Goal: Task Accomplishment & Management: Complete application form

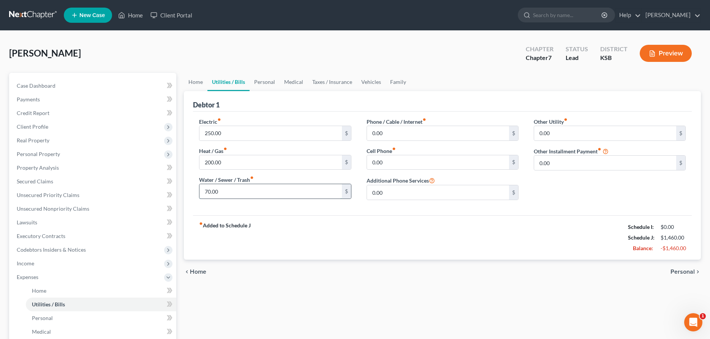
type input "70.00"
type input "150.00"
type input "100.00"
click at [268, 80] on link "Personal" at bounding box center [265, 82] width 30 height 18
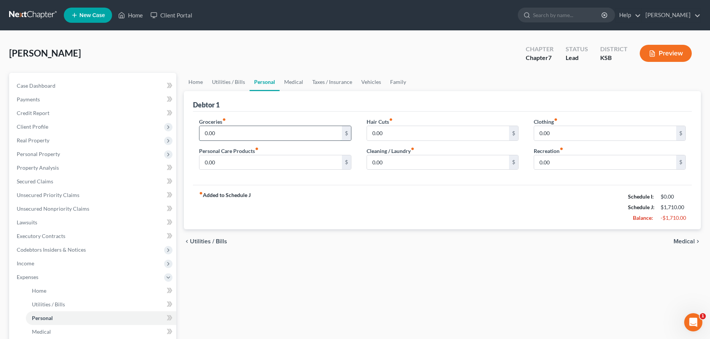
click at [238, 129] on input "0.00" at bounding box center [270, 133] width 142 height 14
type input "900.00"
type input "100.00"
type input "50.00"
type input "125.00"
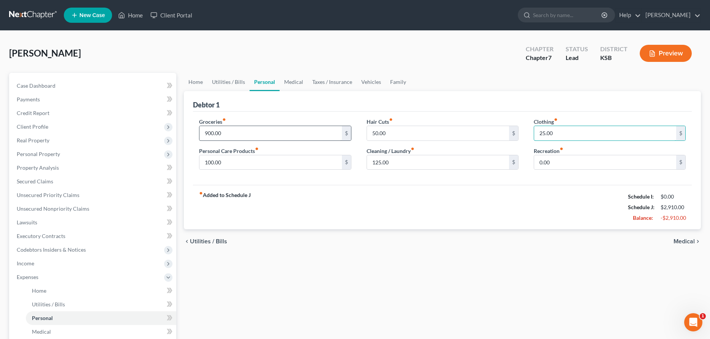
type input "25.00"
click at [296, 81] on link "Medical" at bounding box center [294, 82] width 28 height 18
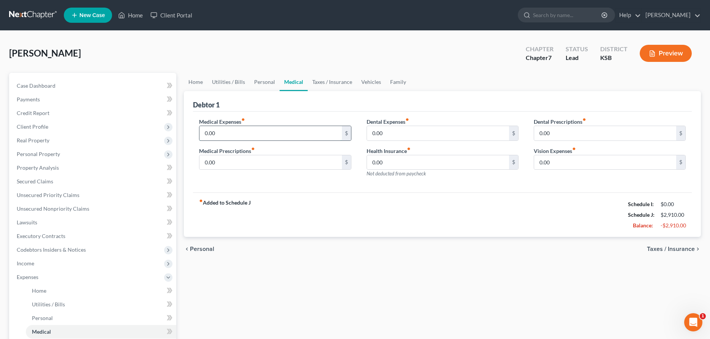
click at [258, 128] on input "0.00" at bounding box center [270, 133] width 142 height 14
type input "150.00"
click at [341, 82] on link "Taxes / Insurance" at bounding box center [332, 82] width 49 height 18
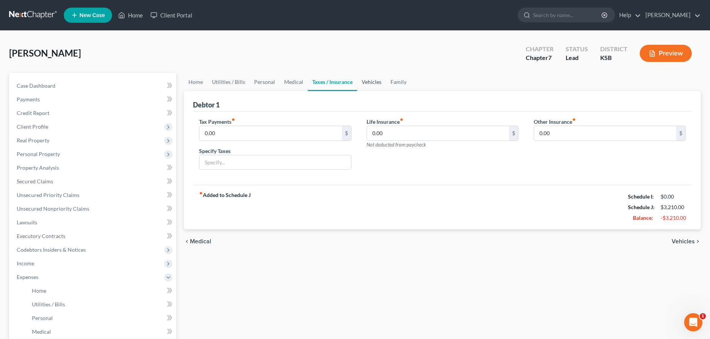
click at [364, 81] on link "Vehicles" at bounding box center [371, 82] width 29 height 18
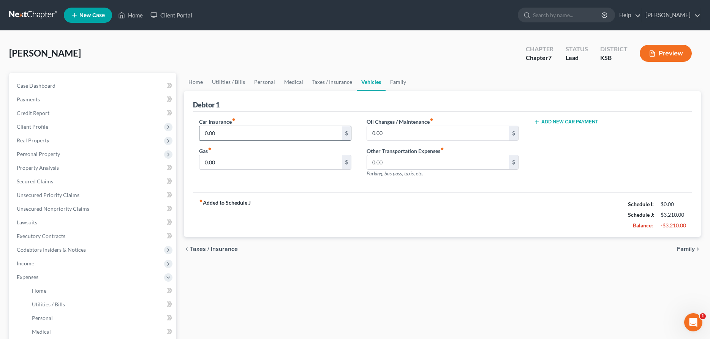
click at [269, 126] on input "0.00" at bounding box center [270, 133] width 142 height 14
type input "85.00"
type input "150.00"
type input "100.00"
click at [397, 80] on link "Family" at bounding box center [398, 82] width 25 height 18
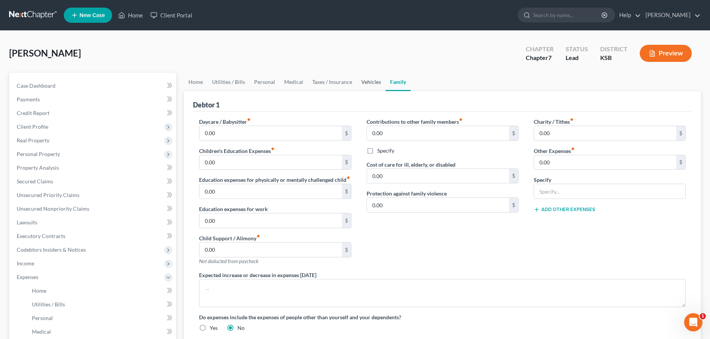
click at [377, 84] on link "Vehicles" at bounding box center [371, 82] width 29 height 18
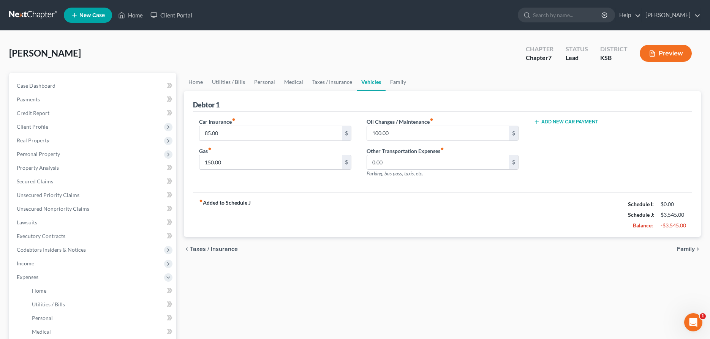
click at [560, 123] on button "Add New Car Payment" at bounding box center [566, 122] width 65 height 6
click at [552, 140] on input "text" at bounding box center [598, 133] width 129 height 14
type input "645.00"
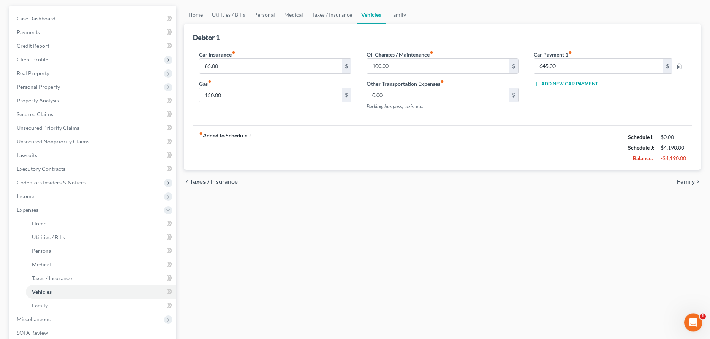
scroll to position [116, 0]
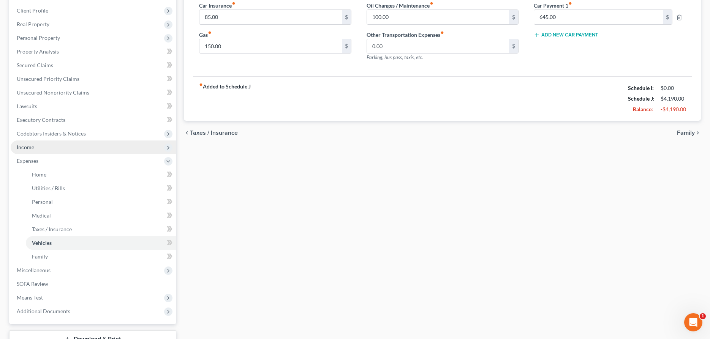
click at [27, 147] on span "Income" at bounding box center [25, 147] width 17 height 6
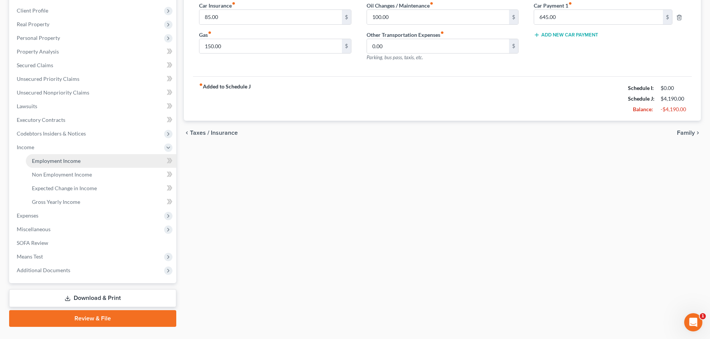
click at [35, 155] on link "Employment Income" at bounding box center [101, 161] width 150 height 14
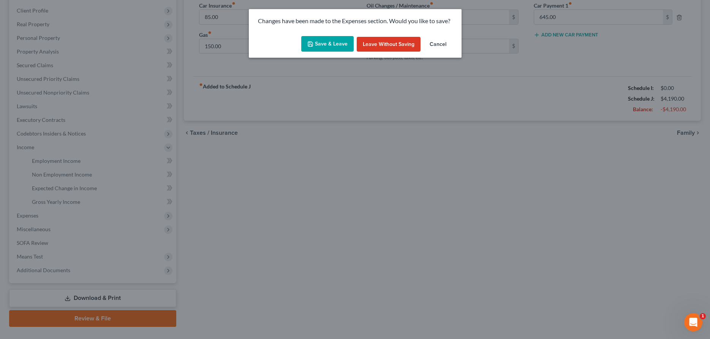
click at [344, 41] on button "Save & Leave" at bounding box center [327, 44] width 52 height 16
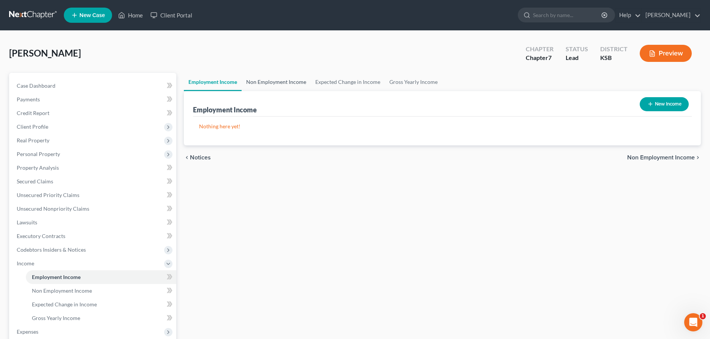
click at [266, 78] on link "Non Employment Income" at bounding box center [276, 82] width 69 height 18
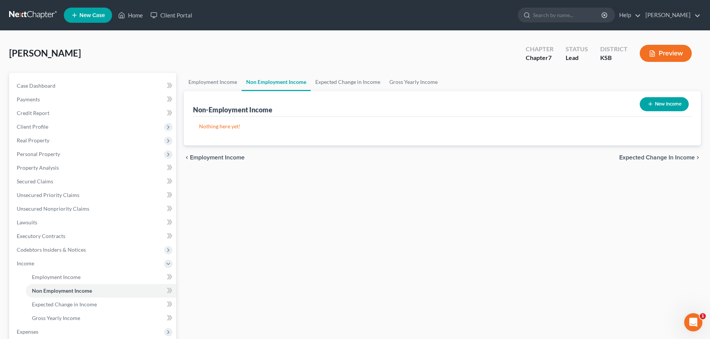
click at [657, 105] on button "New Income" at bounding box center [664, 104] width 49 height 14
select select "0"
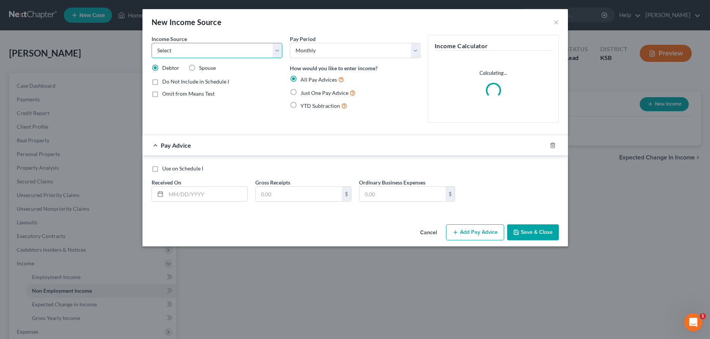
click at [152, 43] on select "Select Unemployment Disability (from employer) Pension Retirement Social Securi…" at bounding box center [217, 50] width 131 height 15
select select "0"
click option "Unemployment" at bounding box center [0, 0] width 0 height 0
click at [290, 43] on select "Select Monthly Twice Monthly Every Other Week Weekly" at bounding box center [355, 50] width 131 height 15
select select "3"
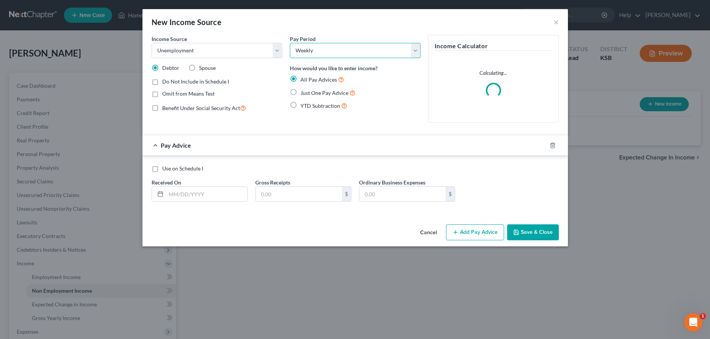
click option "Weekly" at bounding box center [0, 0] width 0 height 0
click at [202, 196] on input "text" at bounding box center [206, 194] width 81 height 14
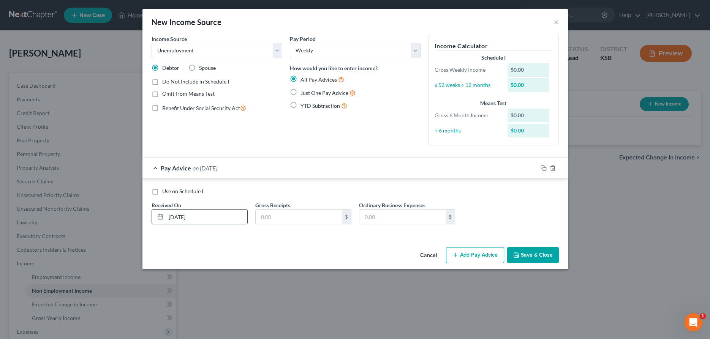
type input "[DATE]"
type input "113.00"
click at [543, 167] on icon "button" at bounding box center [544, 168] width 6 height 6
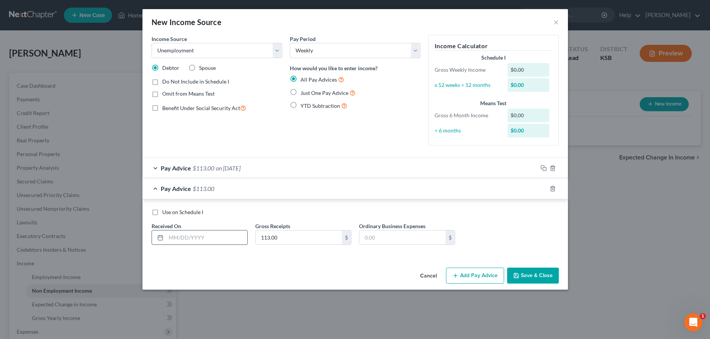
click at [229, 236] on input "text" at bounding box center [206, 238] width 81 height 14
type input "[DATE]"
click at [544, 188] on icon "button" at bounding box center [544, 189] width 6 height 6
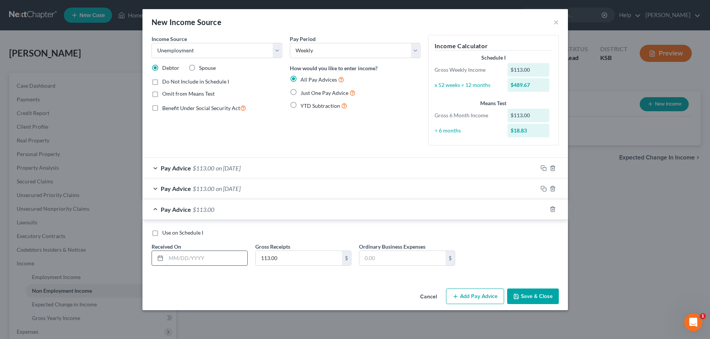
click at [239, 259] on input "text" at bounding box center [206, 258] width 81 height 14
type input "[DATE]"
click at [544, 209] on icon "button" at bounding box center [544, 209] width 6 height 6
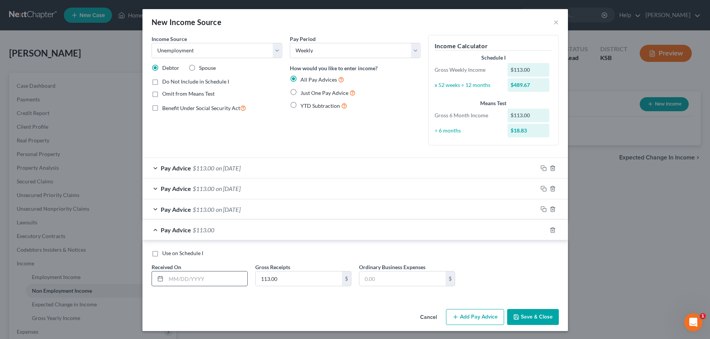
click at [241, 278] on input "text" at bounding box center [206, 279] width 81 height 14
type input "[DATE]"
click at [545, 229] on icon "button" at bounding box center [544, 230] width 6 height 6
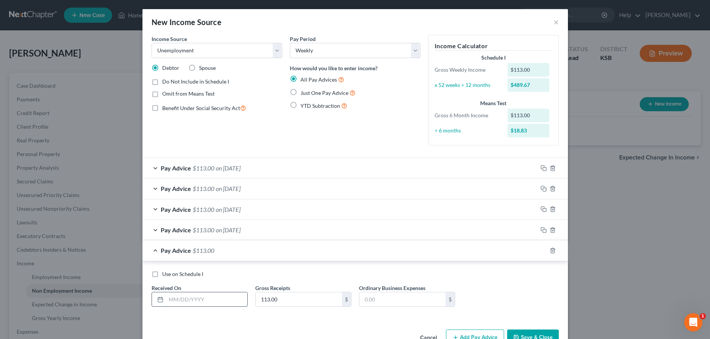
click at [233, 302] on input "text" at bounding box center [206, 300] width 81 height 14
type input "[DATE]"
click at [542, 249] on icon "button" at bounding box center [544, 251] width 6 height 6
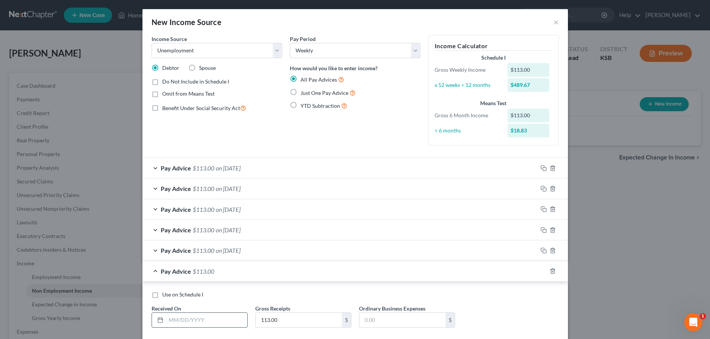
click at [222, 319] on input "text" at bounding box center [206, 320] width 81 height 14
type input "[DATE]"
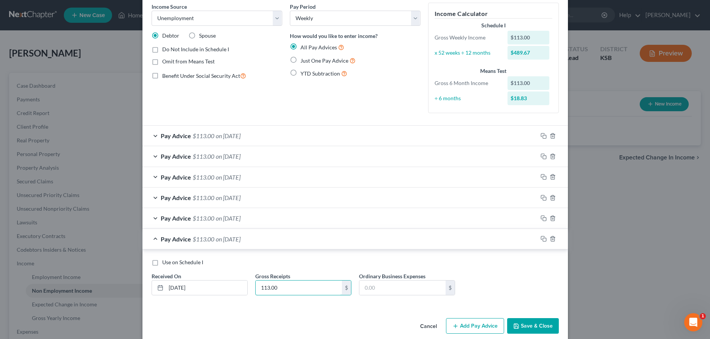
scroll to position [42, 0]
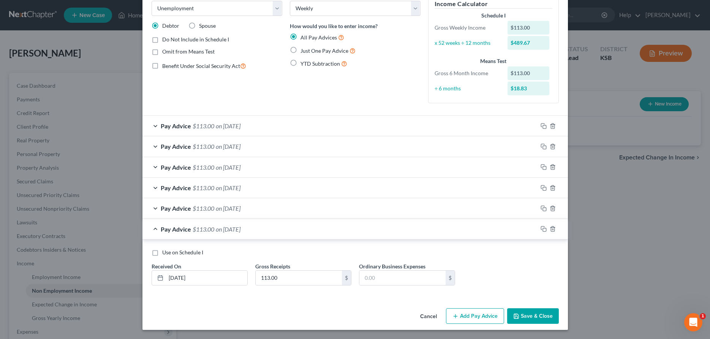
click at [524, 316] on button "Save & Close" at bounding box center [533, 316] width 52 height 16
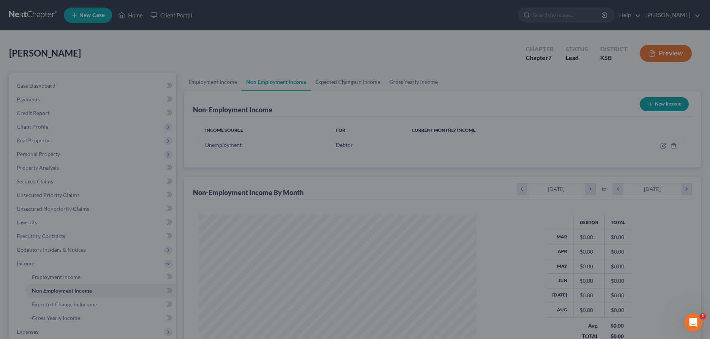
scroll to position [139, 293]
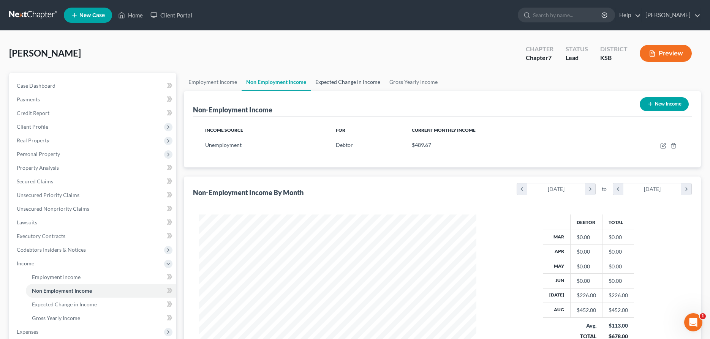
click at [350, 82] on link "Expected Change in Income" at bounding box center [348, 82] width 74 height 18
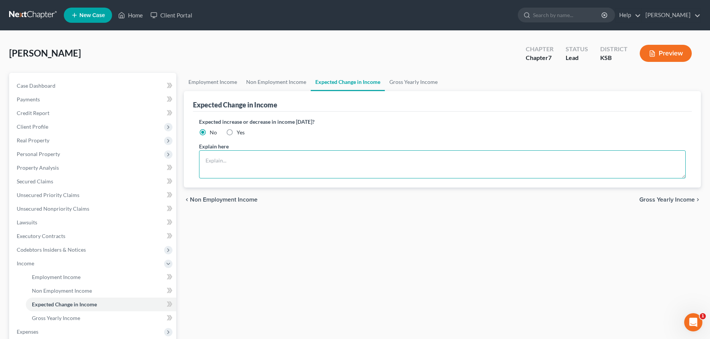
click at [302, 166] on textarea at bounding box center [442, 164] width 487 height 28
type textarea "Letter from Employer dated [DATE] that reduced works starts [DATE] by 25%."
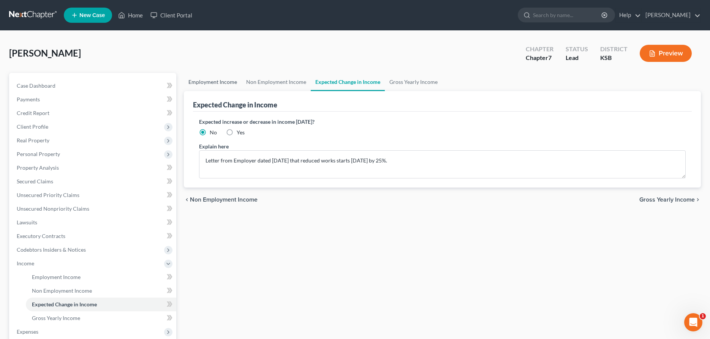
click at [215, 84] on link "Employment Income" at bounding box center [213, 82] width 58 height 18
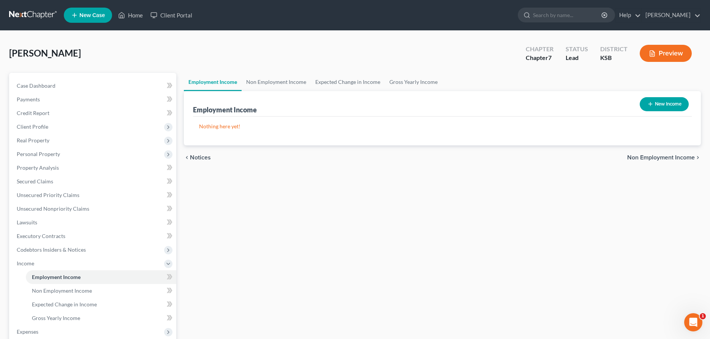
click at [649, 105] on icon "button" at bounding box center [650, 104] width 6 height 6
select select "0"
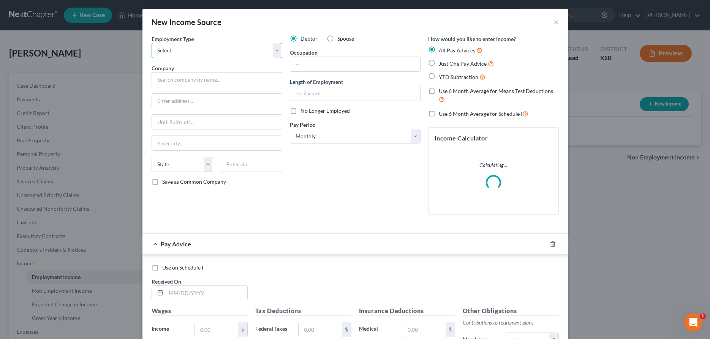
click at [152, 43] on select "Select Full or [DEMOGRAPHIC_DATA] Employment Self Employment" at bounding box center [217, 50] width 131 height 15
select select "0"
click option "Full or [DEMOGRAPHIC_DATA] Employment" at bounding box center [0, 0] width 0 height 0
click at [229, 78] on input "text" at bounding box center [217, 79] width 131 height 15
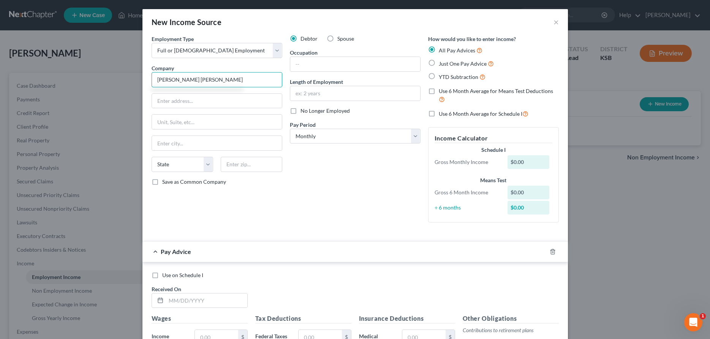
type input "[PERSON_NAME] [PERSON_NAME]"
type input "305 [PERSON_NAME]"
type input "[PERSON_NAME]"
select select "17"
type input "67501"
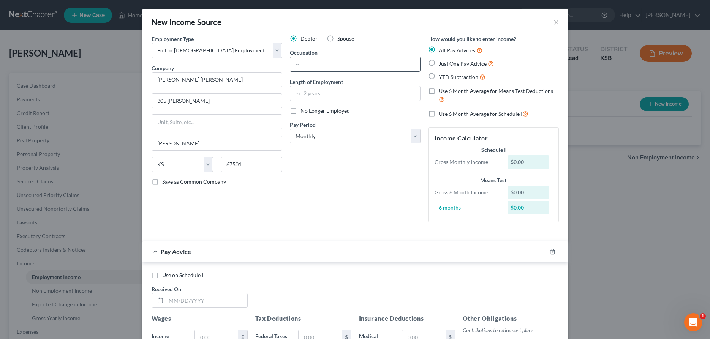
click at [338, 70] on input "text" at bounding box center [355, 64] width 130 height 14
type input "Welder"
type input "3 Years"
click at [290, 129] on select "Select Monthly Twice Monthly Every Other Week Weekly" at bounding box center [355, 136] width 131 height 15
select select "3"
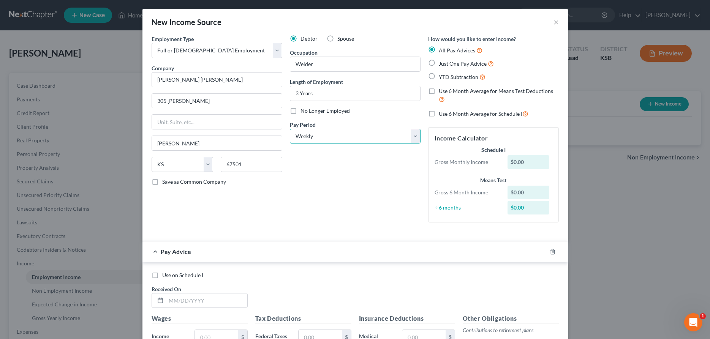
click option "Weekly" at bounding box center [0, 0] width 0 height 0
click at [222, 299] on input "text" at bounding box center [206, 301] width 81 height 14
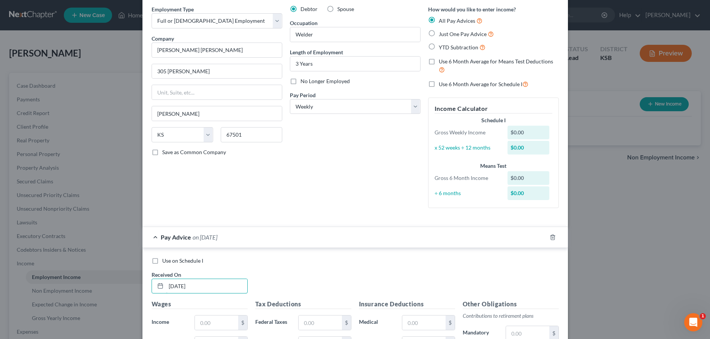
scroll to position [39, 0]
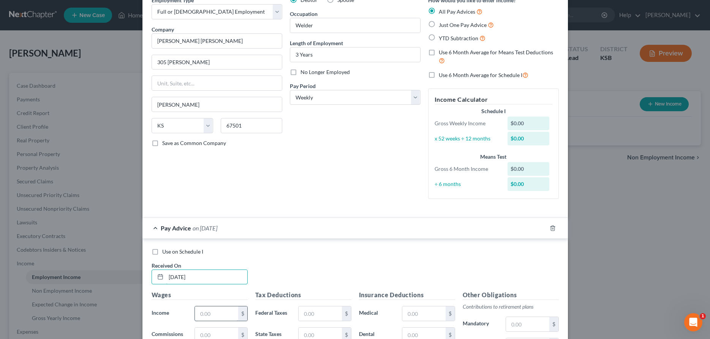
type input "[DATE]"
click at [207, 316] on input "text" at bounding box center [216, 314] width 43 height 14
type input "1,766.23"
click at [334, 313] on input "text" at bounding box center [320, 314] width 43 height 14
type input "55.75"
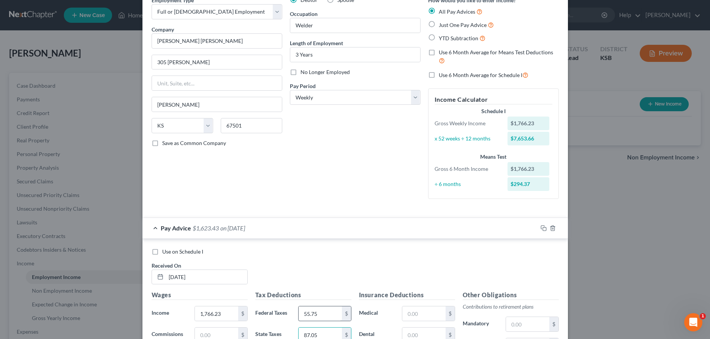
type input "87.05"
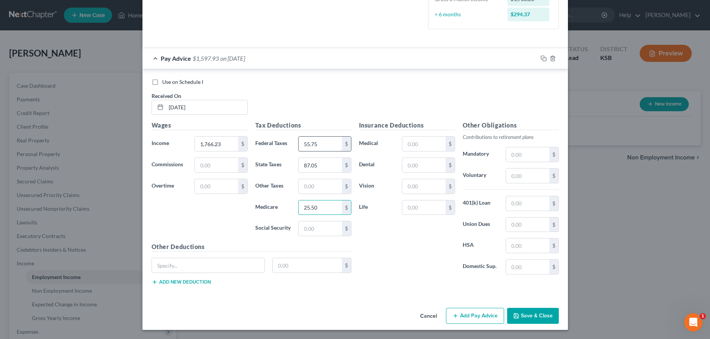
type input "25.50"
type input "109.06"
click at [438, 210] on input "text" at bounding box center [423, 208] width 43 height 14
type input "1.79"
click at [539, 152] on input "text" at bounding box center [527, 154] width 43 height 14
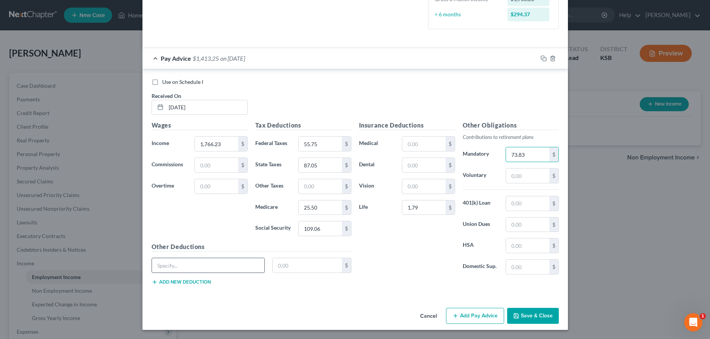
type input "73.83"
click at [248, 266] on input "text" at bounding box center [208, 265] width 113 height 14
type input "Uniform"
type input "1.60"
click at [208, 283] on button "Add new deduction" at bounding box center [181, 282] width 59 height 6
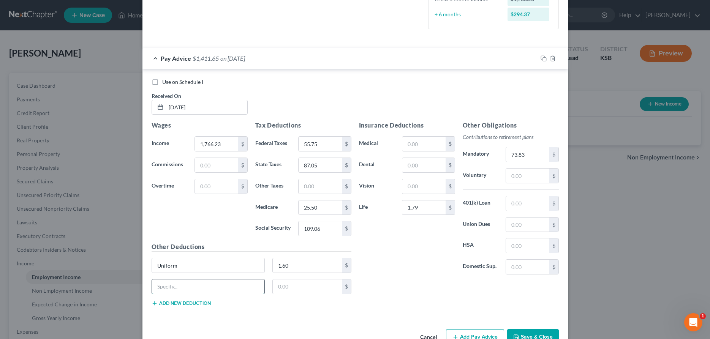
click at [208, 285] on input "text" at bounding box center [208, 287] width 113 height 14
type input "LTD"
type input "2.12"
click at [421, 208] on input "1.79" at bounding box center [423, 208] width 43 height 14
type input "2.40"
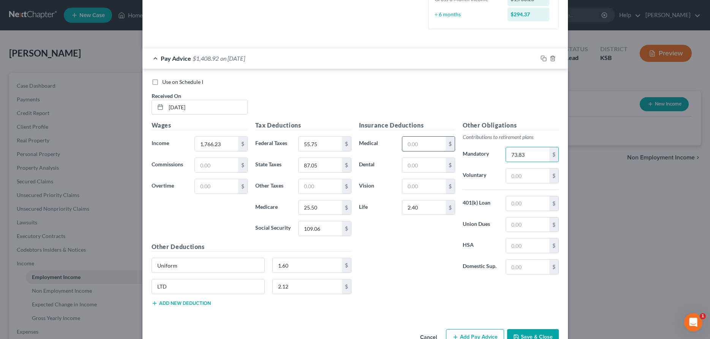
click at [441, 148] on input "text" at bounding box center [423, 144] width 43 height 14
type input "84.99"
drag, startPoint x: 223, startPoint y: 145, endPoint x: 172, endPoint y: 150, distance: 51.5
click at [195, 150] on input "1,766.23" at bounding box center [216, 144] width 43 height 14
type input "1,845.79"
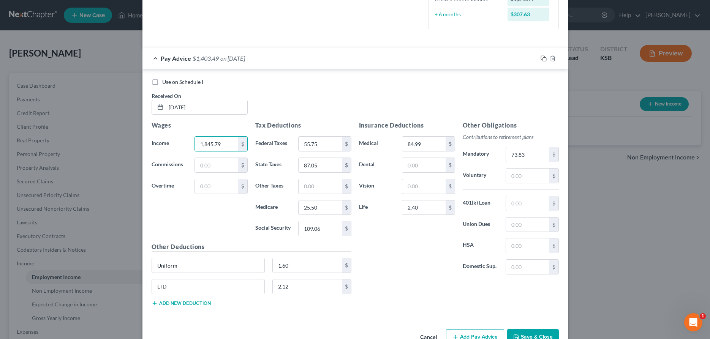
click at [542, 58] on icon "button" at bounding box center [544, 58] width 6 height 6
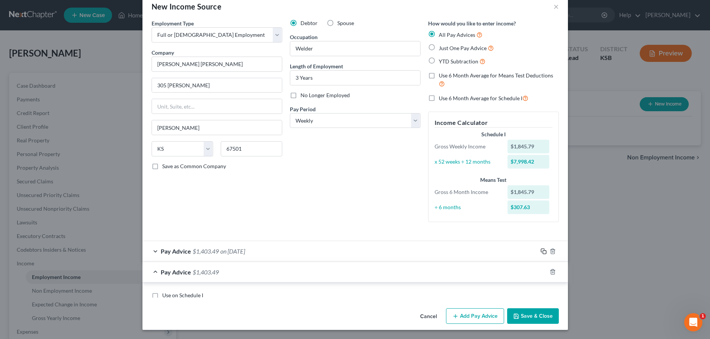
scroll to position [143, 0]
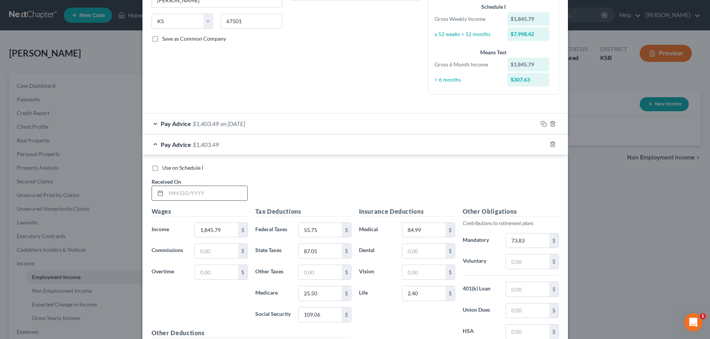
click at [180, 193] on input "text" at bounding box center [206, 193] width 81 height 14
type input "[DATE]"
drag, startPoint x: 231, startPoint y: 234, endPoint x: 189, endPoint y: 233, distance: 42.2
click at [195, 233] on input "1,845.79" at bounding box center [216, 230] width 43 height 14
type input "1,856.00"
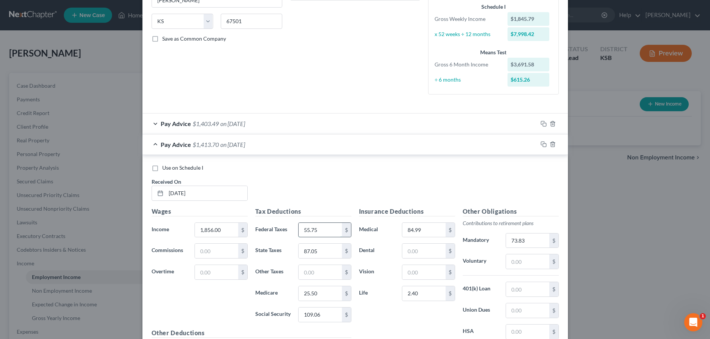
click at [320, 232] on input "55.75" at bounding box center [320, 230] width 43 height 14
type input "56.98"
type input "2"
type input "87.62"
type input "25.66"
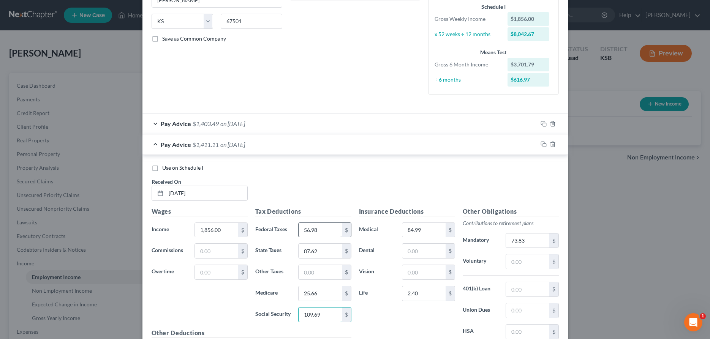
type input "109.69"
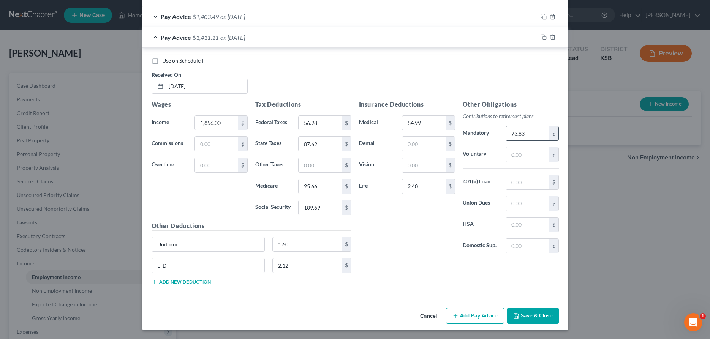
click at [523, 134] on input "73.83" at bounding box center [527, 134] width 43 height 14
type input "74.24"
click at [545, 36] on icon "button" at bounding box center [544, 37] width 6 height 6
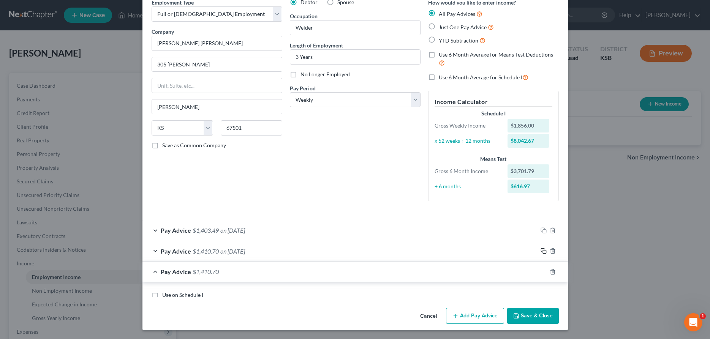
scroll to position [164, 0]
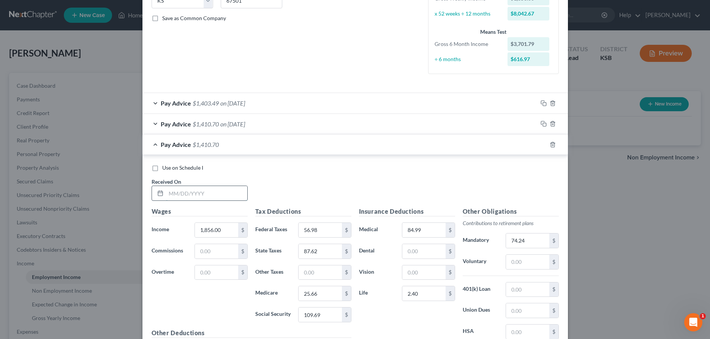
click at [218, 190] on input "text" at bounding box center [206, 193] width 81 height 14
type input "[DATE]"
click at [225, 231] on input "1,856.00" at bounding box center [216, 230] width 43 height 14
click at [324, 229] on input "56.98" at bounding box center [320, 230] width 43 height 14
type input "133.90"
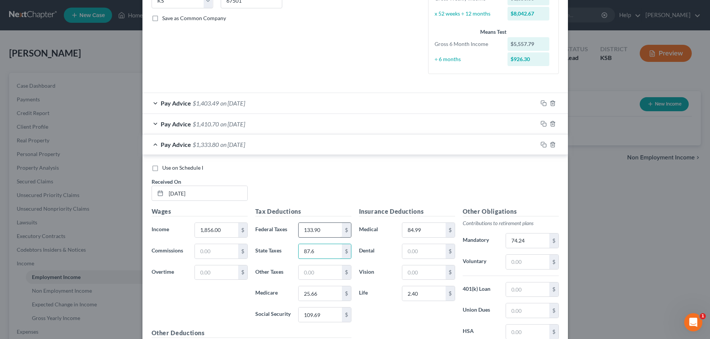
type input "87.62"
type input "25.65"
click at [543, 145] on icon "button" at bounding box center [544, 145] width 6 height 6
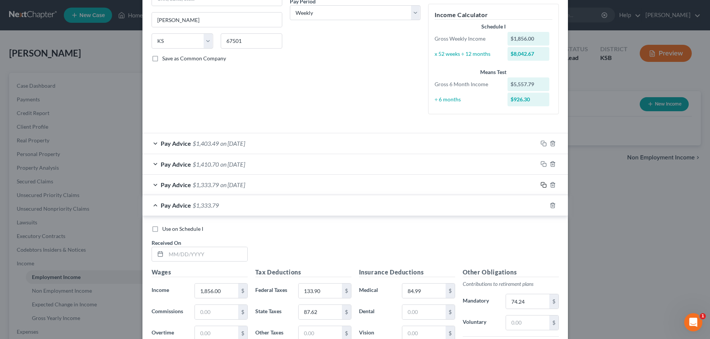
scroll to position [126, 0]
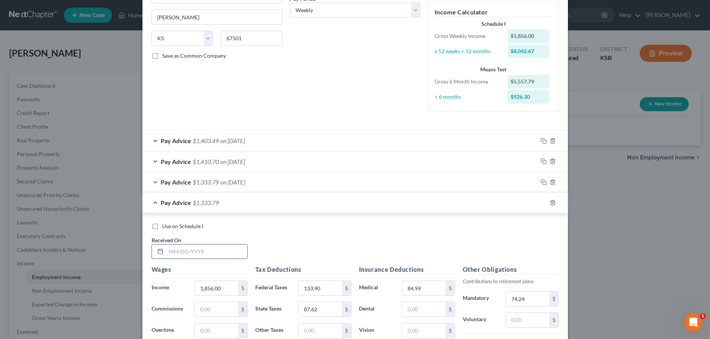
click at [198, 255] on input "text" at bounding box center [206, 252] width 81 height 14
type input "[DATE]"
click at [223, 287] on input "1,856.00" at bounding box center [216, 288] width 43 height 14
type input "1,856.00"
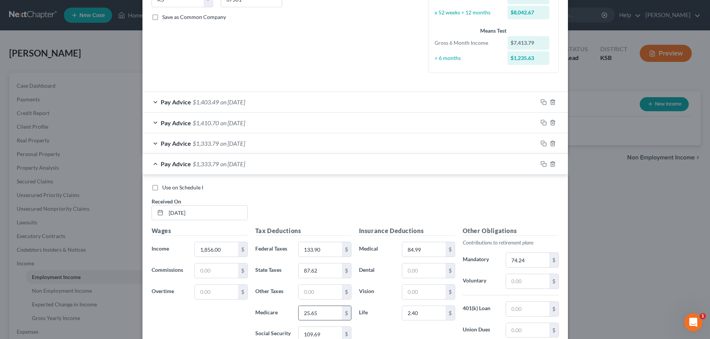
click at [323, 310] on input "25.65" at bounding box center [320, 313] width 43 height 14
type input "25.66"
click at [544, 164] on icon "button" at bounding box center [544, 164] width 6 height 6
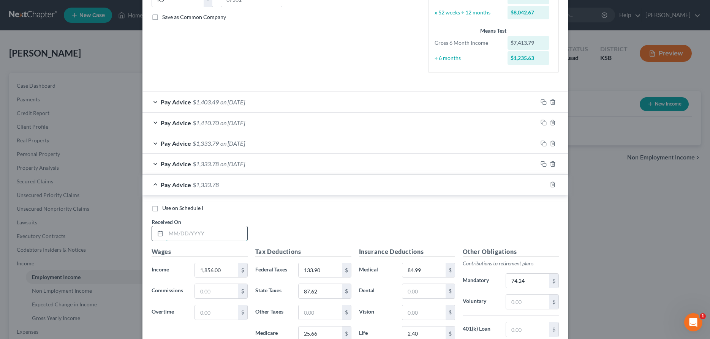
click at [239, 232] on input "text" at bounding box center [206, 233] width 81 height 14
type input "[DATE]"
click at [544, 182] on icon "button" at bounding box center [544, 185] width 6 height 6
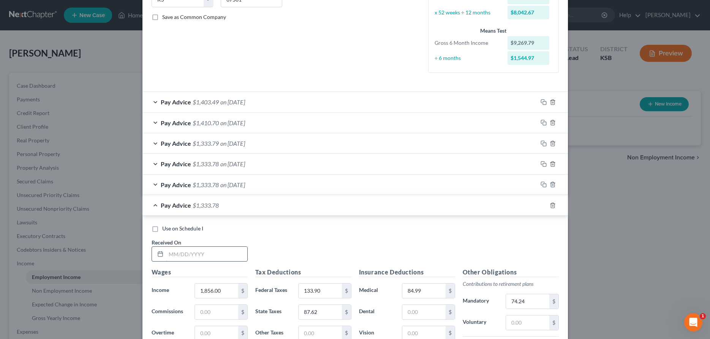
click at [221, 255] on input "text" at bounding box center [206, 254] width 81 height 14
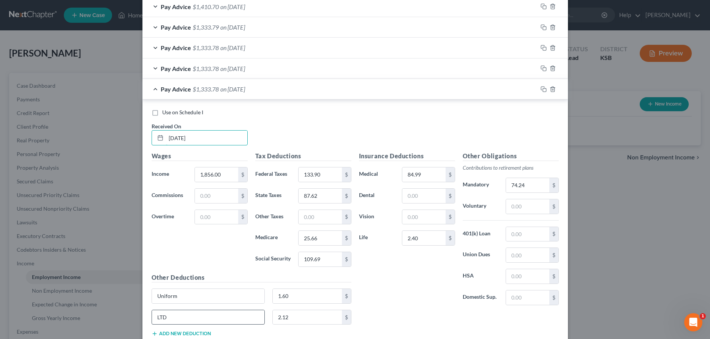
scroll to position [333, 0]
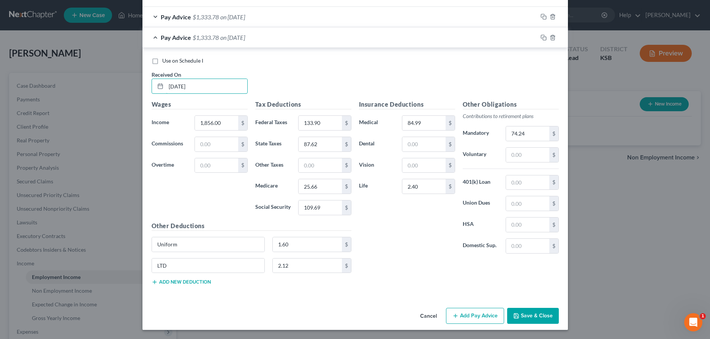
type input "[DATE]"
click at [185, 285] on button "Add new deduction" at bounding box center [181, 282] width 59 height 6
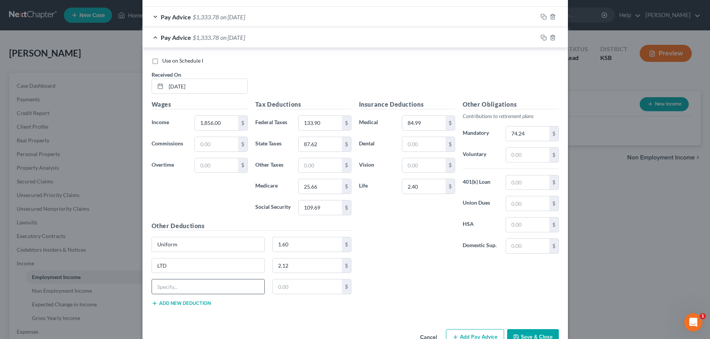
click at [186, 287] on input "text" at bounding box center [208, 287] width 113 height 14
type input "Garnishment"
type input "374.79"
click at [319, 186] on input "25.66" at bounding box center [320, 186] width 43 height 14
type input "25.65"
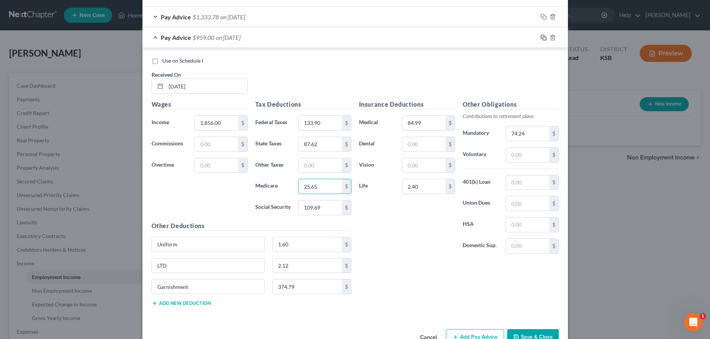
click at [544, 35] on icon "button" at bounding box center [542, 36] width 3 height 3
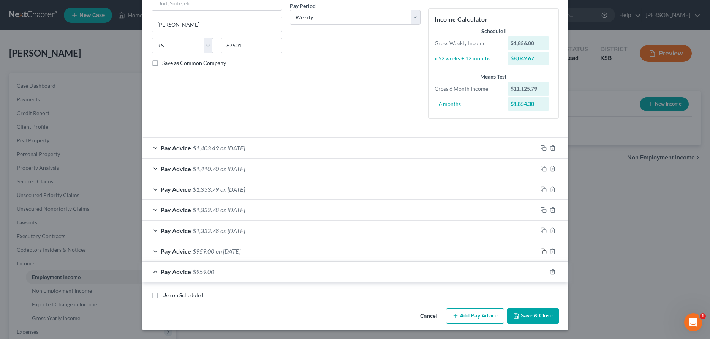
scroll to position [314, 0]
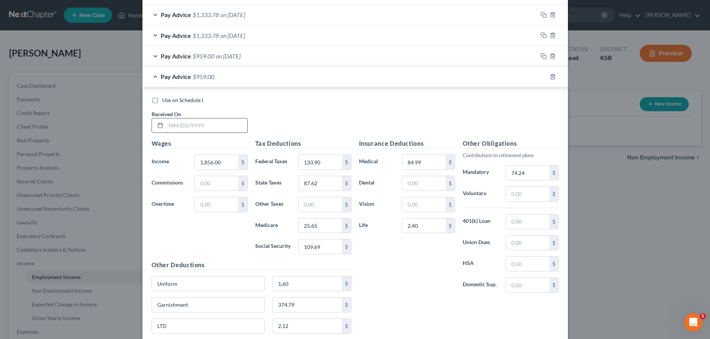
click at [230, 126] on input "text" at bounding box center [206, 126] width 81 height 14
type input "[DATE]"
click at [304, 302] on input "374.79" at bounding box center [307, 305] width 69 height 14
type input "374.78"
click at [330, 223] on input "25.65" at bounding box center [320, 226] width 43 height 14
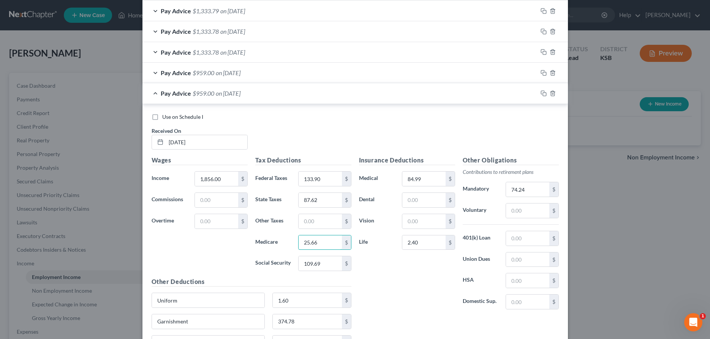
scroll to position [297, 0]
type input "25.66"
click at [542, 94] on icon "button" at bounding box center [544, 94] width 6 height 6
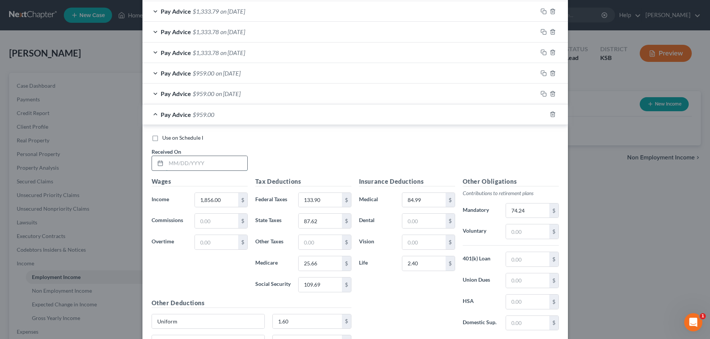
click at [217, 165] on input "text" at bounding box center [206, 163] width 81 height 14
type input "[DATE]"
click at [226, 197] on input "1,856.00" at bounding box center [216, 200] width 43 height 14
type input "1,392.00"
click at [333, 198] on input "133.90" at bounding box center [320, 200] width 43 height 14
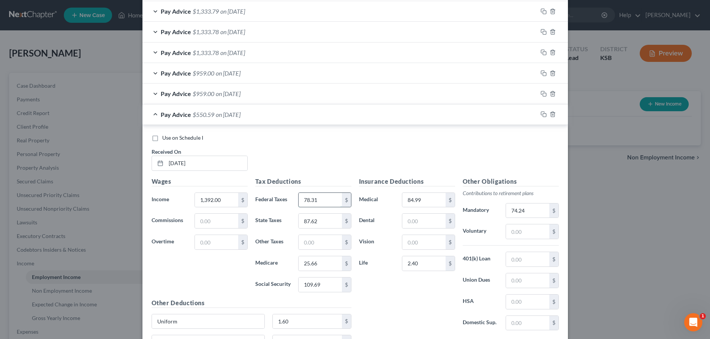
type input "78.31"
type input "61.77"
type input "18.93"
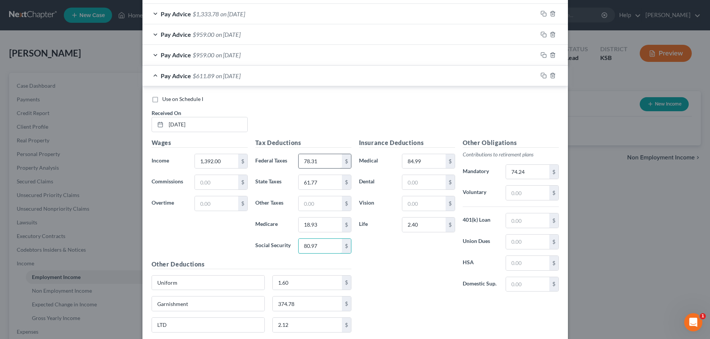
scroll to position [395, 0]
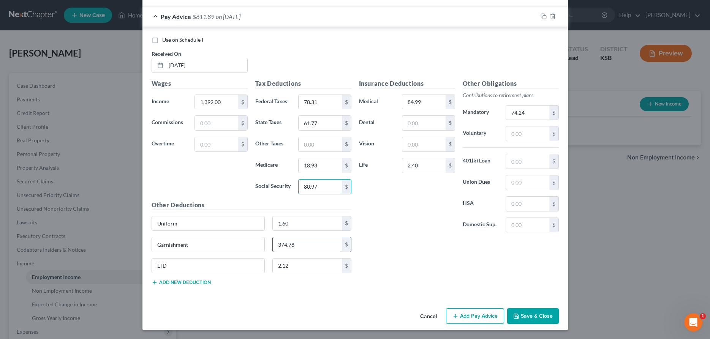
type input "80.97"
drag, startPoint x: 306, startPoint y: 244, endPoint x: 251, endPoint y: 250, distance: 55.0
click at [273, 250] on input "374.78" at bounding box center [307, 244] width 69 height 14
type input "288.01"
click at [513, 117] on input "74.24" at bounding box center [527, 113] width 43 height 14
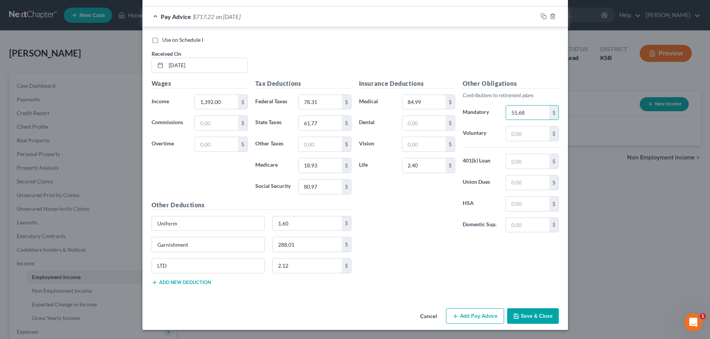
type input "55.68"
click at [434, 169] on input "2.40" at bounding box center [423, 165] width 43 height 14
type input "1.49"
click at [318, 272] on input "2.12" at bounding box center [307, 266] width 69 height 14
click at [544, 16] on rect "button" at bounding box center [544, 17] width 3 height 3
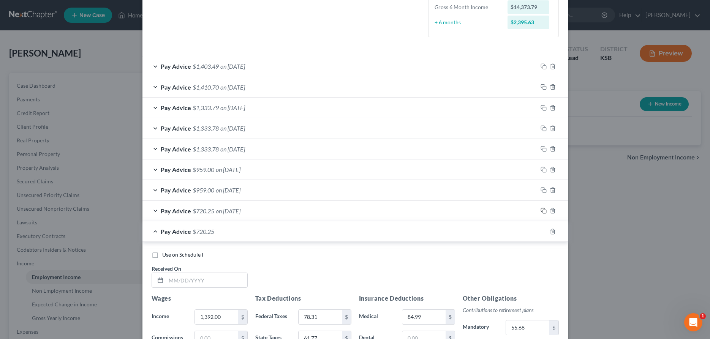
scroll to position [223, 0]
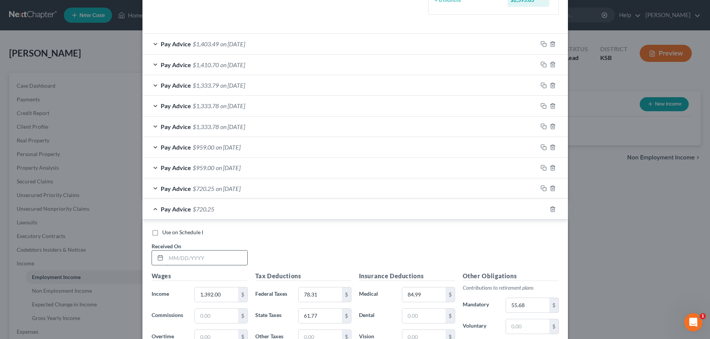
click at [190, 259] on input "text" at bounding box center [206, 258] width 81 height 14
type input "[DATE]"
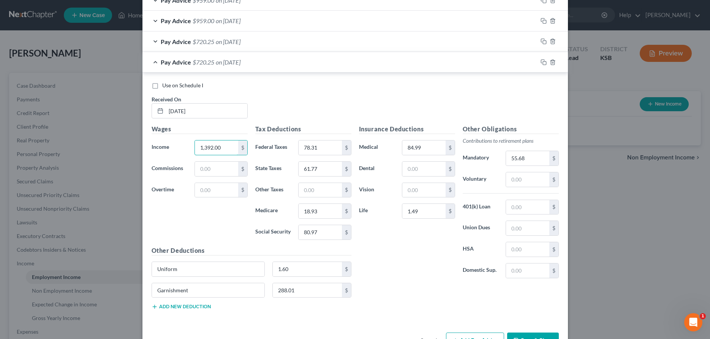
scroll to position [378, 0]
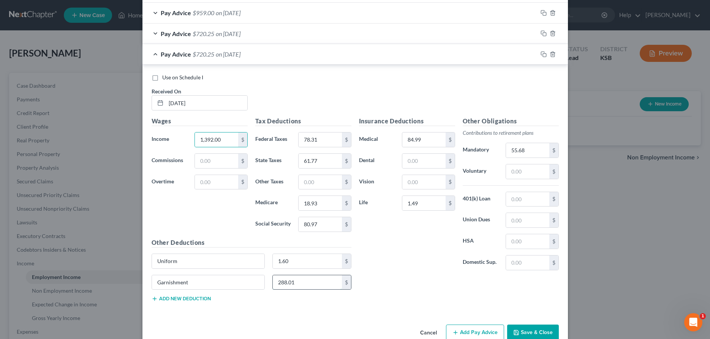
click at [305, 281] on input "288.01" at bounding box center [307, 282] width 69 height 14
type input "288.95"
click at [321, 139] on input "78.31" at bounding box center [320, 140] width 43 height 14
type input "76.51"
type input "60.94"
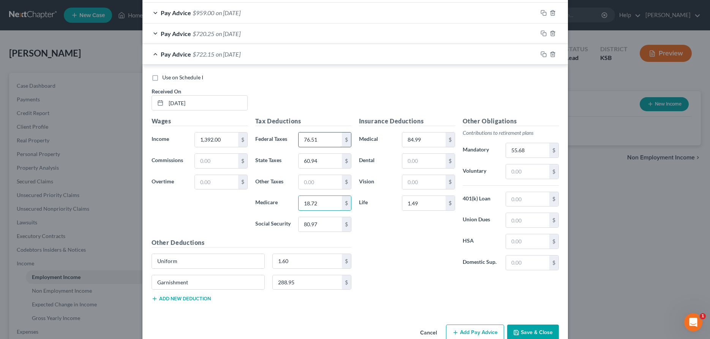
type input "18.72"
type input "80.04"
click at [207, 299] on button "Add new deduction" at bounding box center [181, 299] width 59 height 6
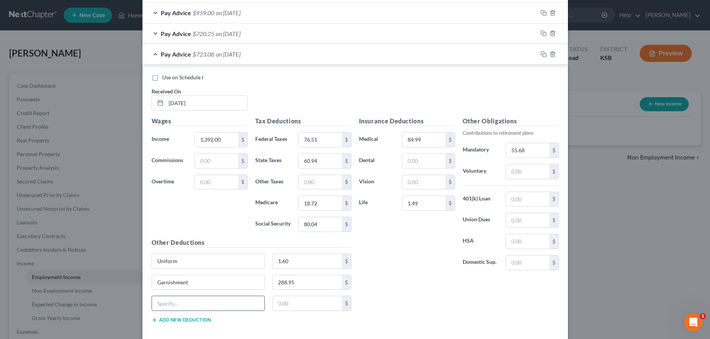
click at [209, 297] on input "text" at bounding box center [208, 303] width 113 height 14
type input "L.T.D"
type input "32.73"
click at [429, 202] on input "1.49" at bounding box center [423, 203] width 43 height 14
type input "15.66"
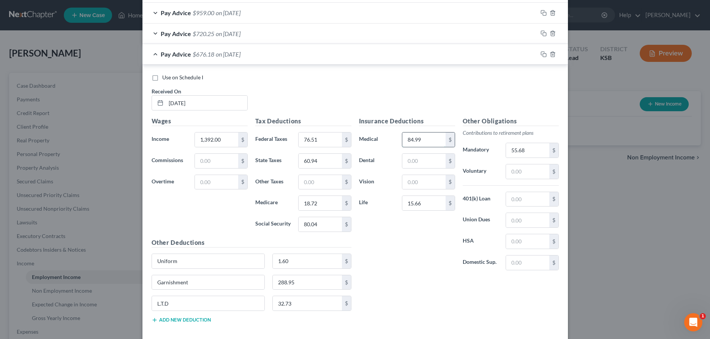
click at [442, 142] on input "84.99" at bounding box center [423, 140] width 43 height 14
type input "99.99"
click at [428, 157] on input "text" at bounding box center [423, 161] width 43 height 14
type input "0"
type input "1.49"
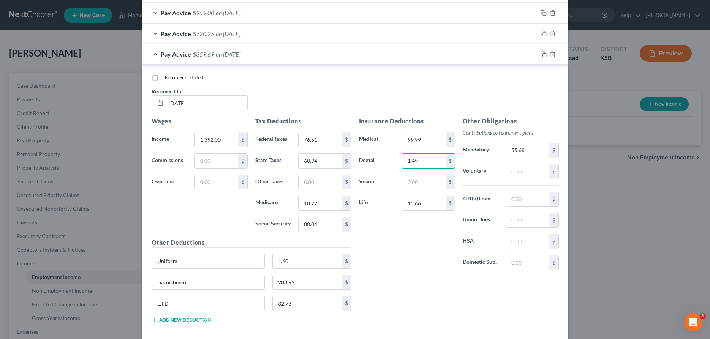
click at [546, 52] on icon "button" at bounding box center [544, 54] width 6 height 6
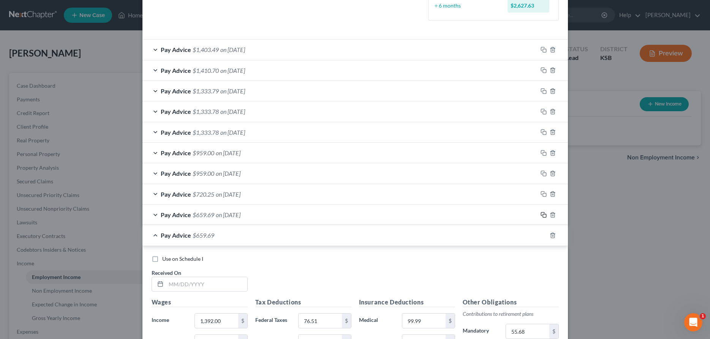
scroll to position [244, 0]
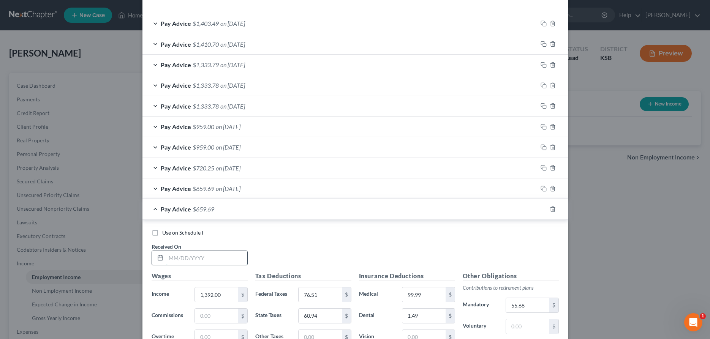
click at [210, 260] on input "text" at bounding box center [206, 258] width 81 height 14
type input "[DATE]"
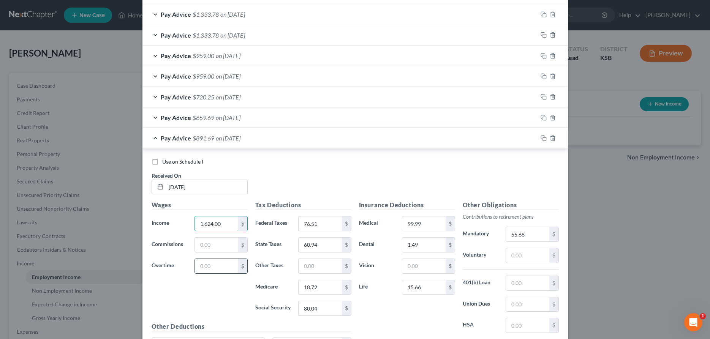
scroll to position [321, 0]
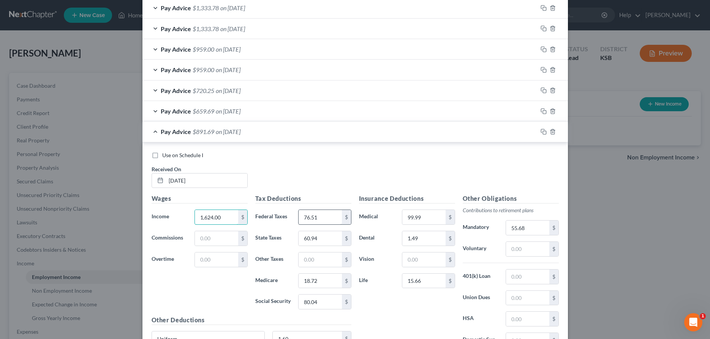
type input "1,624.00"
click at [310, 221] on input "76.51" at bounding box center [320, 217] width 43 height 14
type input "105.25"
type input "74.30"
type input "22.19"
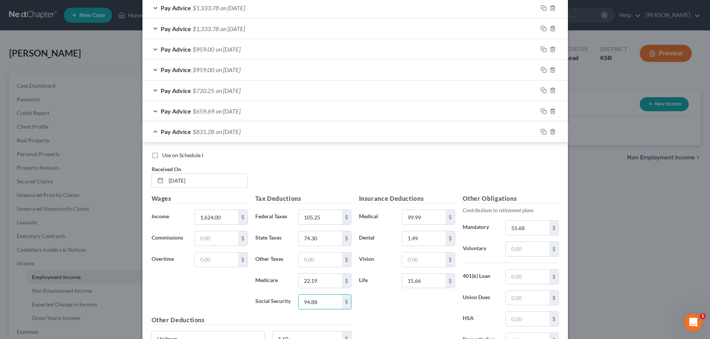
scroll to position [436, 0]
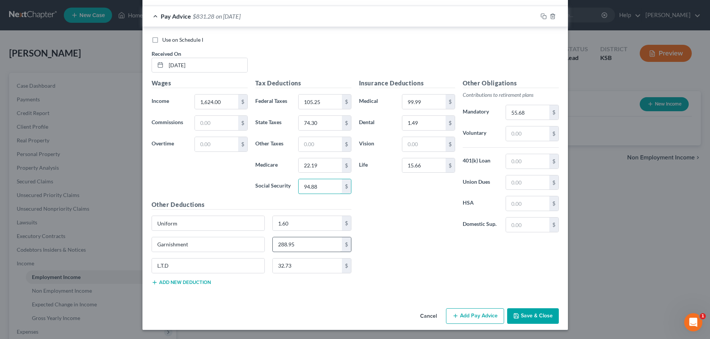
type input "94.88"
click at [322, 245] on input "288.95" at bounding box center [307, 244] width 69 height 14
type input "331.85"
click at [433, 107] on input "99.99" at bounding box center [423, 102] width 43 height 14
type input "92.49"
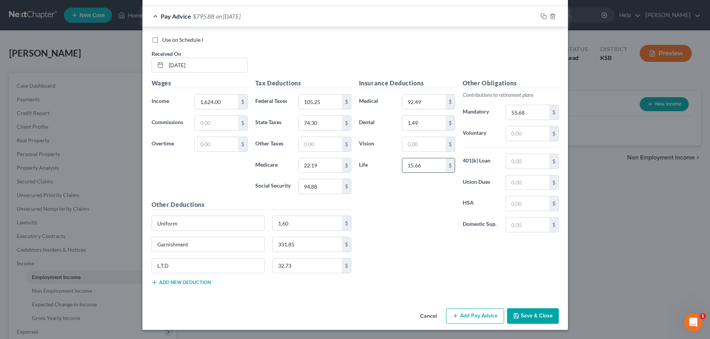
click at [419, 166] on input "15.66" at bounding box center [423, 165] width 43 height 14
type input "5.22"
click at [307, 270] on input "32.73" at bounding box center [307, 266] width 69 height 14
type input "10.91"
click at [541, 112] on input "55.68" at bounding box center [527, 112] width 43 height 14
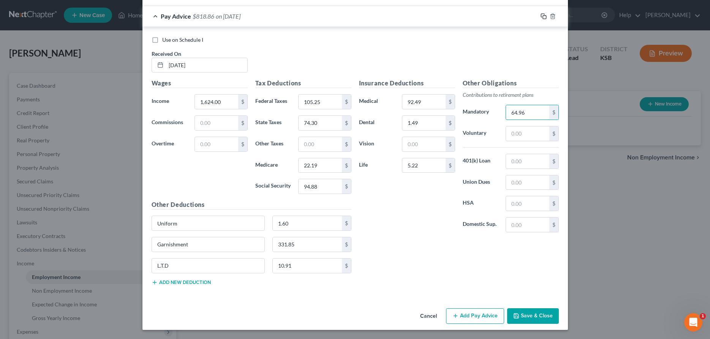
type input "64.96"
click at [544, 17] on icon "button" at bounding box center [544, 16] width 6 height 6
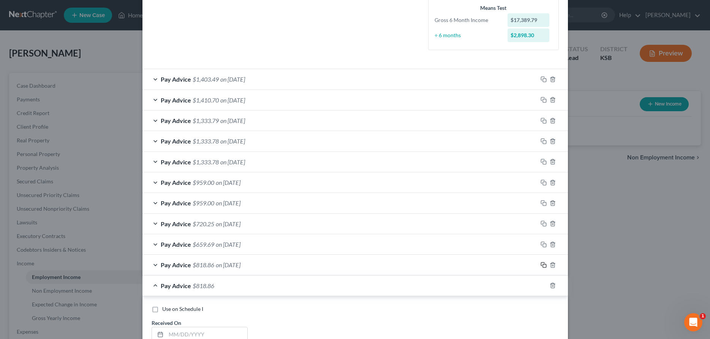
scroll to position [304, 0]
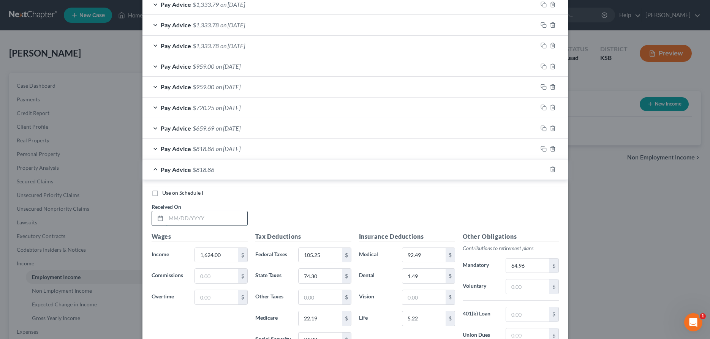
click at [207, 221] on input "text" at bounding box center [206, 218] width 81 height 14
type input "[DATE]"
click at [220, 255] on input "1,624.00" at bounding box center [216, 255] width 43 height 14
type input "1,392.00"
click at [313, 258] on input "105.25" at bounding box center [320, 255] width 43 height 14
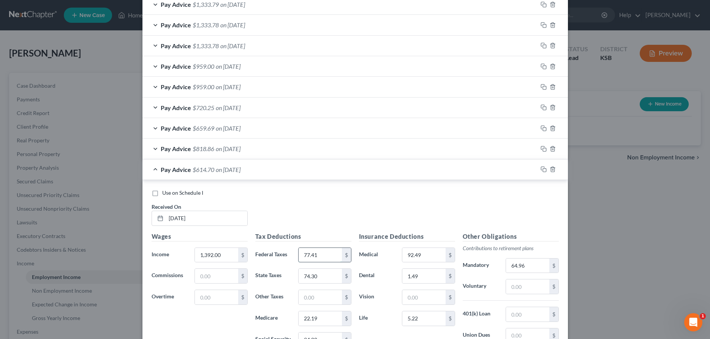
type input "77.41"
type input "61.36"
type input "18.83"
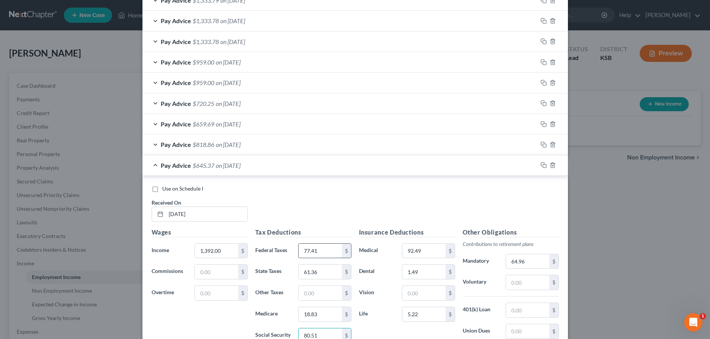
type input "80.51"
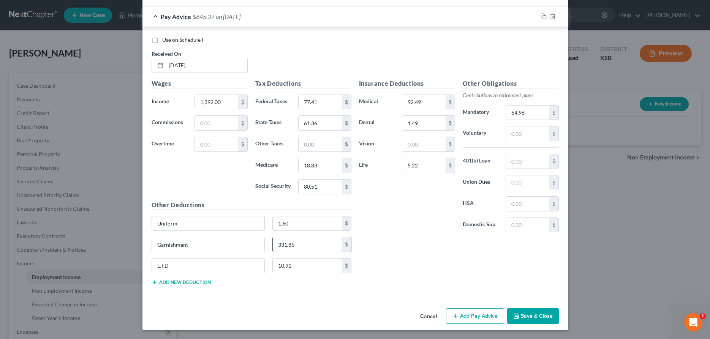
click at [312, 248] on input "331.85" at bounding box center [307, 244] width 69 height 14
type input "288.47"
click at [302, 267] on input "10.91" at bounding box center [307, 266] width 69 height 14
click at [302, 222] on input "1.60" at bounding box center [307, 224] width 69 height 14
click at [535, 112] on input "64.96" at bounding box center [527, 113] width 43 height 14
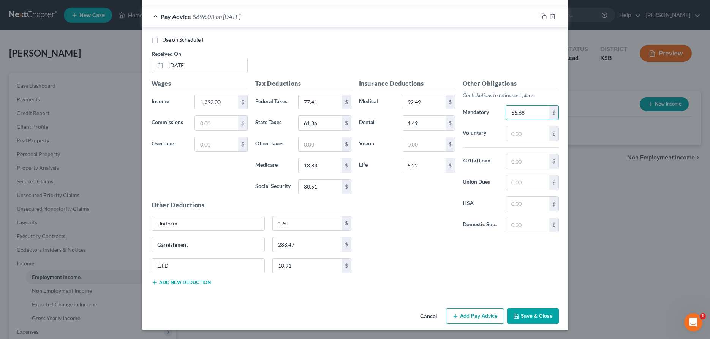
type input "55.68"
click at [543, 16] on icon "button" at bounding box center [544, 16] width 6 height 6
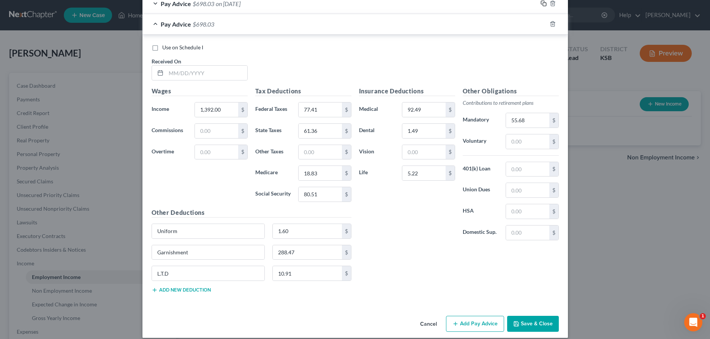
scroll to position [478, 0]
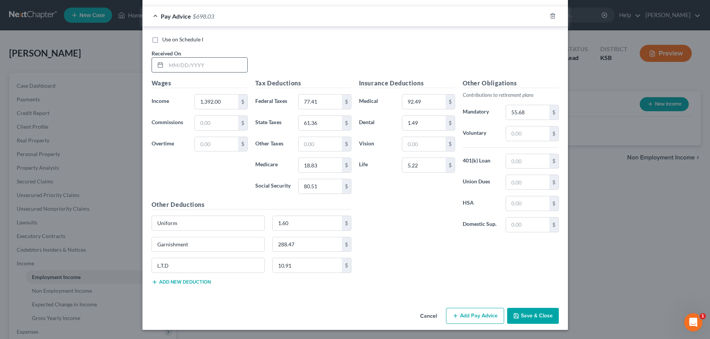
click at [226, 68] on input "text" at bounding box center [206, 65] width 81 height 14
type input "[DATE]"
click at [321, 96] on input "77.41" at bounding box center [320, 102] width 43 height 14
type input "77.41"
type input "61.36"
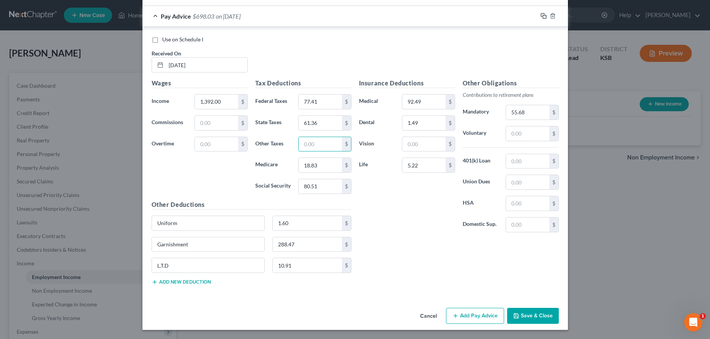
click at [544, 16] on rect "button" at bounding box center [544, 16] width 3 height 3
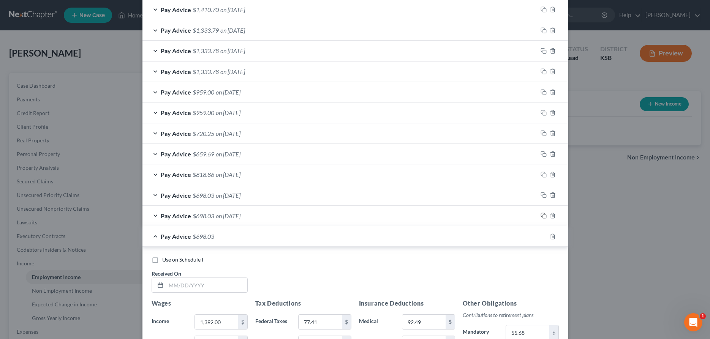
scroll to position [344, 0]
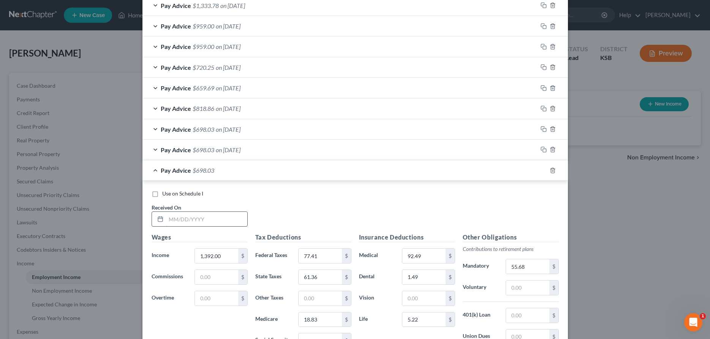
click at [197, 224] on input "text" at bounding box center [206, 219] width 81 height 14
type input "[DATE]"
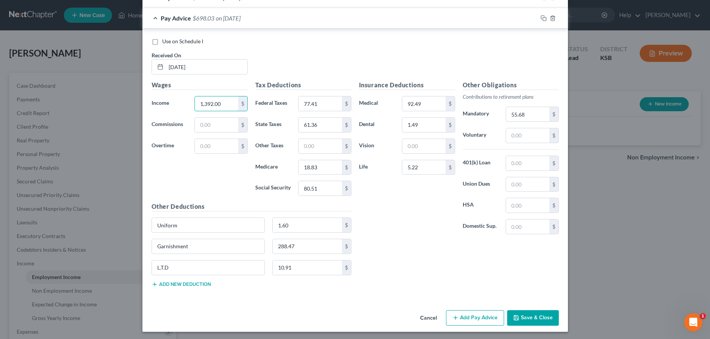
scroll to position [498, 0]
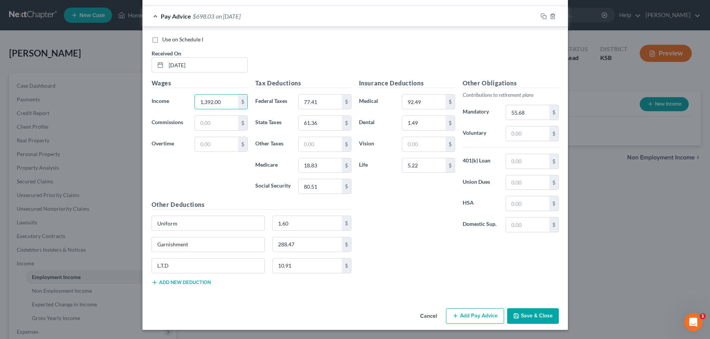
click at [532, 313] on button "Save & Close" at bounding box center [533, 316] width 52 height 16
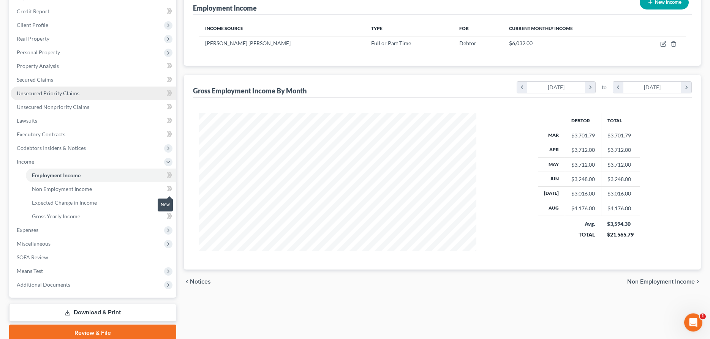
scroll to position [116, 0]
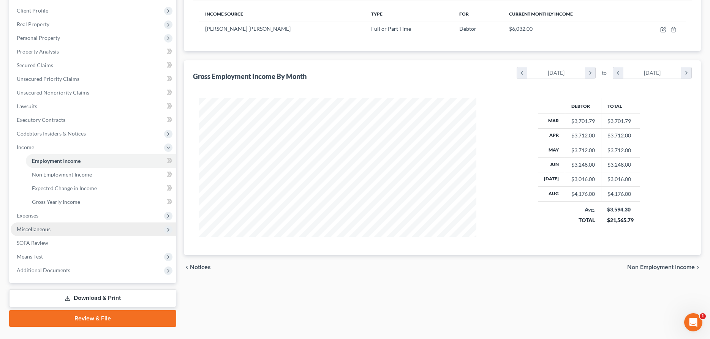
click at [38, 231] on span "Miscellaneous" at bounding box center [34, 229] width 34 height 6
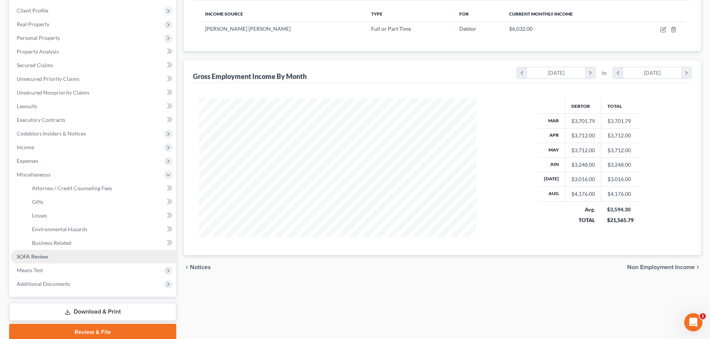
click at [27, 258] on span "SOFA Review" at bounding box center [33, 256] width 32 height 6
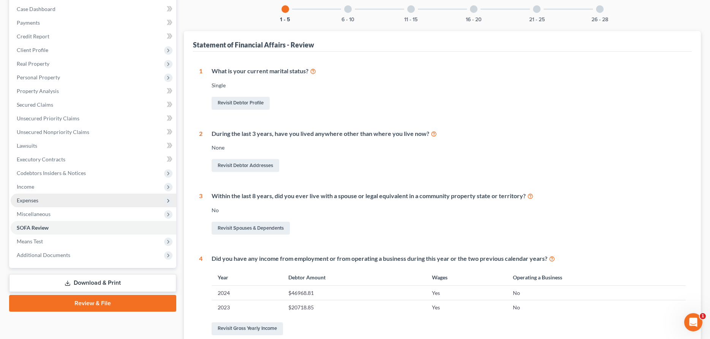
scroll to position [77, 0]
click at [26, 198] on span "Expenses" at bounding box center [28, 199] width 22 height 6
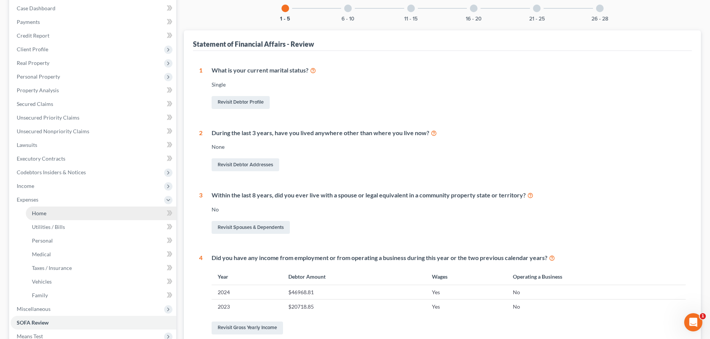
click at [40, 215] on span "Home" at bounding box center [39, 213] width 14 height 6
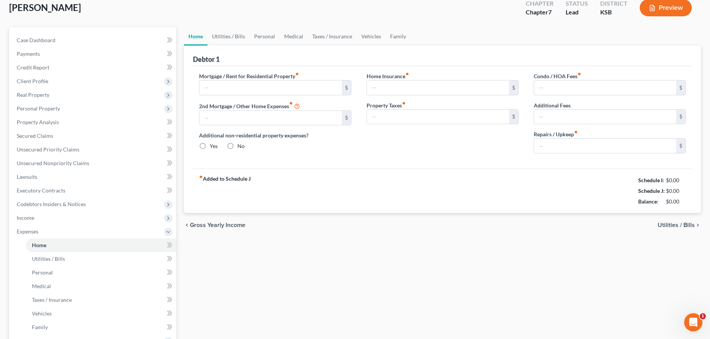
type input "865.00"
type input "0.00"
radio input "true"
type input "75.00"
type input "0.00"
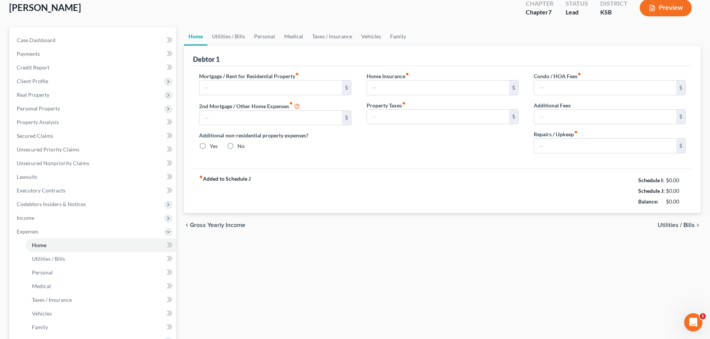
type input "0.00"
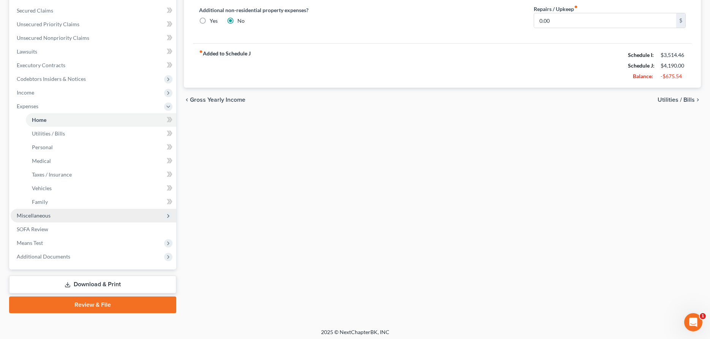
scroll to position [173, 0]
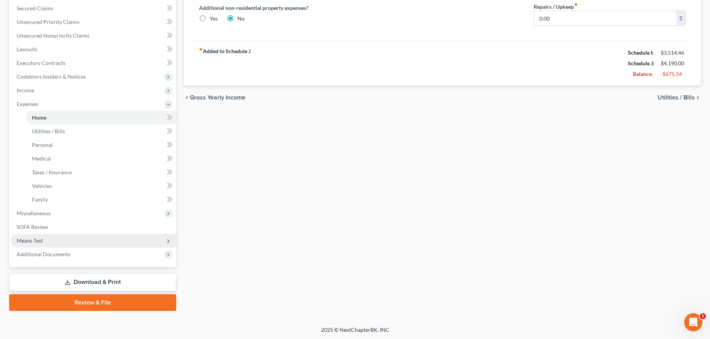
click at [43, 240] on span "Means Test" at bounding box center [94, 241] width 166 height 14
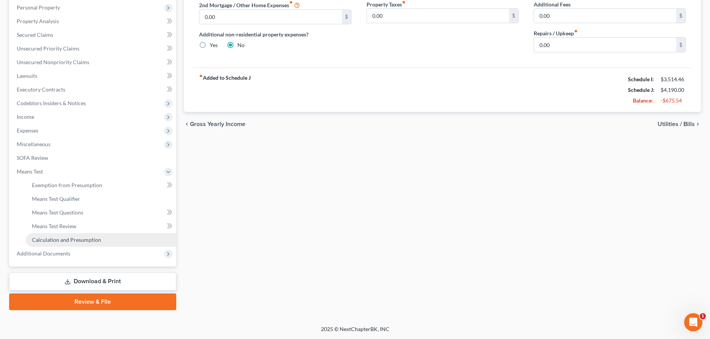
scroll to position [146, 0]
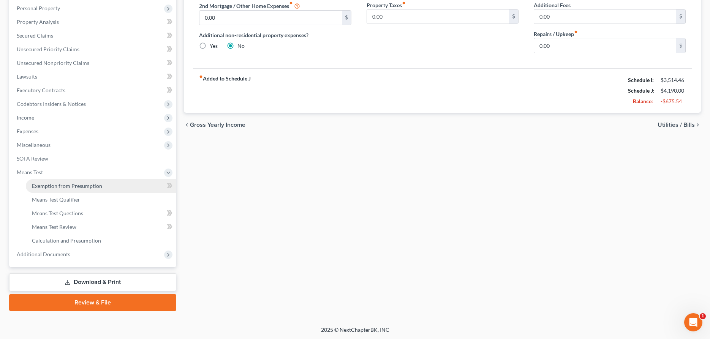
click at [53, 187] on span "Exemption from Presumption" at bounding box center [67, 186] width 70 height 6
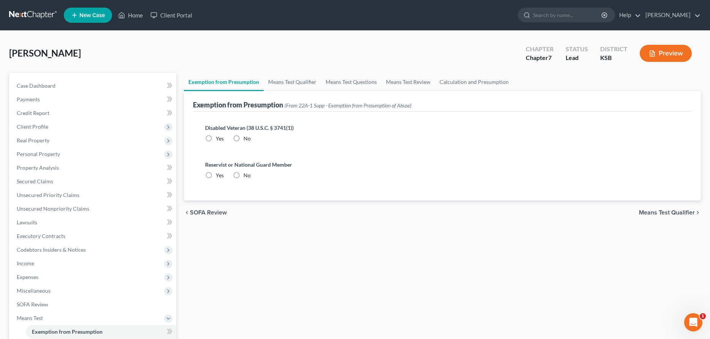
click at [244, 137] on label "No" at bounding box center [247, 139] width 7 height 8
click at [247, 137] on input "No" at bounding box center [249, 137] width 5 height 5
radio input "true"
click at [244, 176] on label "No" at bounding box center [247, 176] width 7 height 8
click at [247, 176] on input "No" at bounding box center [249, 174] width 5 height 5
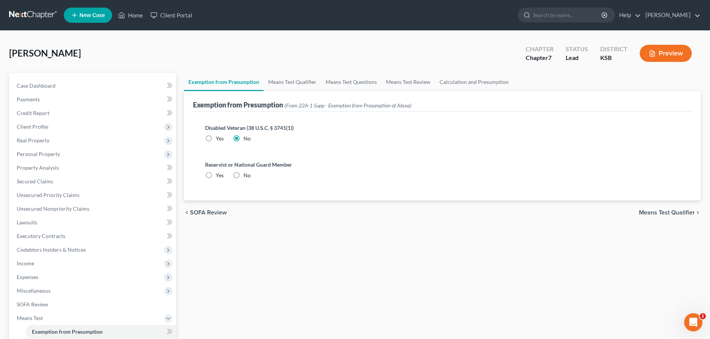
radio input "true"
click at [279, 84] on link "Means Test Qualifier" at bounding box center [292, 82] width 57 height 18
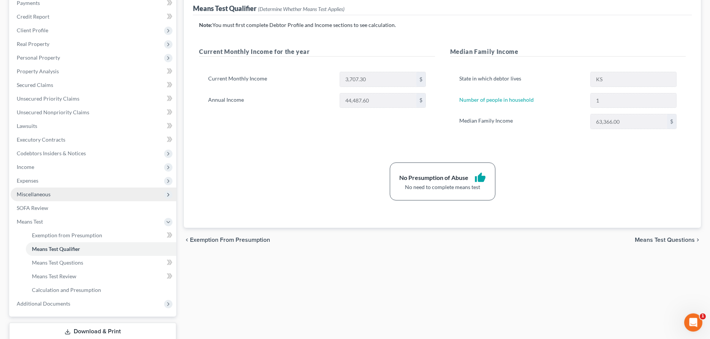
scroll to position [146, 0]
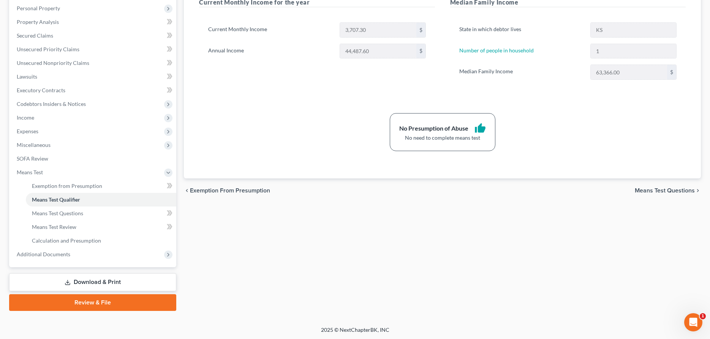
click at [71, 281] on link "Download & Print" at bounding box center [92, 283] width 167 height 18
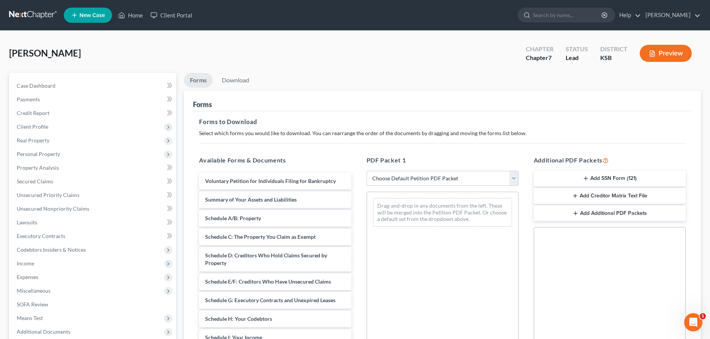
click at [367, 171] on select "Choose Default Petition PDF Packet Complete Bankruptcy Petition (all forms and …" at bounding box center [443, 178] width 152 height 15
select select "4"
click option "District of KS" at bounding box center [0, 0] width 0 height 0
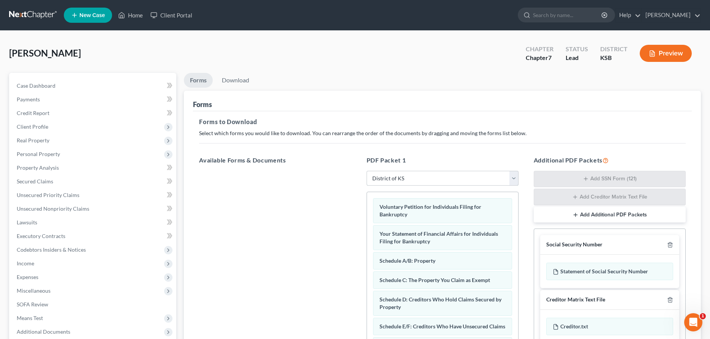
scroll to position [130, 0]
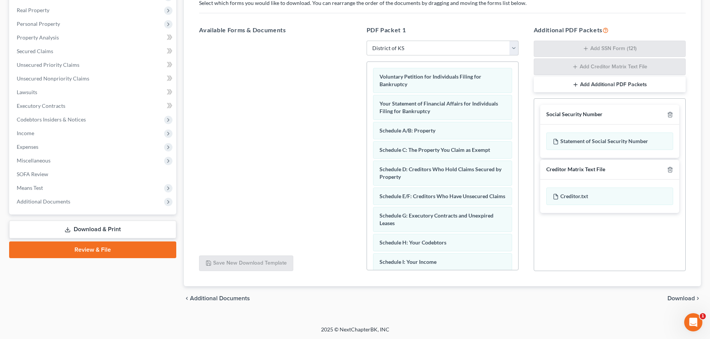
click at [676, 296] on span "Download" at bounding box center [680, 299] width 27 height 6
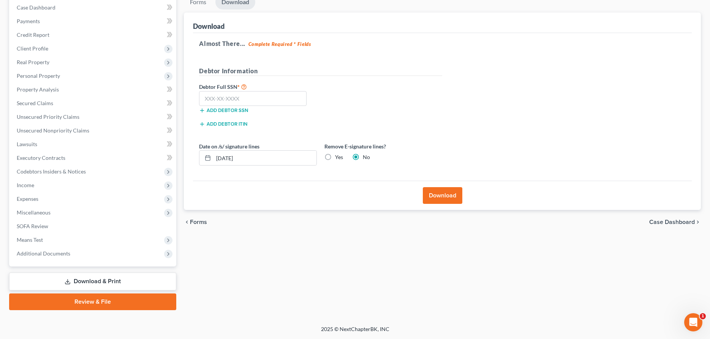
scroll to position [77, 0]
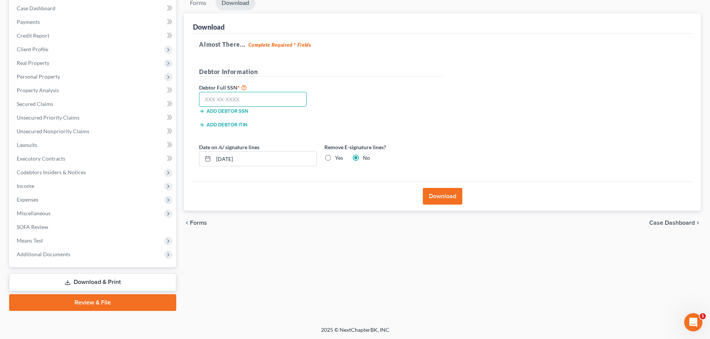
click at [286, 101] on input "text" at bounding box center [253, 99] width 108 height 15
type input "514-74-4383"
click at [445, 196] on button "Download" at bounding box center [443, 196] width 40 height 17
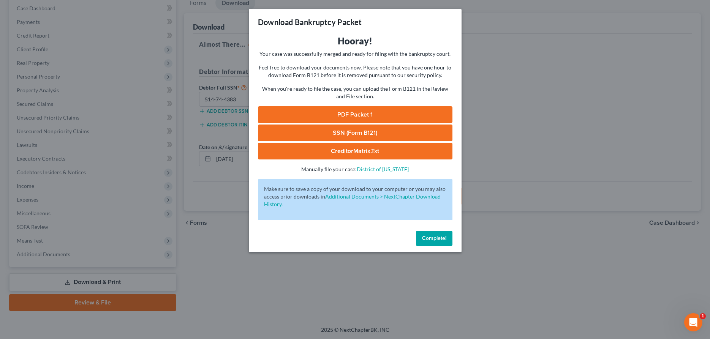
click at [432, 240] on span "Complete!" at bounding box center [434, 238] width 24 height 6
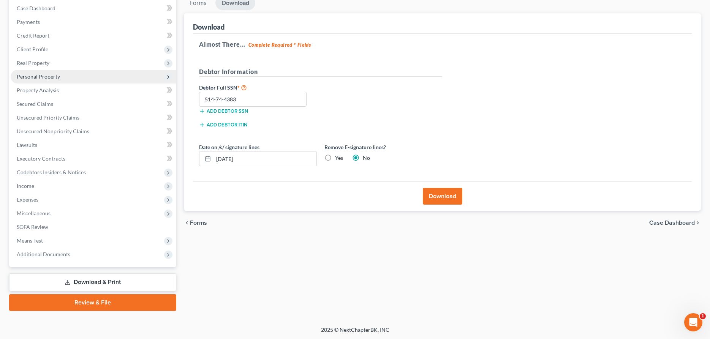
click at [46, 77] on span "Personal Property" at bounding box center [38, 76] width 43 height 6
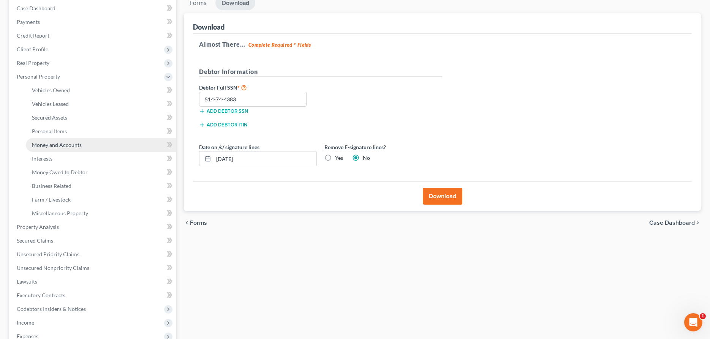
click at [53, 144] on span "Money and Accounts" at bounding box center [57, 145] width 50 height 6
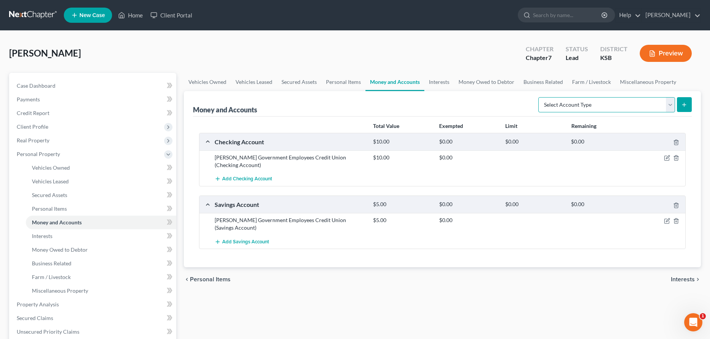
click at [538, 97] on select "Select Account Type Brokerage Cash on Hand Certificates of Deposit Checking Acc…" at bounding box center [606, 104] width 137 height 15
select select "checking"
click option "Checking Account" at bounding box center [0, 0] width 0 height 0
click at [683, 103] on icon "submit" at bounding box center [684, 105] width 6 height 6
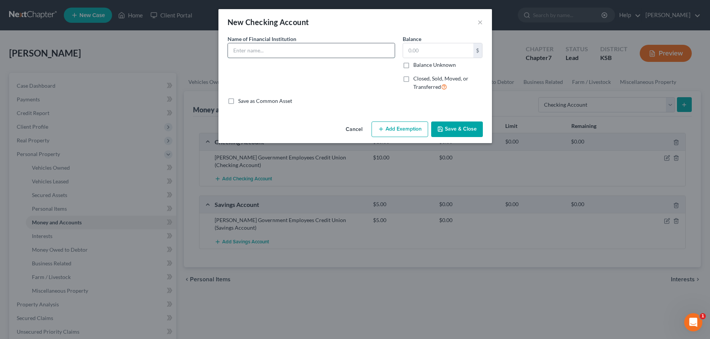
click at [296, 52] on input "text" at bounding box center [311, 50] width 167 height 14
type input "Chime"
type input "2.00"
click at [451, 132] on button "Save & Close" at bounding box center [457, 130] width 52 height 16
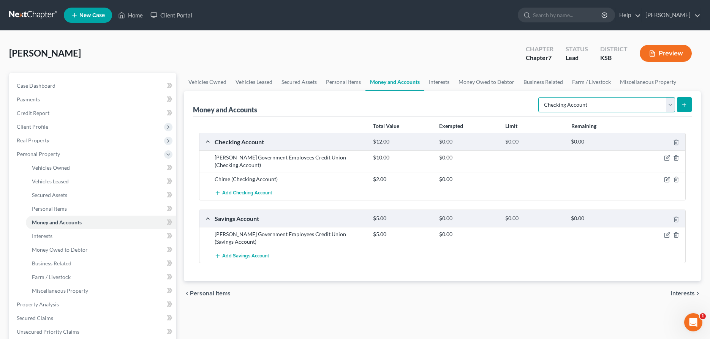
click at [538, 97] on select "Select Account Type Brokerage Cash on Hand Certificates of Deposit Checking Acc…" at bounding box center [606, 104] width 137 height 15
select select "savings"
click option "Savings Account" at bounding box center [0, 0] width 0 height 0
click at [688, 103] on button "submit" at bounding box center [684, 104] width 15 height 15
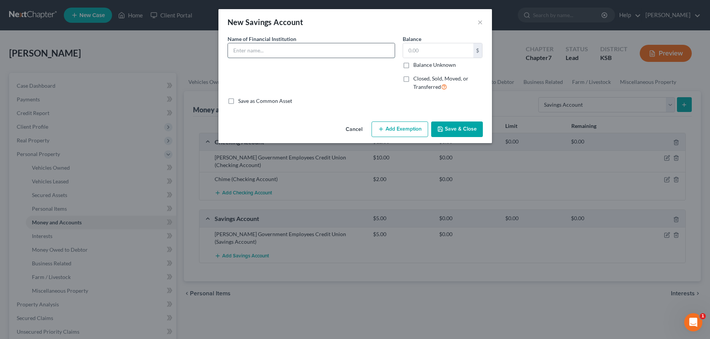
click at [324, 51] on input "text" at bounding box center [311, 50] width 167 height 14
type input "Chime"
type input "5.00"
click at [462, 127] on button "Save & Close" at bounding box center [457, 130] width 52 height 16
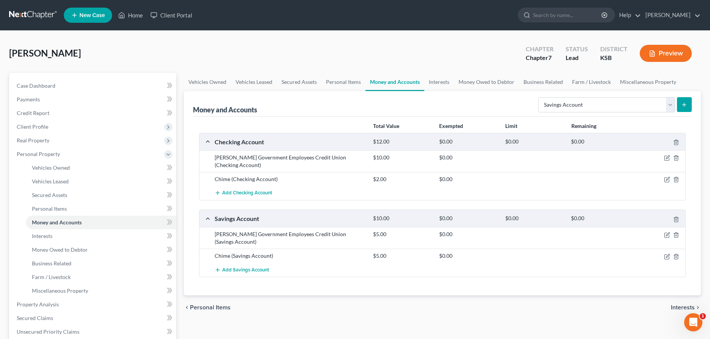
scroll to position [214, 0]
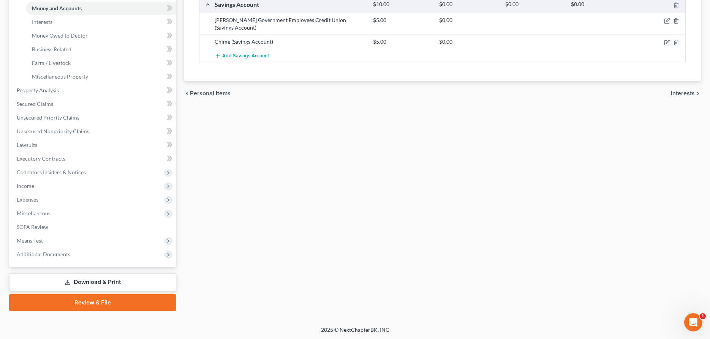
click at [55, 281] on link "Download & Print" at bounding box center [92, 283] width 167 height 18
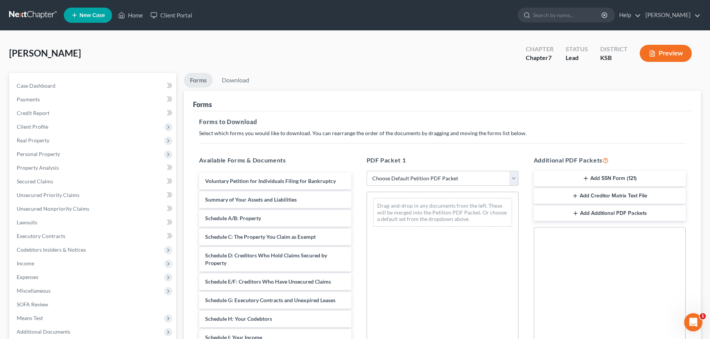
click at [367, 171] on select "Choose Default Petition PDF Packet Complete Bankruptcy Petition (all forms and …" at bounding box center [443, 178] width 152 height 15
select select "4"
click option "District of KS" at bounding box center [0, 0] width 0 height 0
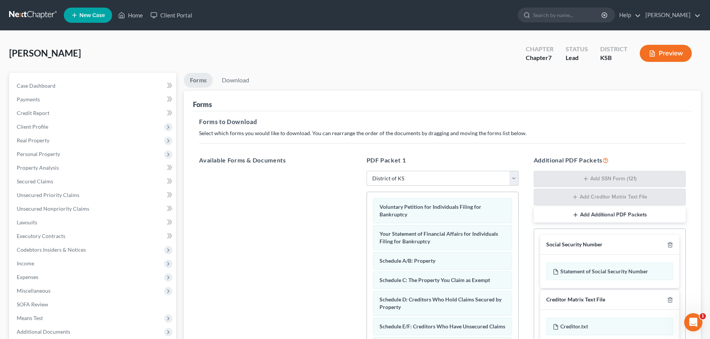
scroll to position [130, 0]
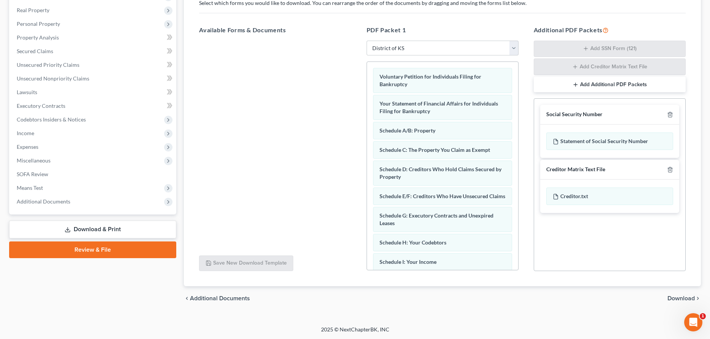
click at [685, 298] on span "Download" at bounding box center [680, 299] width 27 height 6
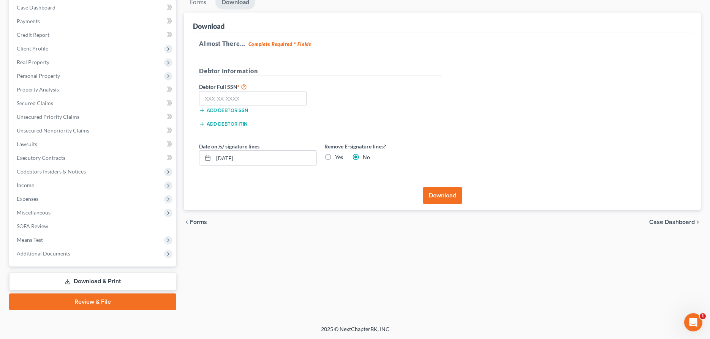
scroll to position [77, 0]
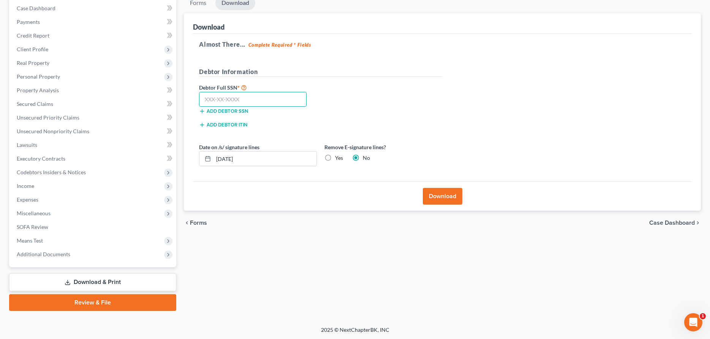
click at [215, 96] on input "text" at bounding box center [253, 99] width 108 height 15
type input "514-74-4383"
click at [430, 192] on button "Download" at bounding box center [443, 196] width 40 height 17
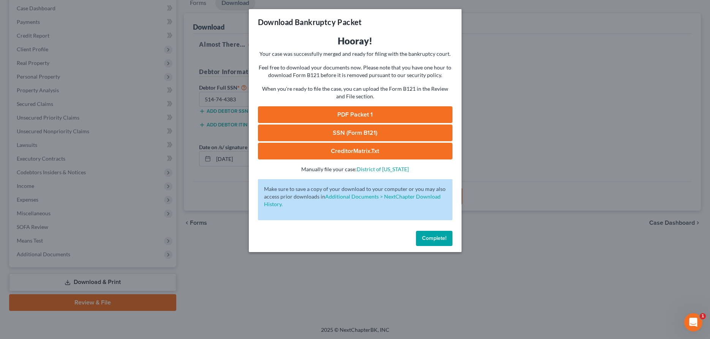
click at [359, 113] on link "PDF Packet 1" at bounding box center [355, 114] width 195 height 17
click at [430, 240] on span "Complete!" at bounding box center [434, 238] width 24 height 6
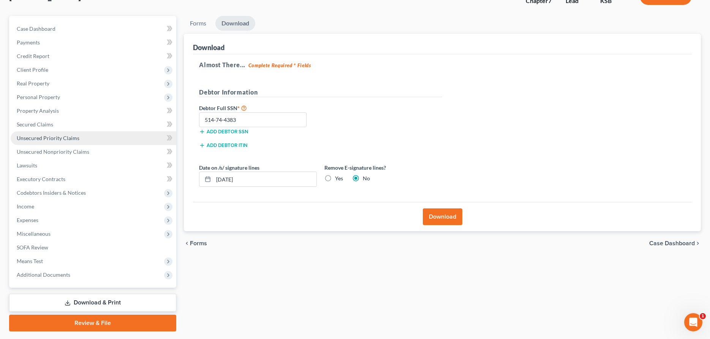
scroll to position [0, 0]
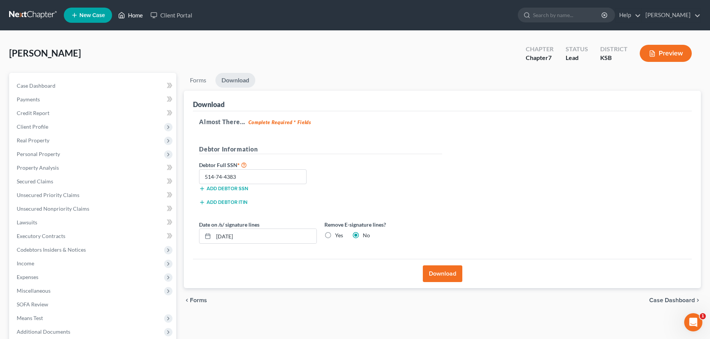
click at [130, 14] on link "Home" at bounding box center [130, 15] width 32 height 14
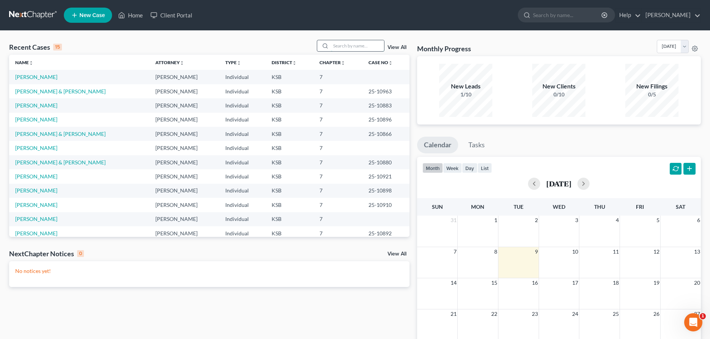
click at [331, 43] on input "search" at bounding box center [357, 45] width 53 height 11
type input "[PERSON_NAME]"
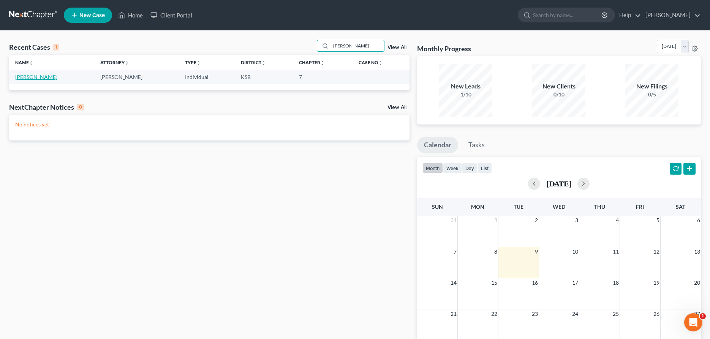
click at [21, 78] on link "[PERSON_NAME]" at bounding box center [36, 77] width 42 height 6
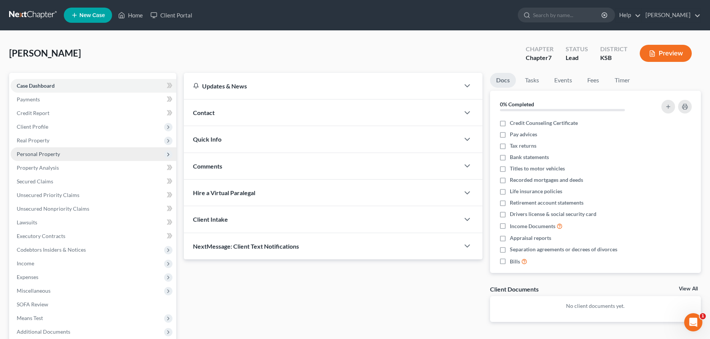
click at [44, 155] on span "Personal Property" at bounding box center [38, 154] width 43 height 6
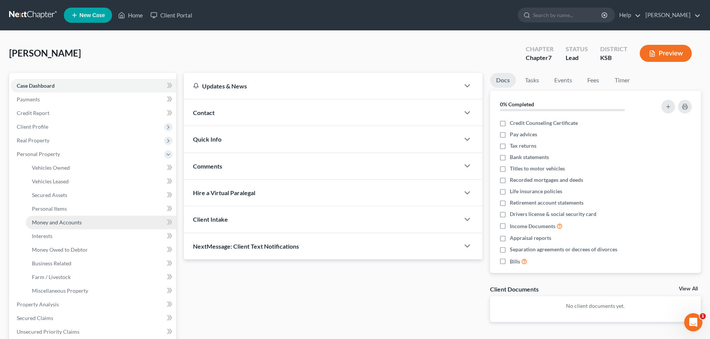
click at [59, 221] on span "Money and Accounts" at bounding box center [57, 222] width 50 height 6
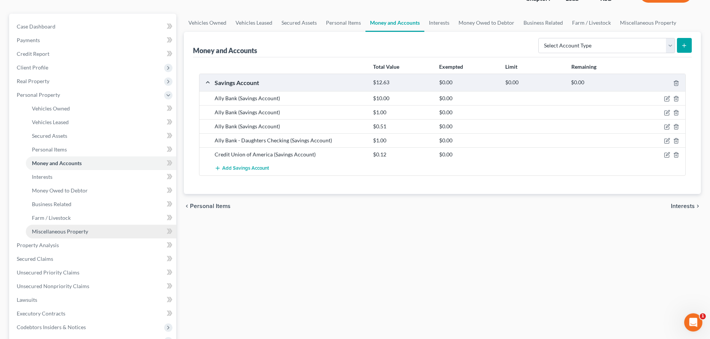
scroll to position [116, 0]
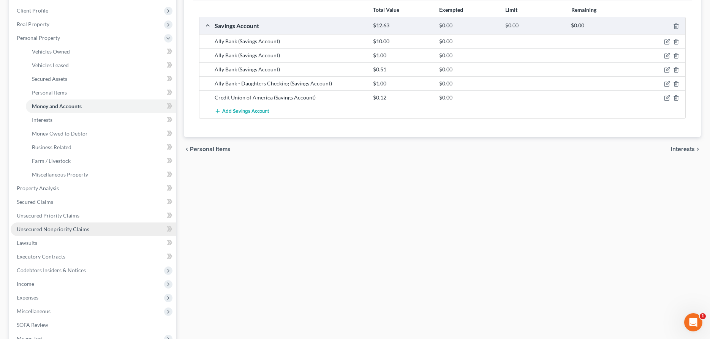
click at [45, 229] on span "Unsecured Nonpriority Claims" at bounding box center [53, 229] width 73 height 6
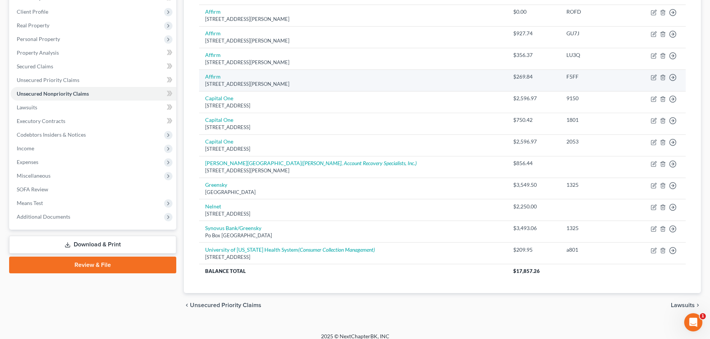
scroll to position [116, 0]
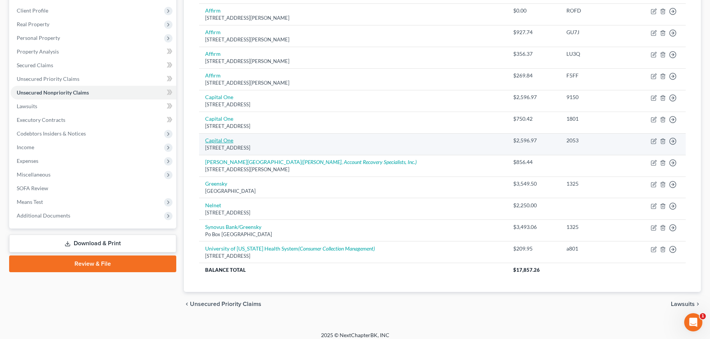
click at [223, 140] on link "Capital One" at bounding box center [219, 140] width 28 height 6
select select "46"
select select "2"
select select "0"
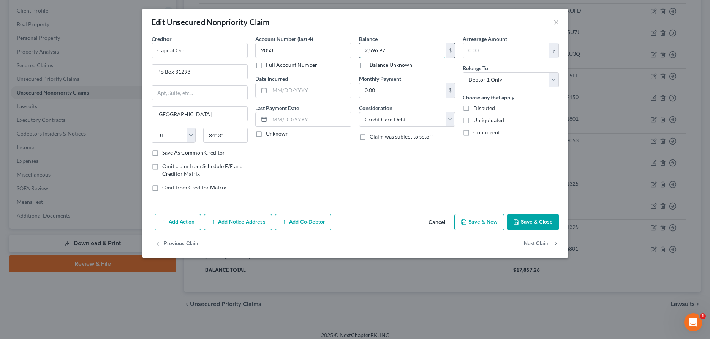
click at [403, 47] on input "2,596.97" at bounding box center [402, 50] width 86 height 14
type input "2,694.11"
click at [539, 219] on button "Save & Close" at bounding box center [533, 222] width 52 height 16
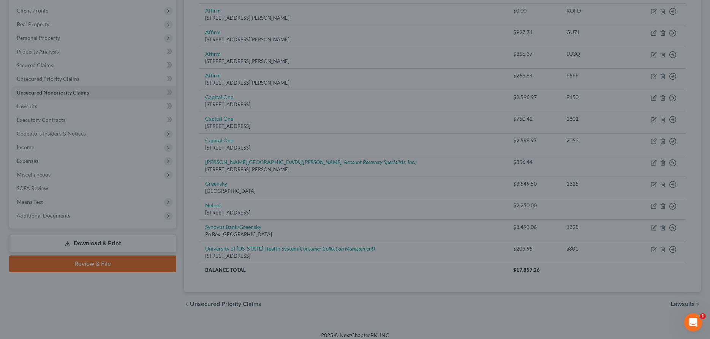
type input "0"
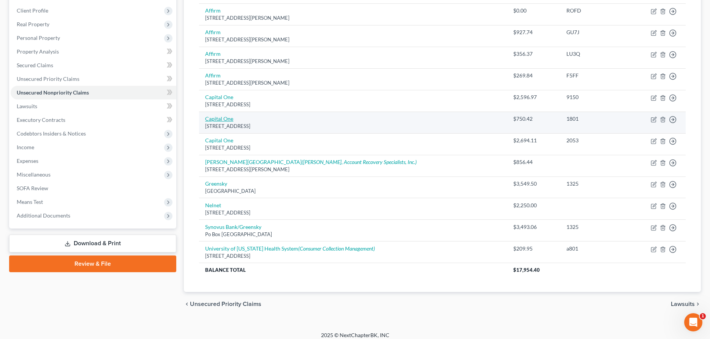
click at [210, 119] on link "Capital One" at bounding box center [219, 118] width 28 height 6
select select "46"
select select "2"
select select "0"
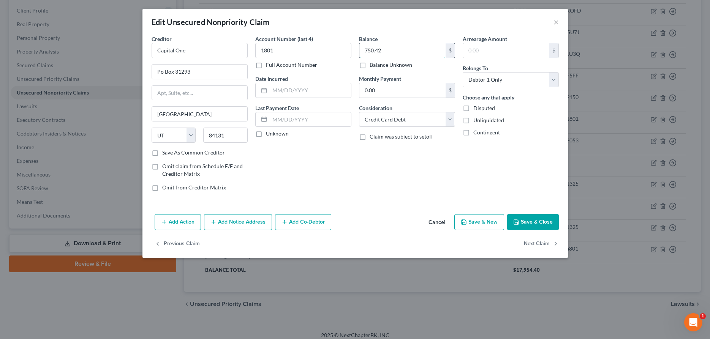
click at [407, 51] on input "750.42" at bounding box center [402, 50] width 86 height 14
type input "791.52"
click at [545, 226] on button "Save & Close" at bounding box center [533, 222] width 52 height 16
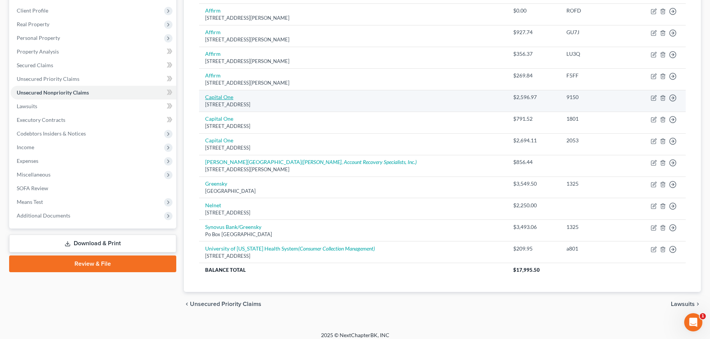
click at [229, 97] on link "Capital One" at bounding box center [219, 97] width 28 height 6
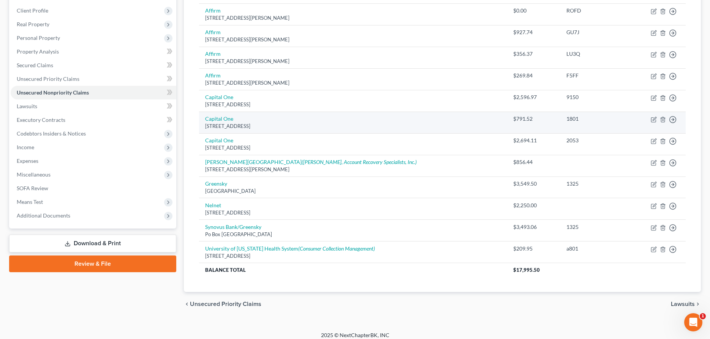
select select "46"
select select "2"
select select "0"
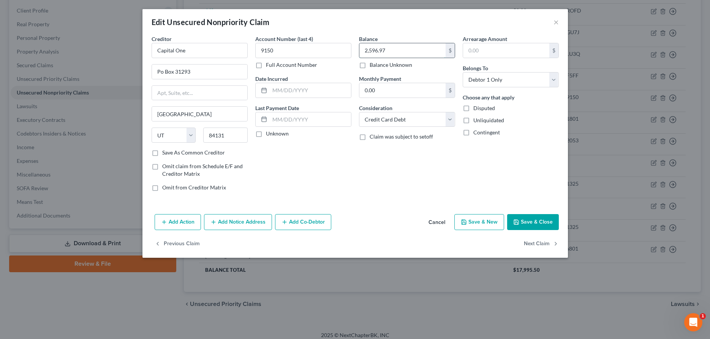
click at [416, 52] on input "2,596.97" at bounding box center [402, 50] width 86 height 14
type input "3,401.21"
click at [535, 223] on button "Save & Close" at bounding box center [533, 222] width 52 height 16
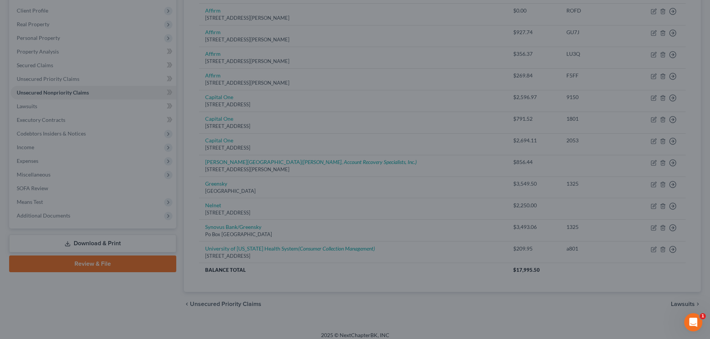
type input "0"
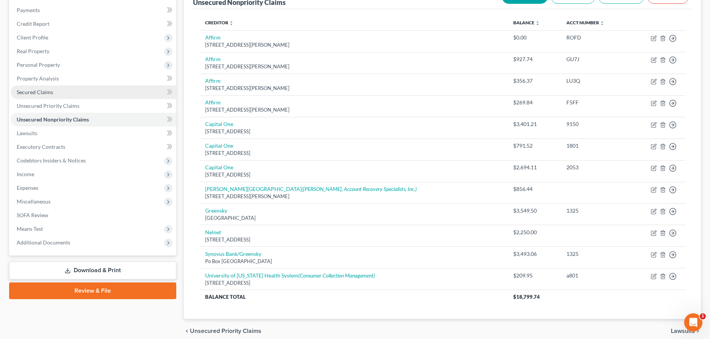
scroll to position [77, 0]
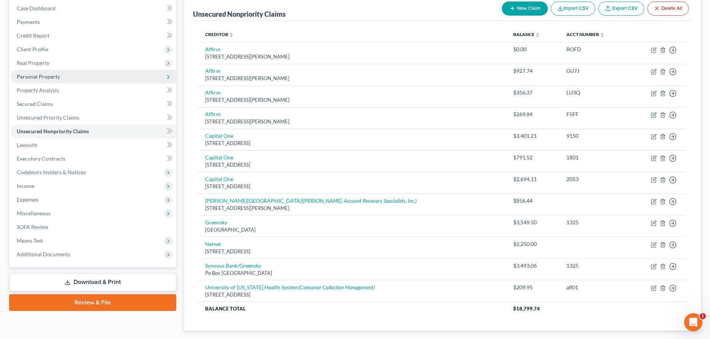
click at [39, 77] on span "Personal Property" at bounding box center [38, 76] width 43 height 6
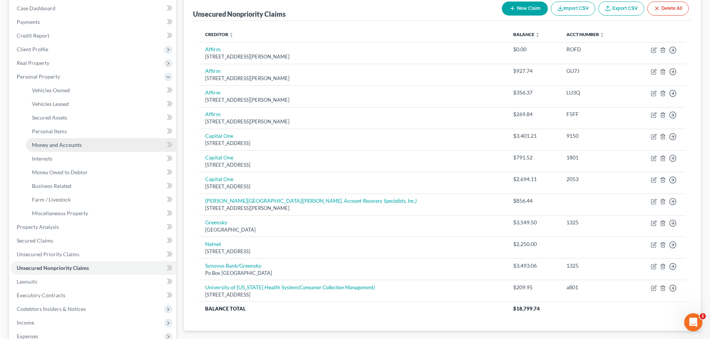
click at [56, 145] on span "Money and Accounts" at bounding box center [57, 145] width 50 height 6
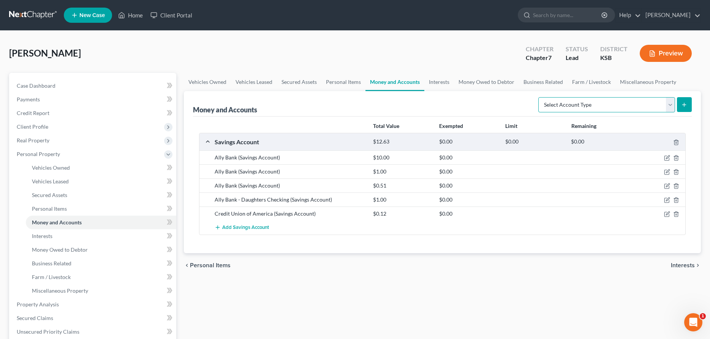
select select "checking"
click option "Checking Account" at bounding box center [0, 0] width 0 height 0
click at [685, 104] on icon "submit" at bounding box center [684, 105] width 6 height 6
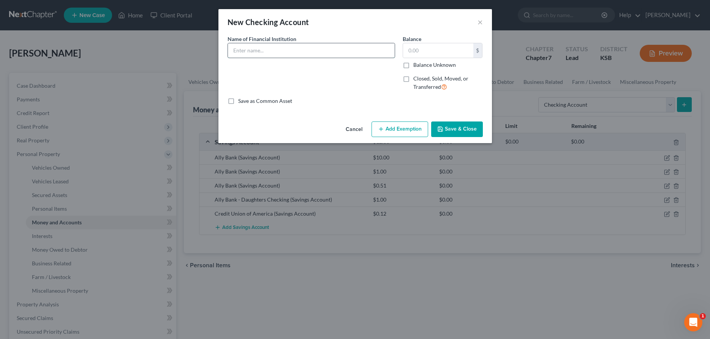
click at [331, 56] on input "text" at bounding box center [311, 50] width 167 height 14
type input "Capital One #0366"
type input "5.00"
click at [476, 129] on button "Save & Close" at bounding box center [457, 130] width 52 height 16
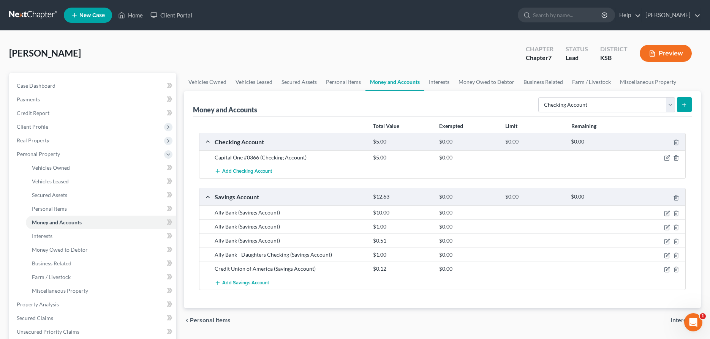
click at [686, 104] on icon "submit" at bounding box center [684, 105] width 6 height 6
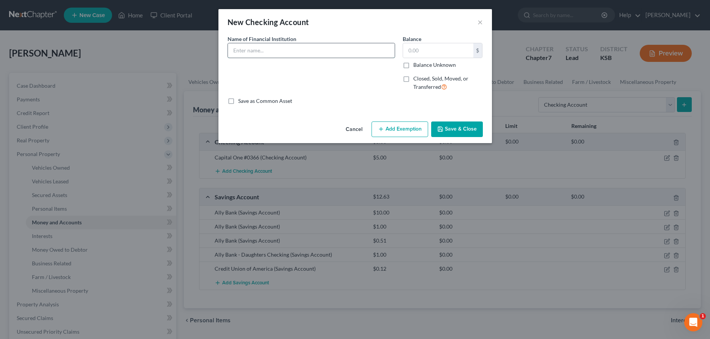
click at [372, 52] on input "text" at bounding box center [311, 50] width 167 height 14
type input "Cash App"
type input "1.00"
click at [444, 130] on button "Save & Close" at bounding box center [457, 130] width 52 height 16
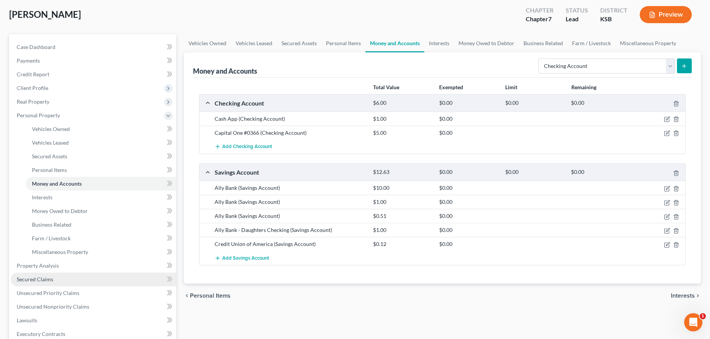
click at [30, 280] on span "Secured Claims" at bounding box center [35, 279] width 36 height 6
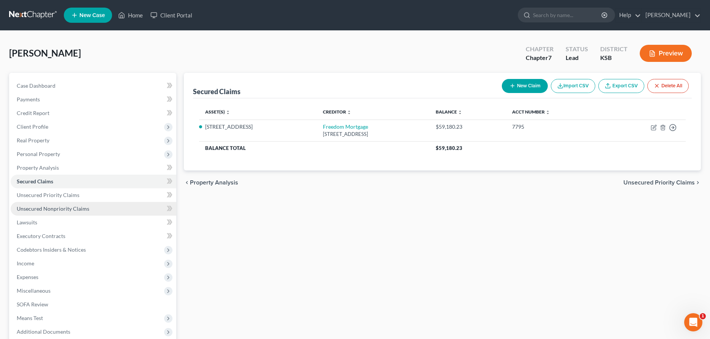
click at [55, 210] on span "Unsecured Nonpriority Claims" at bounding box center [53, 209] width 73 height 6
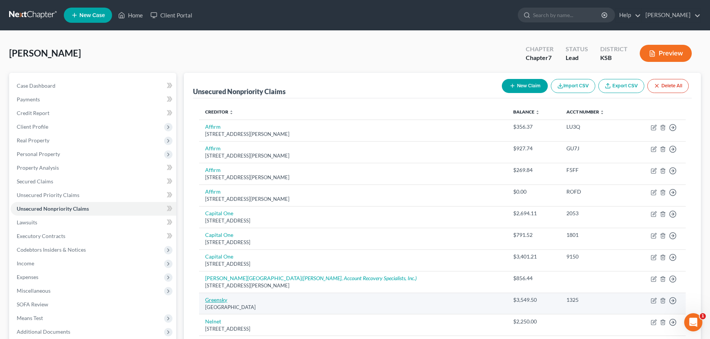
click at [219, 300] on link "Greensky" at bounding box center [216, 300] width 22 height 6
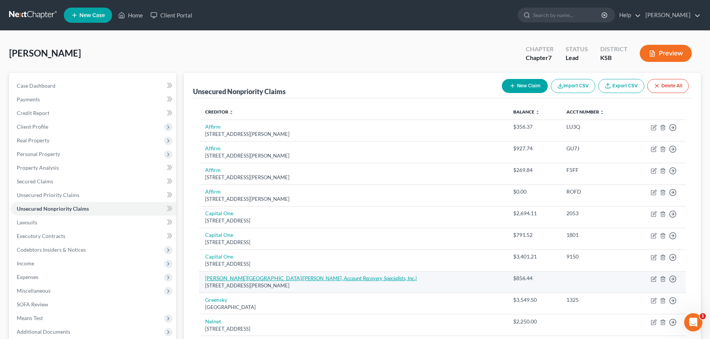
select select "28"
select select "2"
select select "0"
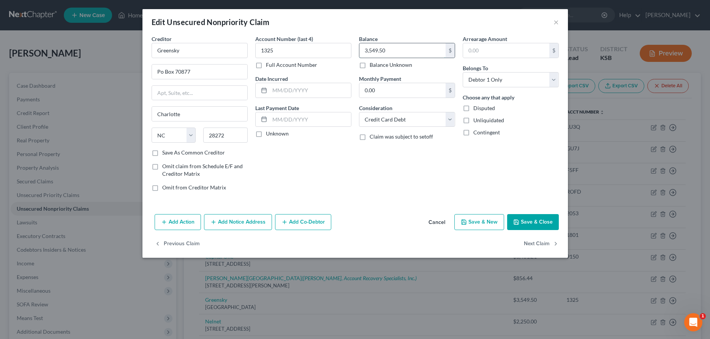
click at [418, 53] on input "3,549.50" at bounding box center [402, 50] width 86 height 14
type input "3,646.82"
drag, startPoint x: 542, startPoint y: 225, endPoint x: 543, endPoint y: 221, distance: 4.1
click at [542, 223] on button "Save & Close" at bounding box center [533, 222] width 52 height 16
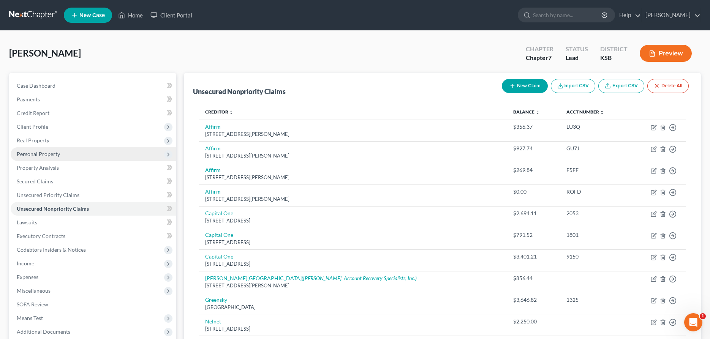
click at [41, 153] on span "Personal Property" at bounding box center [38, 154] width 43 height 6
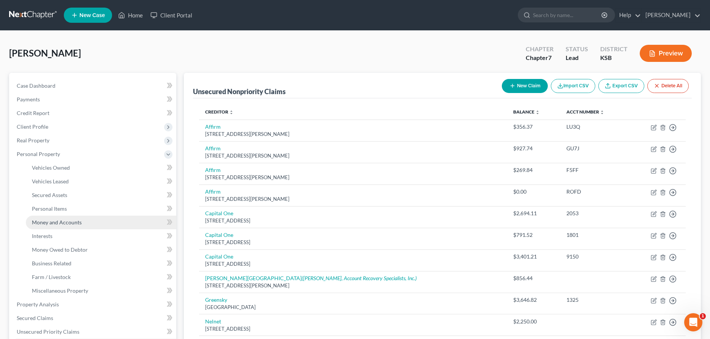
click at [61, 221] on span "Money and Accounts" at bounding box center [57, 222] width 50 height 6
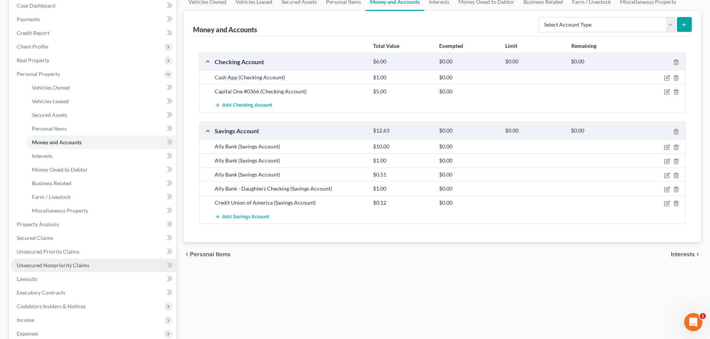
scroll to position [116, 0]
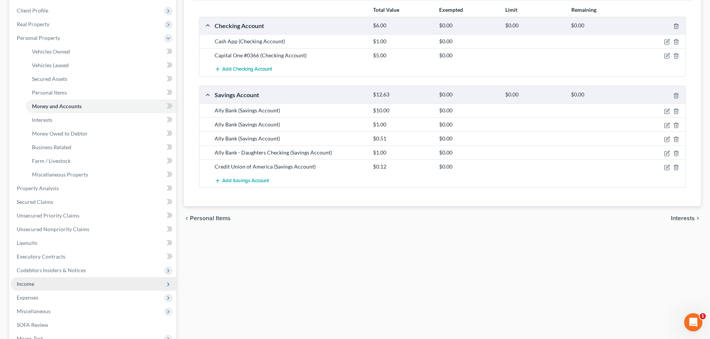
click at [26, 286] on span "Income" at bounding box center [25, 284] width 17 height 6
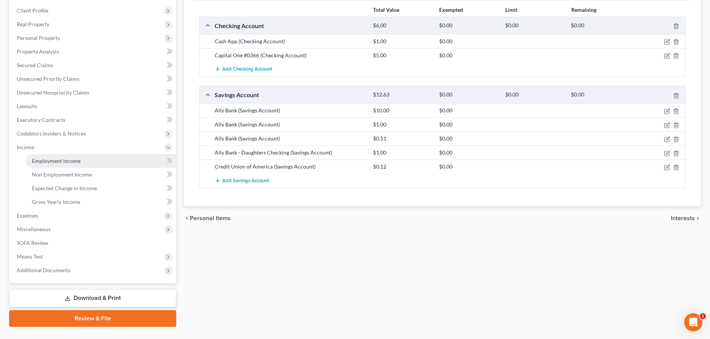
click at [55, 161] on span "Employment Income" at bounding box center [56, 161] width 49 height 6
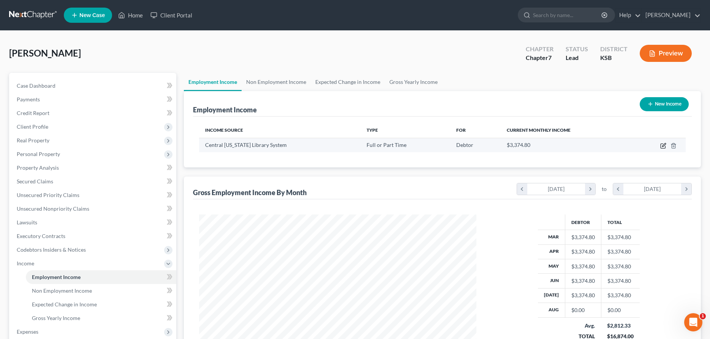
click at [662, 145] on icon "button" at bounding box center [663, 146] width 6 height 6
select select "0"
select select "17"
select select "0"
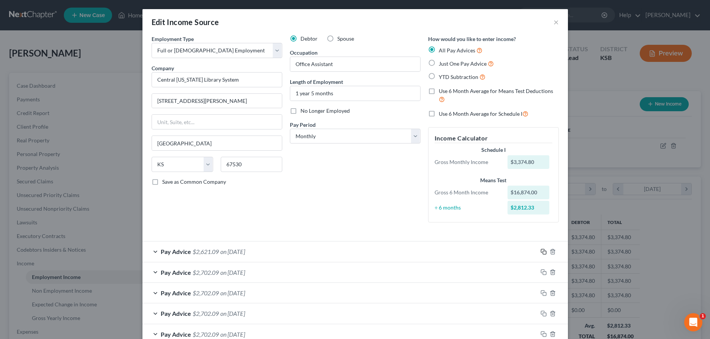
drag, startPoint x: 544, startPoint y: 252, endPoint x: 517, endPoint y: 231, distance: 33.8
click at [543, 252] on icon "button" at bounding box center [544, 252] width 6 height 6
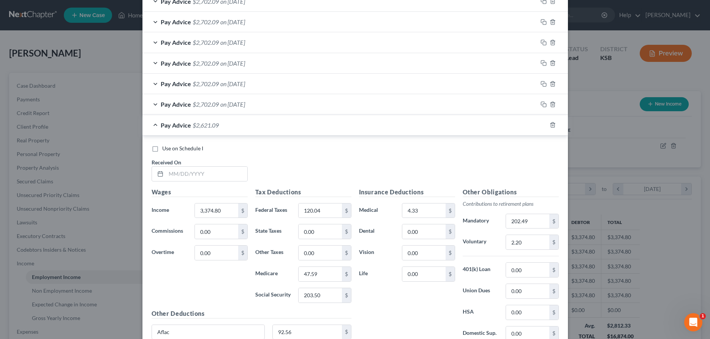
scroll to position [359, 0]
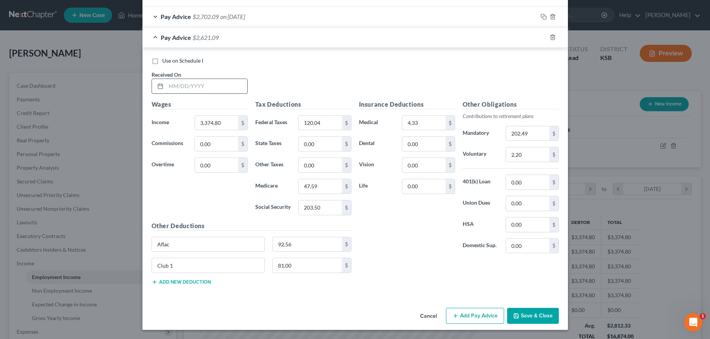
click at [204, 89] on input "text" at bounding box center [206, 86] width 81 height 14
type input "[DATE]"
click at [541, 313] on button "Save & Close" at bounding box center [533, 316] width 52 height 16
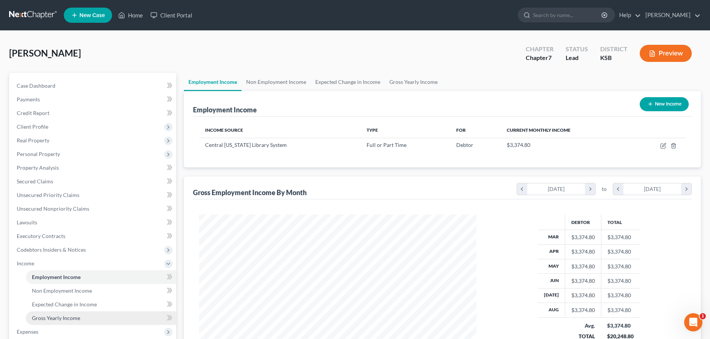
click at [47, 319] on span "Gross Yearly Income" at bounding box center [56, 318] width 48 height 6
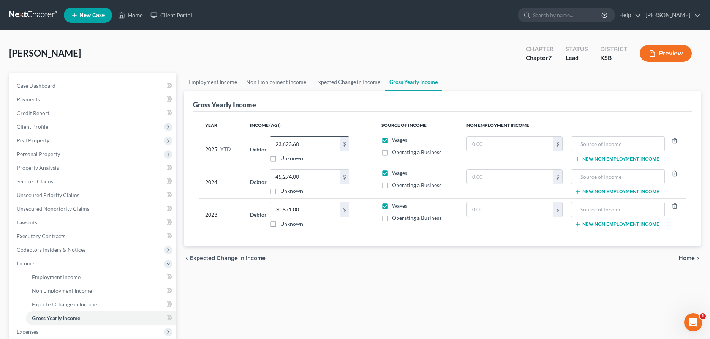
click at [276, 144] on input "23,623.60" at bounding box center [305, 144] width 70 height 14
type input "21,484.72"
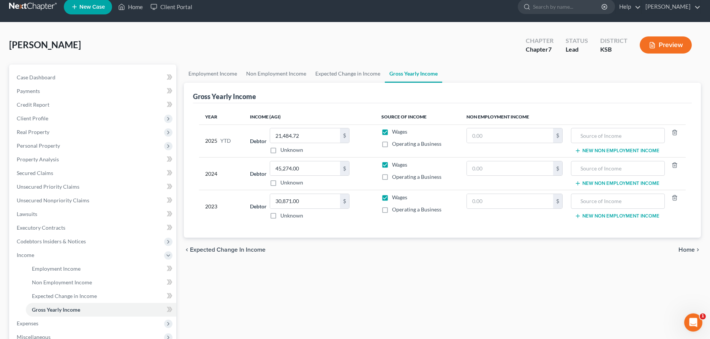
scroll to position [132, 0]
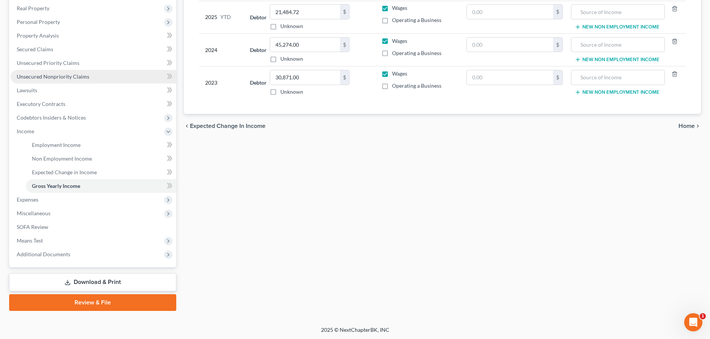
click at [51, 74] on span "Unsecured Nonpriority Claims" at bounding box center [53, 76] width 73 height 6
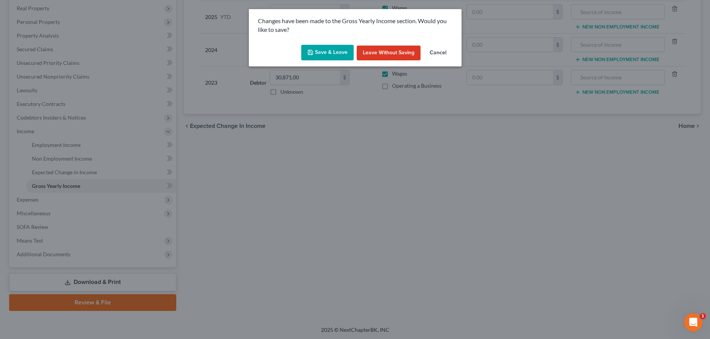
click at [320, 47] on button "Save & Leave" at bounding box center [327, 53] width 52 height 16
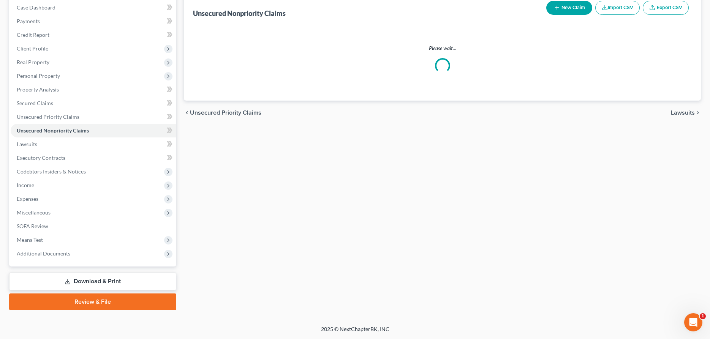
scroll to position [77, 0]
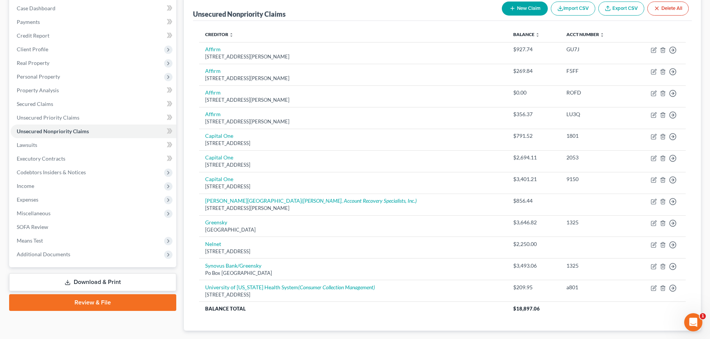
click at [512, 9] on icon "button" at bounding box center [512, 8] width 6 height 6
select select "0"
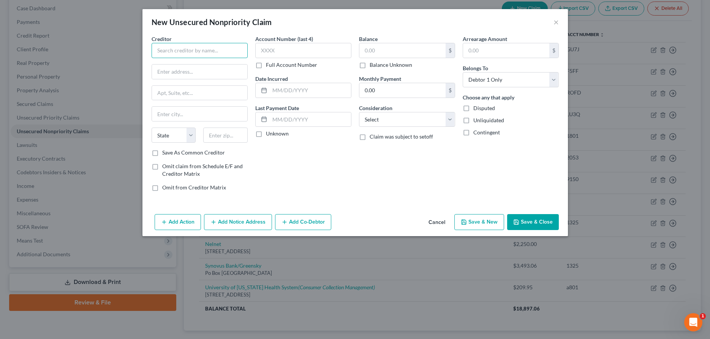
click at [243, 51] on input "text" at bounding box center [200, 50] width 96 height 15
type input "University of [US_STATE] Health Systems"
click at [528, 221] on button "Save & Close" at bounding box center [533, 222] width 52 height 16
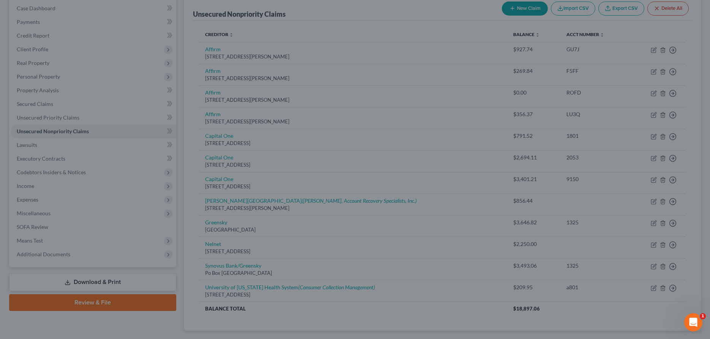
type input "0.00"
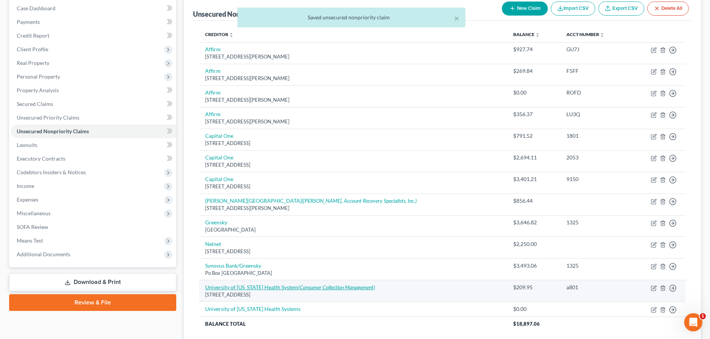
click at [266, 289] on link "University of [US_STATE] Health System (Consumer Collection Management)" at bounding box center [290, 287] width 170 height 6
select select "17"
select select "9"
select select "0"
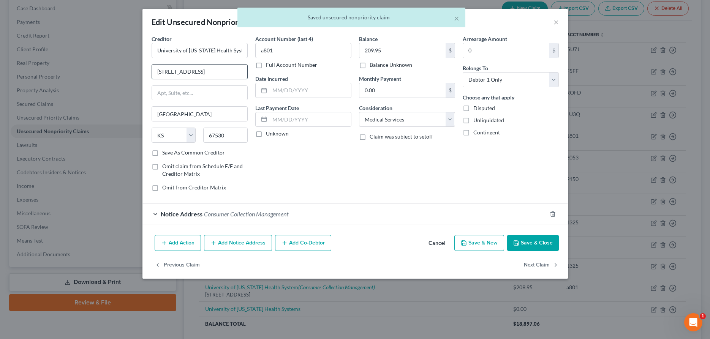
drag, startPoint x: 223, startPoint y: 73, endPoint x: 139, endPoint y: 74, distance: 83.6
click at [152, 74] on input "[STREET_ADDRESS]" at bounding box center [199, 72] width 95 height 14
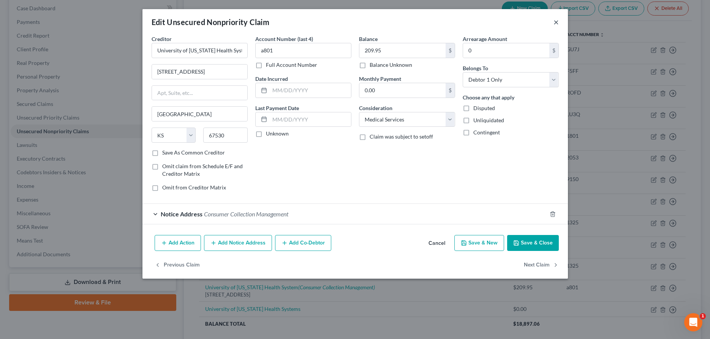
click at [553, 22] on button "×" at bounding box center [555, 21] width 5 height 9
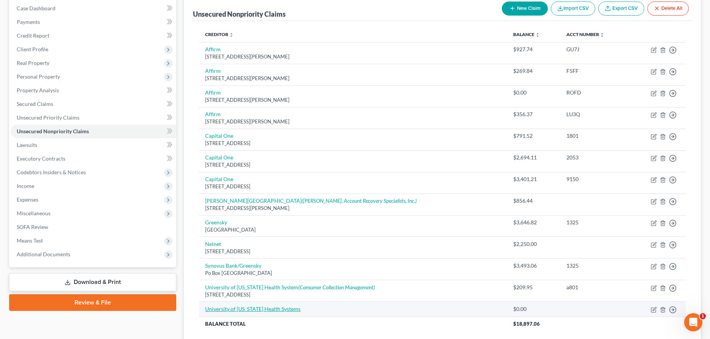
click at [275, 310] on link "University of [US_STATE] Health Systems" at bounding box center [252, 309] width 95 height 6
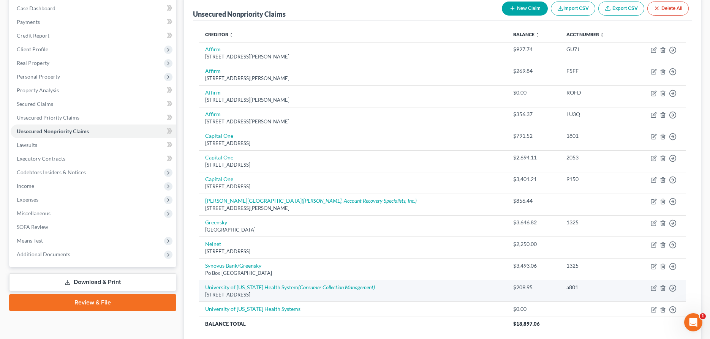
select select "0"
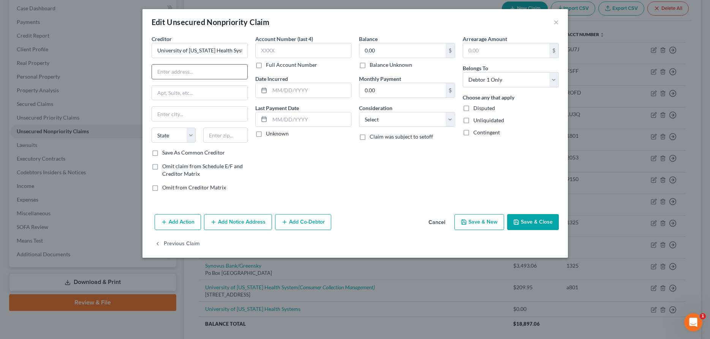
click at [226, 68] on input "text" at bounding box center [199, 72] width 95 height 14
type input "514 [GEOGRAPHIC_DATA]"
type input "[GEOGRAPHIC_DATA]"
select select "17"
type input "67530"
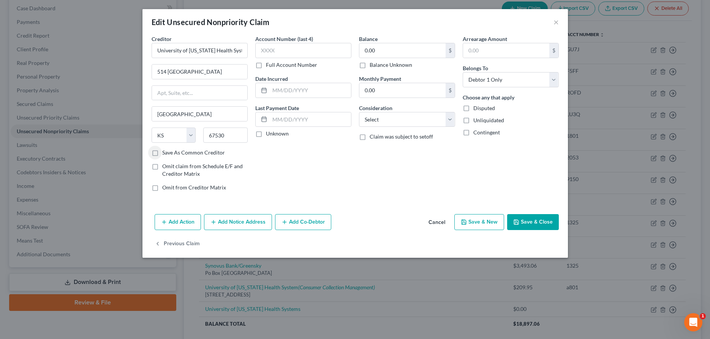
click at [546, 225] on button "Save & Close" at bounding box center [533, 222] width 52 height 16
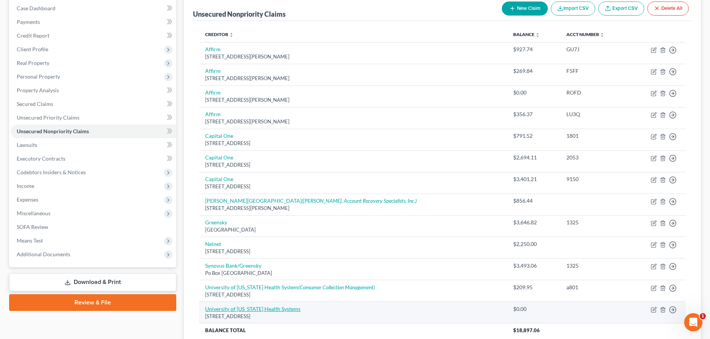
drag, startPoint x: 277, startPoint y: 309, endPoint x: 278, endPoint y: 304, distance: 5.6
click at [277, 309] on link "University of [US_STATE] Health Systems" at bounding box center [252, 309] width 95 height 6
select select "17"
select select "0"
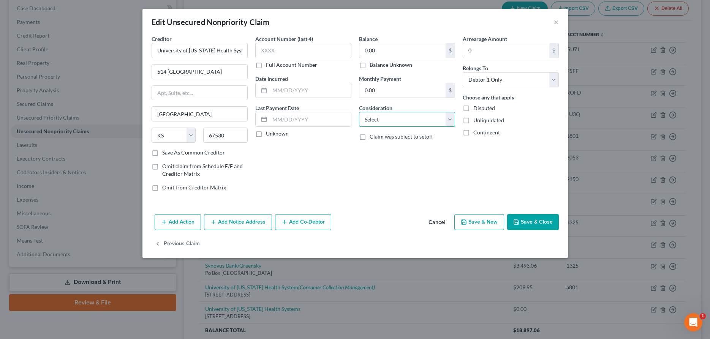
click at [359, 112] on select "Select Cable / Satellite Services Collection Agency Credit Card Debt Debt Couns…" at bounding box center [407, 119] width 96 height 15
select select "9"
click option "Medical Services" at bounding box center [0, 0] width 0 height 0
click at [392, 89] on input "0.00" at bounding box center [402, 90] width 86 height 14
type input "600.00"
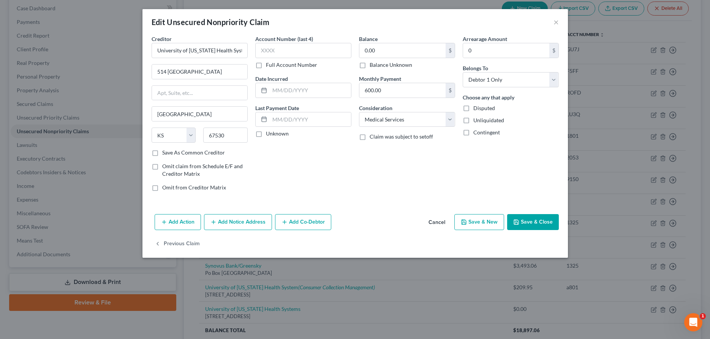
click at [536, 220] on button "Save & Close" at bounding box center [533, 222] width 52 height 16
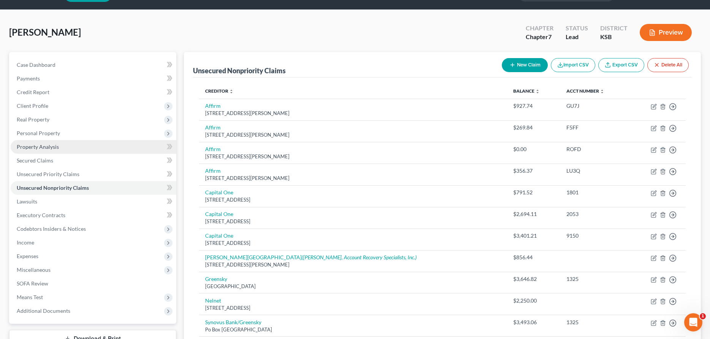
scroll to position [0, 0]
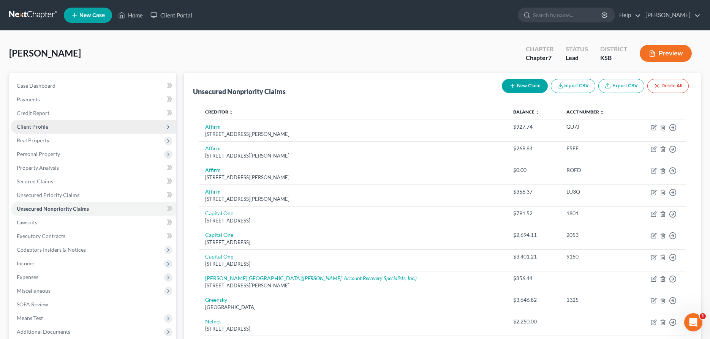
click at [25, 125] on span "Client Profile" at bounding box center [33, 126] width 32 height 6
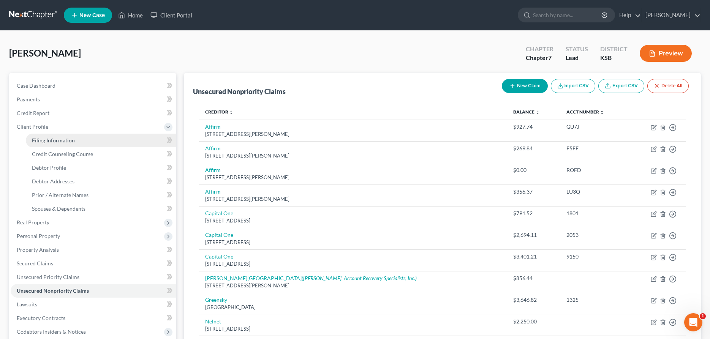
click at [37, 137] on link "Filing Information" at bounding box center [101, 141] width 150 height 14
select select "1"
select select "0"
select select "31"
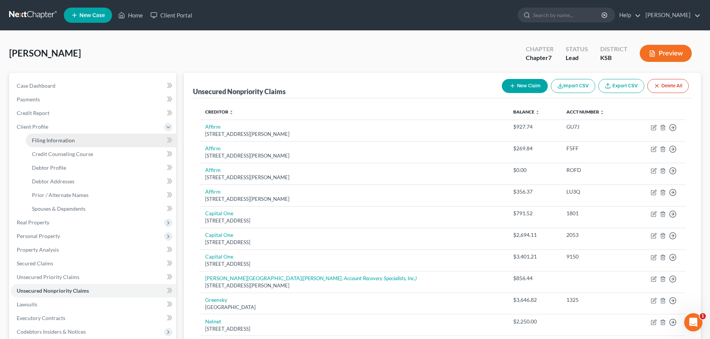
select select "0"
select select "17"
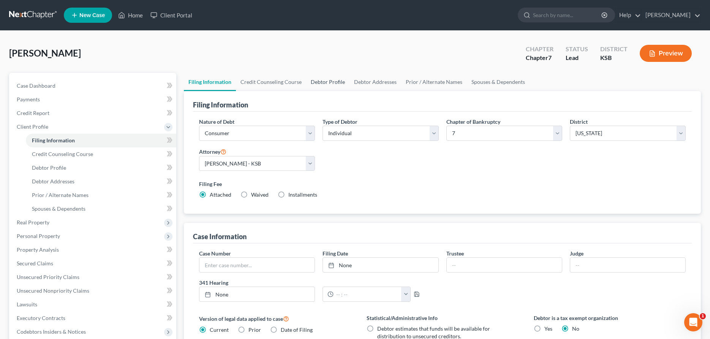
click at [339, 80] on link "Debtor Profile" at bounding box center [327, 82] width 43 height 18
select select "0"
select select "2"
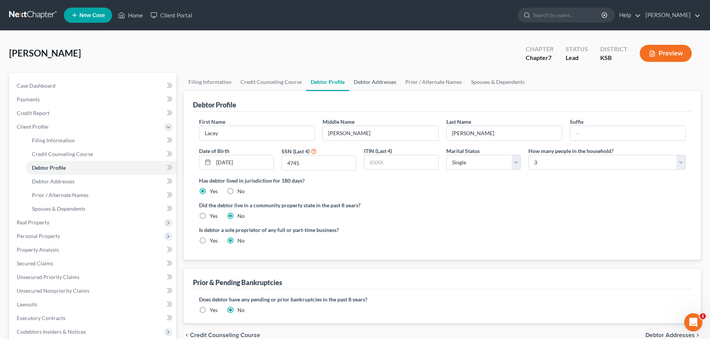
click at [362, 81] on link "Debtor Addresses" at bounding box center [375, 82] width 52 height 18
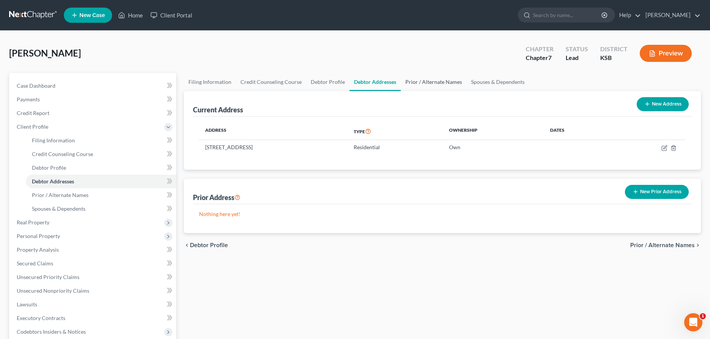
click at [410, 81] on link "Prior / Alternate Names" at bounding box center [434, 82] width 66 height 18
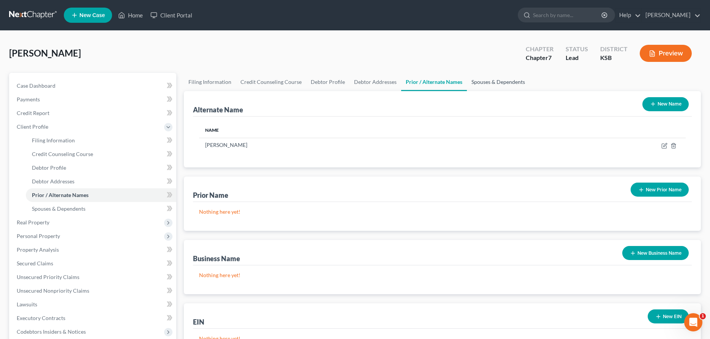
click at [488, 79] on link "Spouses & Dependents" at bounding box center [498, 82] width 63 height 18
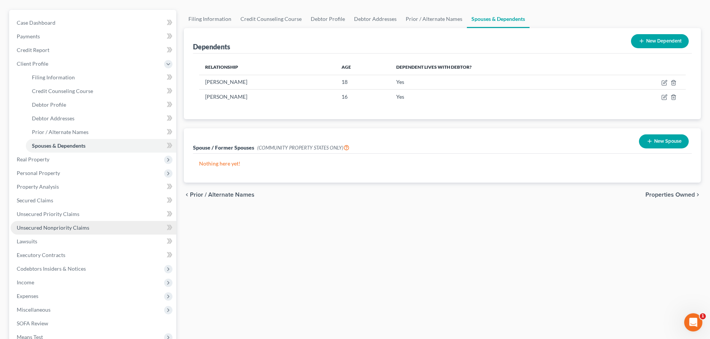
scroll to position [77, 0]
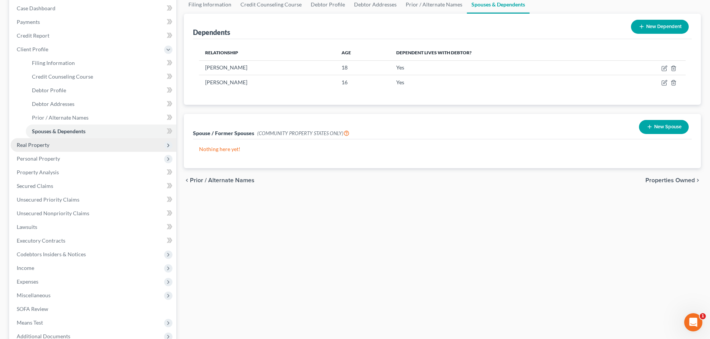
click at [59, 150] on span "Real Property" at bounding box center [94, 145] width 166 height 14
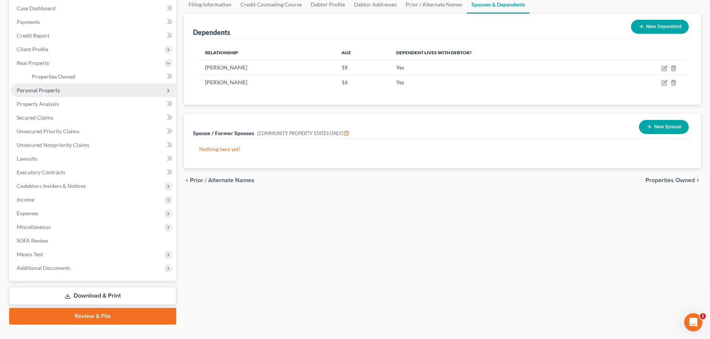
click at [31, 87] on span "Personal Property" at bounding box center [38, 90] width 43 height 6
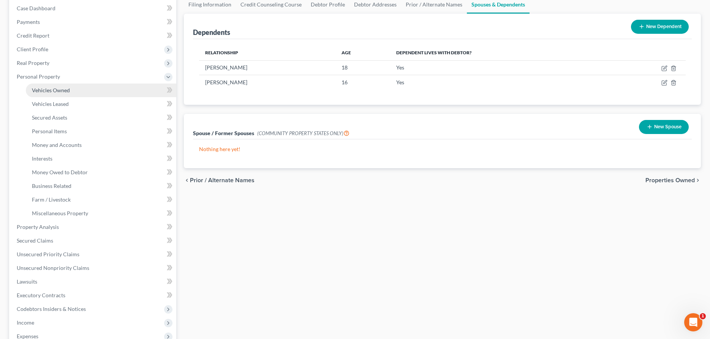
click at [34, 88] on span "Vehicles Owned" at bounding box center [51, 90] width 38 height 6
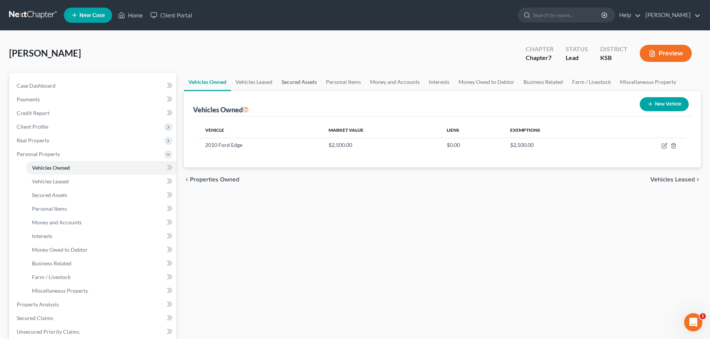
click at [299, 84] on link "Secured Assets" at bounding box center [299, 82] width 44 height 18
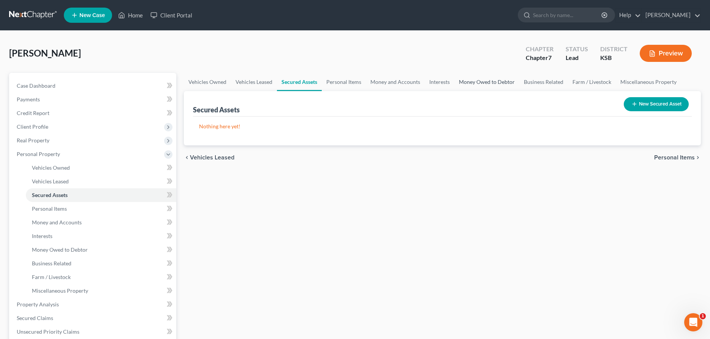
click at [482, 82] on link "Money Owed to Debtor" at bounding box center [486, 82] width 65 height 18
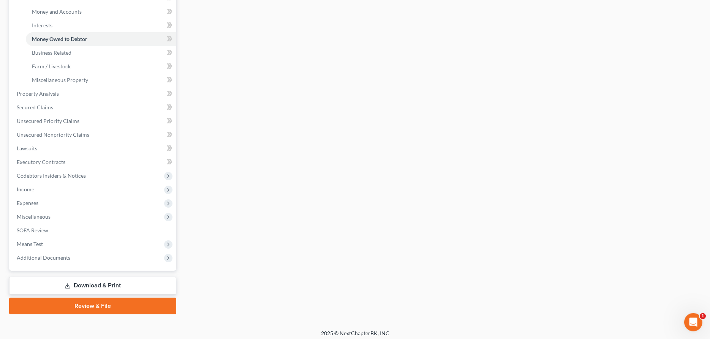
scroll to position [214, 0]
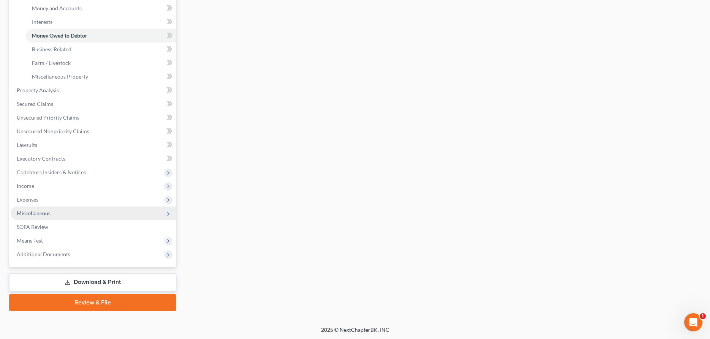
click at [30, 212] on span "Miscellaneous" at bounding box center [34, 213] width 34 height 6
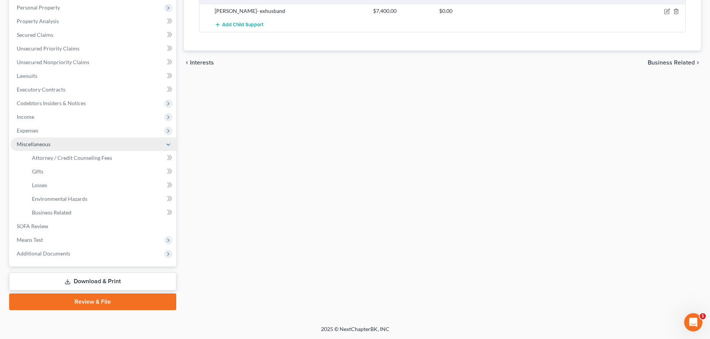
scroll to position [146, 0]
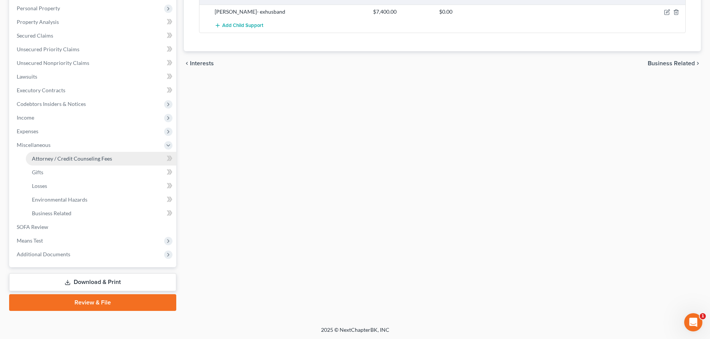
click at [58, 156] on span "Attorney / Credit Counseling Fees" at bounding box center [72, 158] width 80 height 6
select select "0"
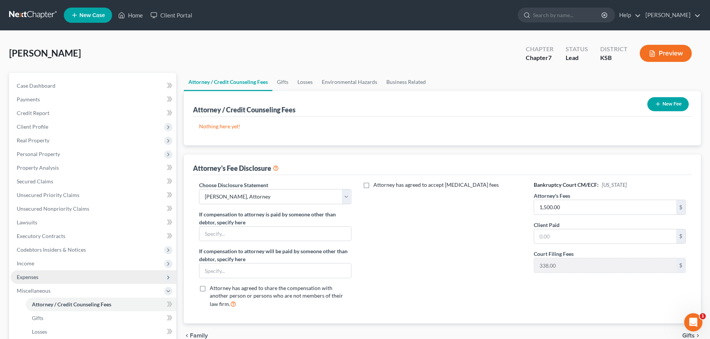
scroll to position [116, 0]
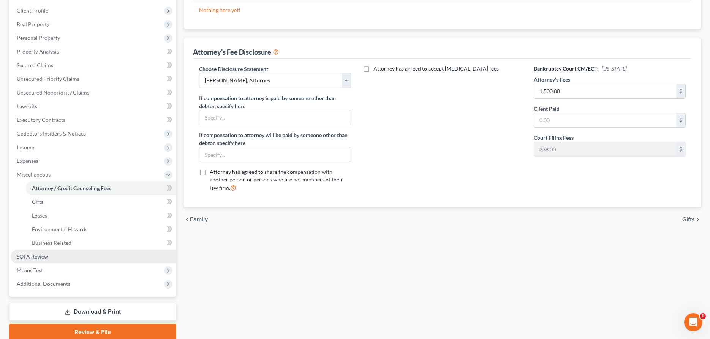
click at [26, 255] on span "SOFA Review" at bounding box center [33, 256] width 32 height 6
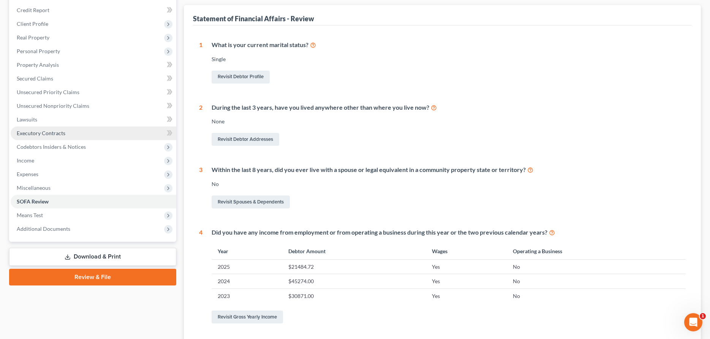
scroll to position [116, 0]
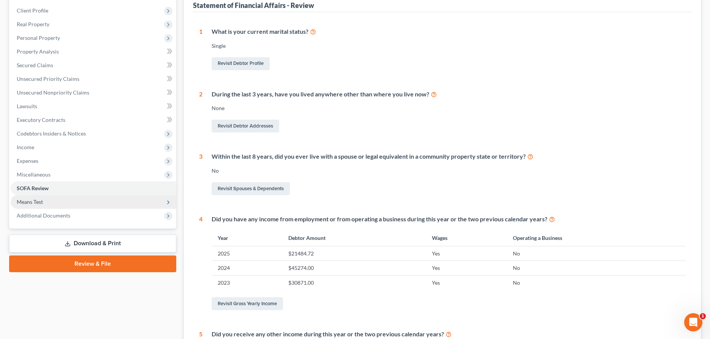
click at [40, 202] on span "Means Test" at bounding box center [30, 202] width 26 height 6
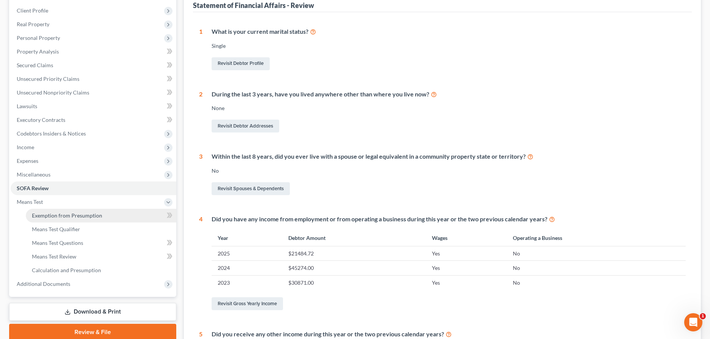
click at [47, 217] on span "Exemption from Presumption" at bounding box center [67, 215] width 70 height 6
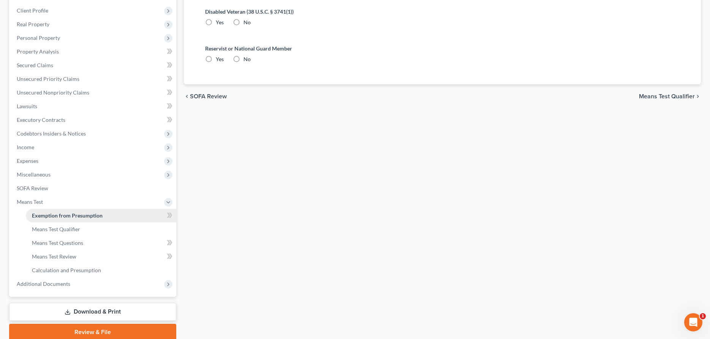
radio input "true"
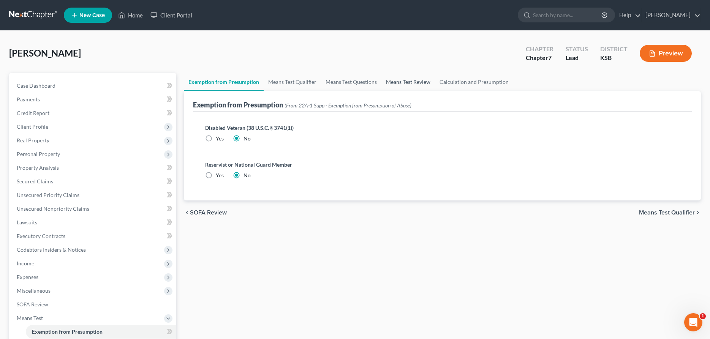
click at [394, 87] on link "Means Test Review" at bounding box center [408, 82] width 54 height 18
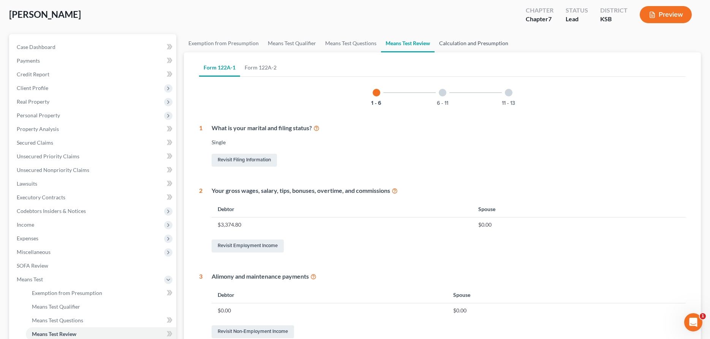
click at [482, 43] on link "Calculation and Presumption" at bounding box center [474, 43] width 78 height 18
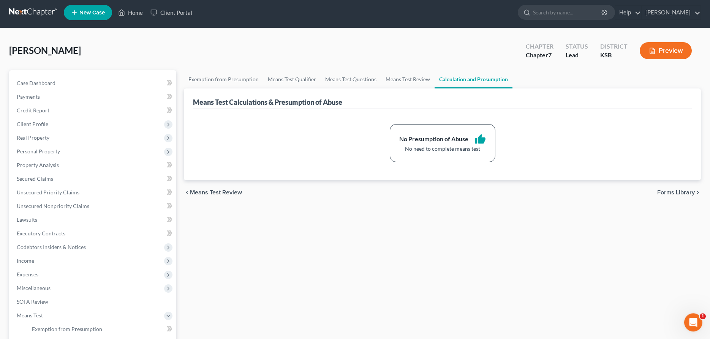
scroll to position [146, 0]
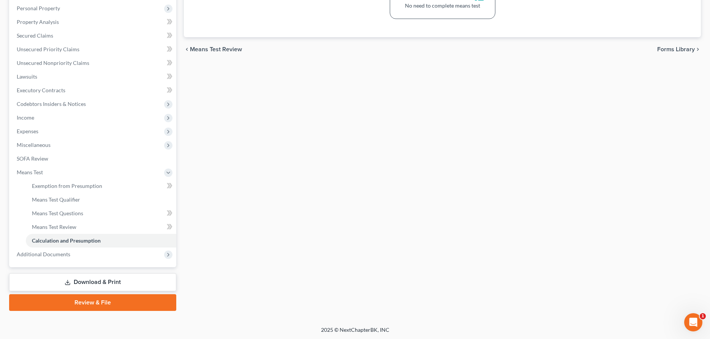
click at [99, 283] on link "Download & Print" at bounding box center [92, 283] width 167 height 18
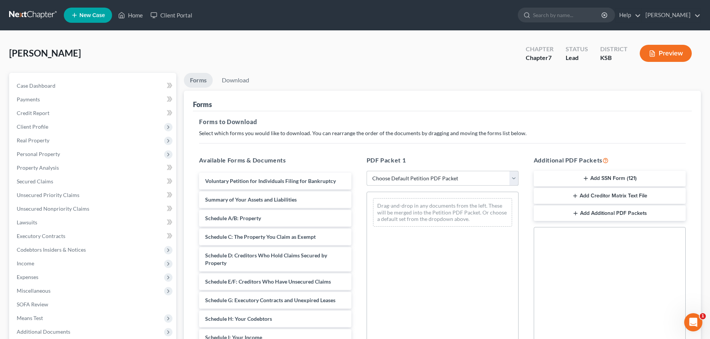
click at [367, 171] on select "Choose Default Petition PDF Packet Complete Bankruptcy Petition (all forms and …" at bounding box center [443, 178] width 152 height 15
select select "4"
click option "District of KS" at bounding box center [0, 0] width 0 height 0
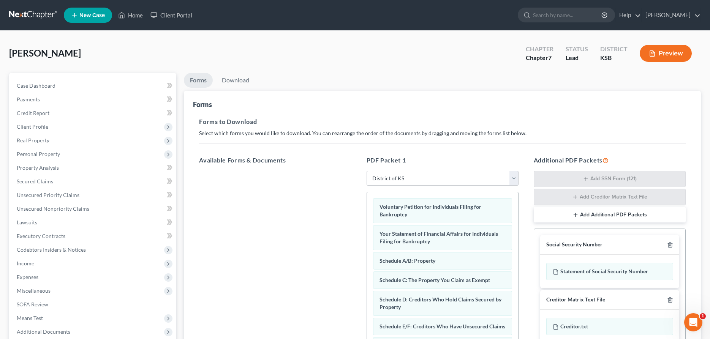
scroll to position [130, 0]
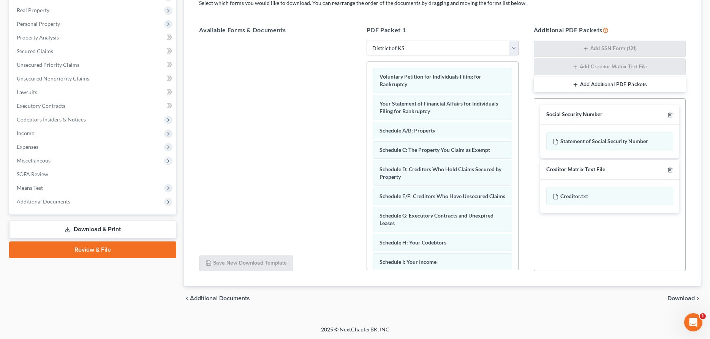
click at [685, 296] on span "Download" at bounding box center [680, 299] width 27 height 6
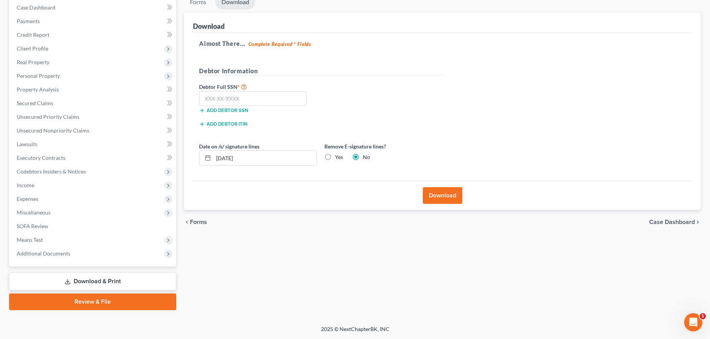
scroll to position [77, 0]
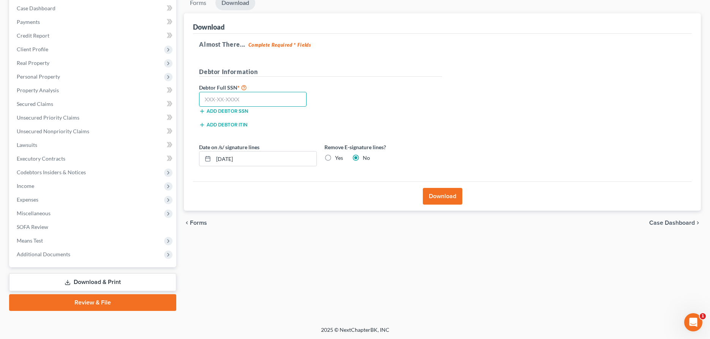
click at [268, 99] on input "text" at bounding box center [253, 99] width 108 height 15
type input "514-88-4745"
click at [438, 196] on button "Download" at bounding box center [443, 196] width 40 height 17
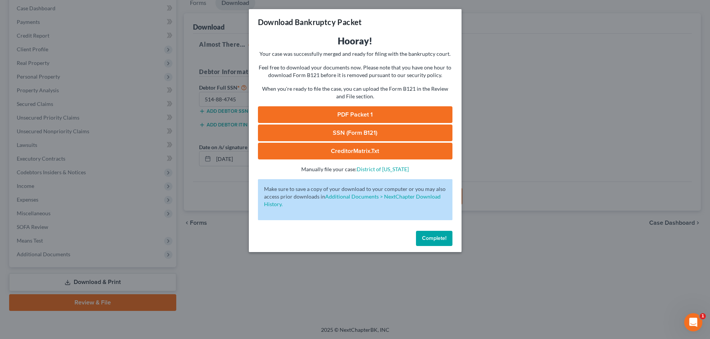
click at [362, 112] on link "PDF Packet 1" at bounding box center [355, 114] width 195 height 17
drag, startPoint x: 433, startPoint y: 236, endPoint x: 361, endPoint y: 218, distance: 73.9
click at [432, 236] on span "Complete!" at bounding box center [434, 238] width 24 height 6
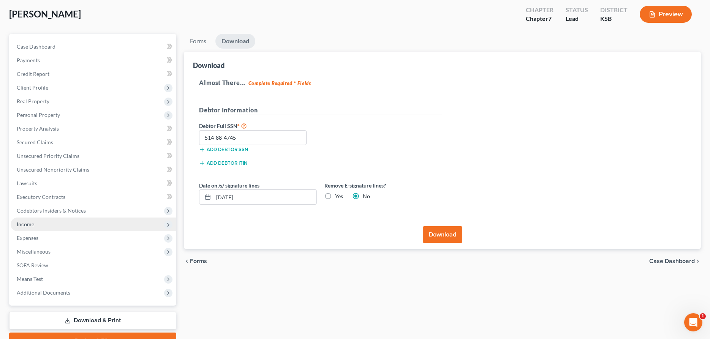
scroll to position [39, 0]
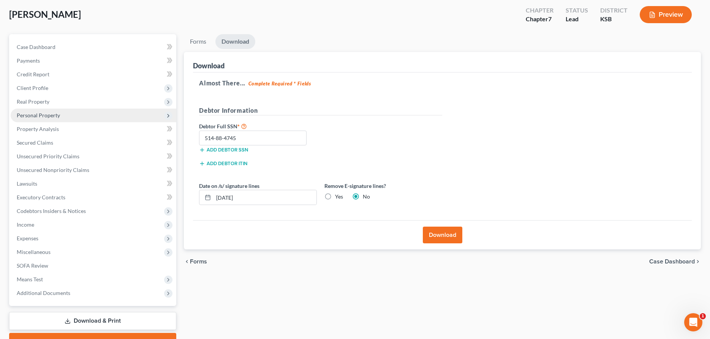
click at [30, 113] on span "Personal Property" at bounding box center [38, 115] width 43 height 6
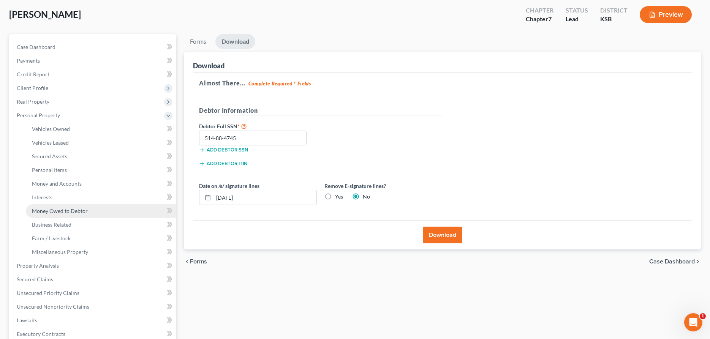
click at [82, 215] on link "Money Owed to Debtor" at bounding box center [101, 211] width 150 height 14
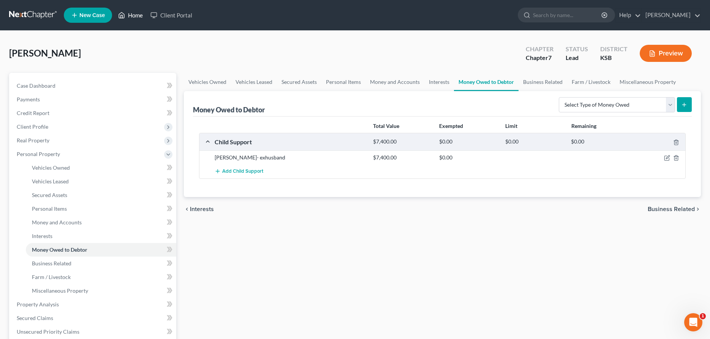
click at [127, 13] on link "Home" at bounding box center [130, 15] width 32 height 14
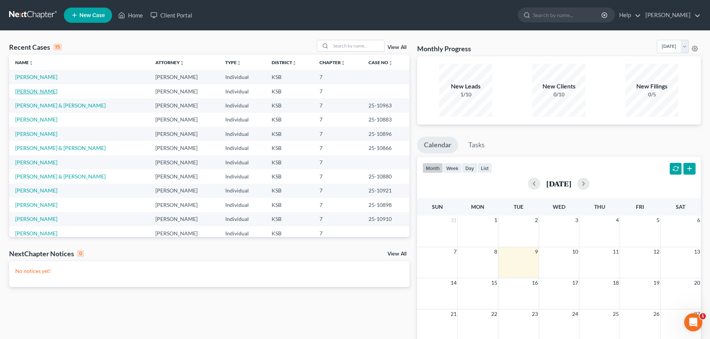
click at [23, 89] on link "[PERSON_NAME]" at bounding box center [36, 91] width 42 height 6
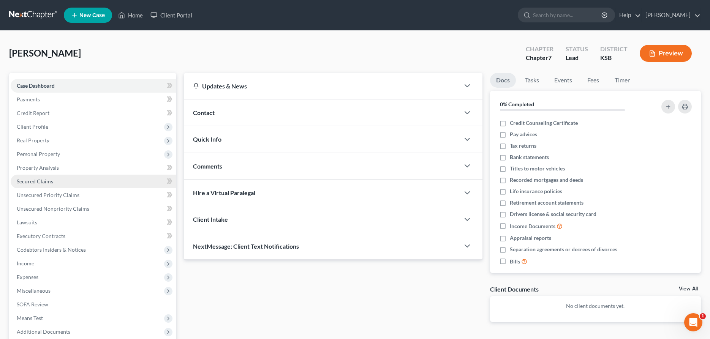
click at [41, 178] on span "Secured Claims" at bounding box center [35, 181] width 36 height 6
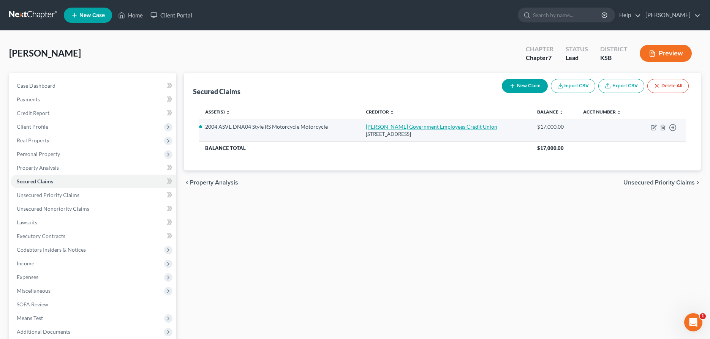
click at [455, 127] on link "[PERSON_NAME] Government Employees Credit Union" at bounding box center [431, 126] width 131 height 6
select select "17"
select select "7"
select select "2"
select select "0"
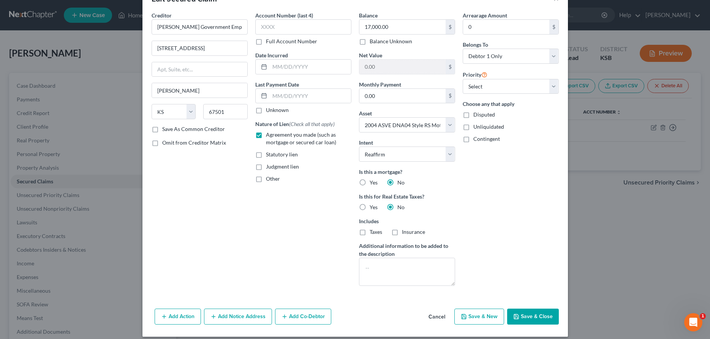
scroll to position [30, 0]
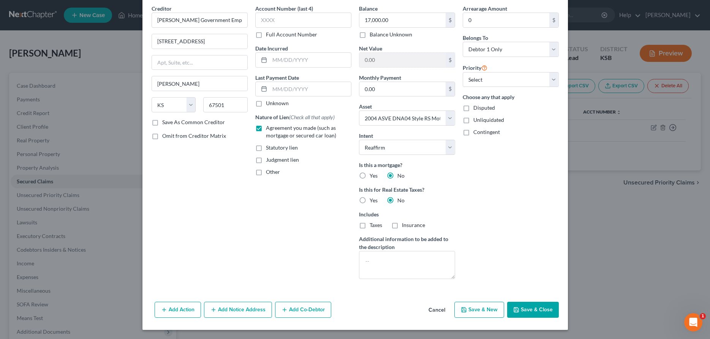
click at [523, 304] on button "Save & Close" at bounding box center [533, 310] width 52 height 16
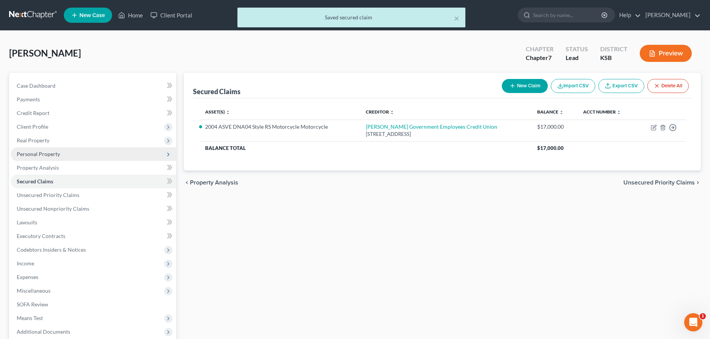
click at [32, 152] on span "Personal Property" at bounding box center [38, 154] width 43 height 6
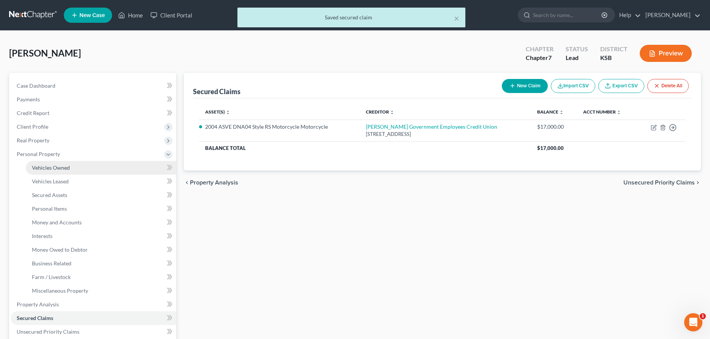
click at [47, 167] on span "Vehicles Owned" at bounding box center [51, 167] width 38 height 6
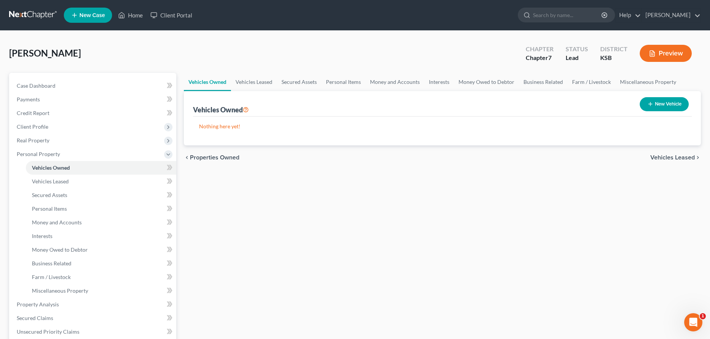
click at [649, 103] on icon "button" at bounding box center [650, 104] width 6 height 6
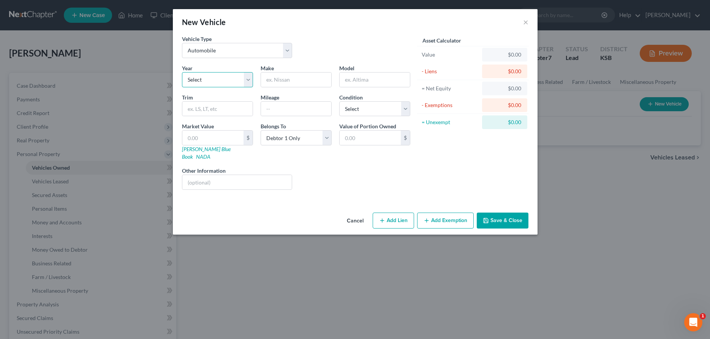
click at [182, 72] on select "Select 2026 2025 2024 2023 2022 2021 2020 2019 2018 2017 2016 2015 2014 2013 20…" at bounding box center [217, 79] width 71 height 15
click option "2004" at bounding box center [0, 0] width 0 height 0
click at [285, 80] on input "text" at bounding box center [296, 80] width 70 height 14
click at [372, 136] on input "text" at bounding box center [370, 138] width 61 height 14
click at [339, 101] on select "Select Excellent Very Good Good Fair Poor" at bounding box center [374, 108] width 71 height 15
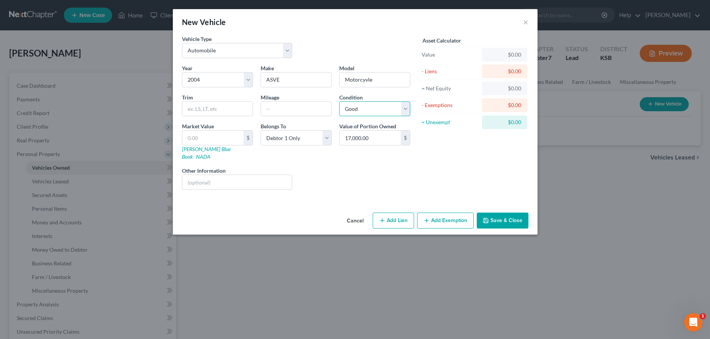
click option "Good" at bounding box center [0, 0] width 0 height 0
click at [444, 213] on button "Add Exemption" at bounding box center [445, 221] width 57 height 16
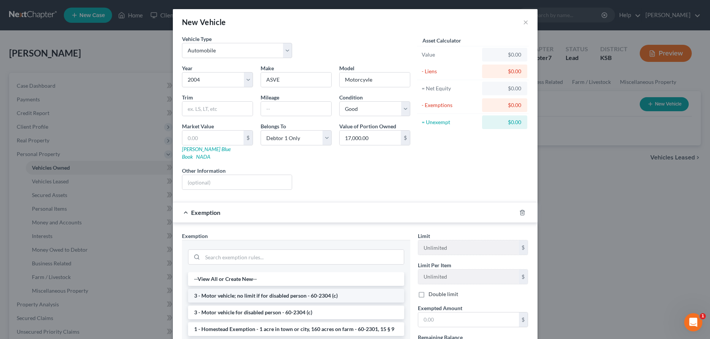
click at [276, 289] on li "3 - Motor vehicle; no limit if for disabled person - 60-2304 (c)" at bounding box center [296, 296] width 216 height 14
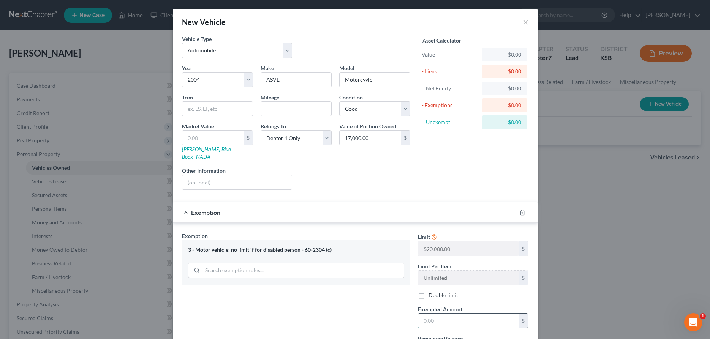
click at [427, 314] on input "text" at bounding box center [468, 321] width 101 height 14
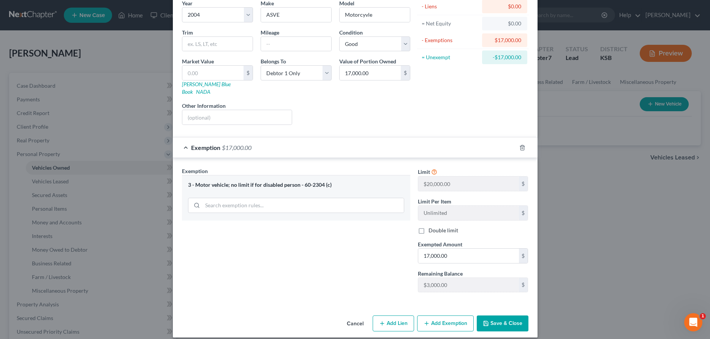
click at [511, 316] on button "Save & Close" at bounding box center [503, 324] width 52 height 16
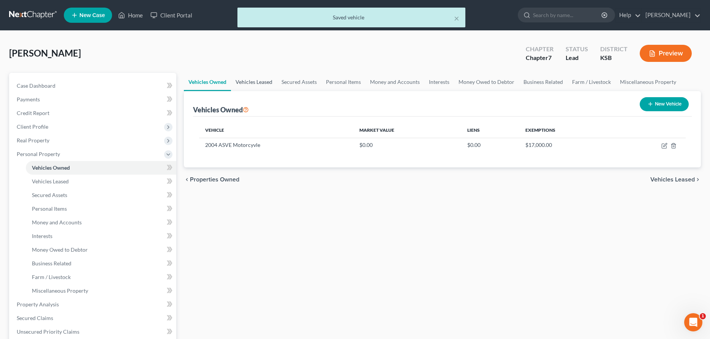
click at [259, 80] on link "Vehicles Leased" at bounding box center [254, 82] width 46 height 18
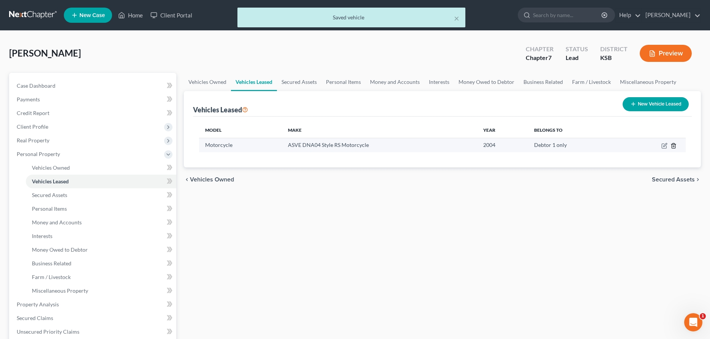
click at [674, 147] on icon "button" at bounding box center [674, 146] width 6 height 6
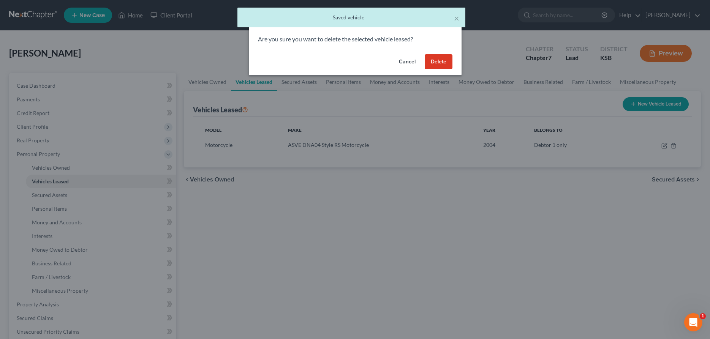
click at [435, 62] on button "Delete" at bounding box center [439, 61] width 28 height 15
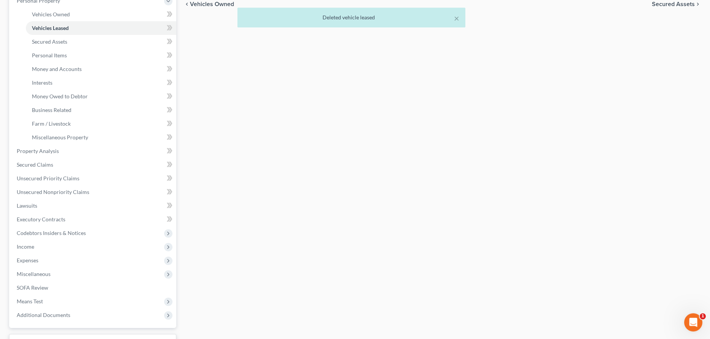
scroll to position [155, 0]
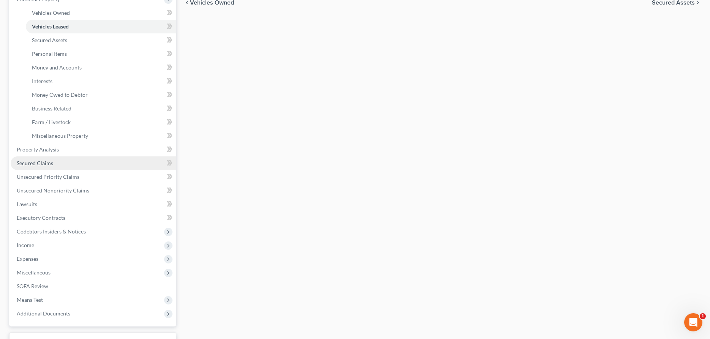
click at [38, 159] on link "Secured Claims" at bounding box center [94, 164] width 166 height 14
